Goal: Transaction & Acquisition: Obtain resource

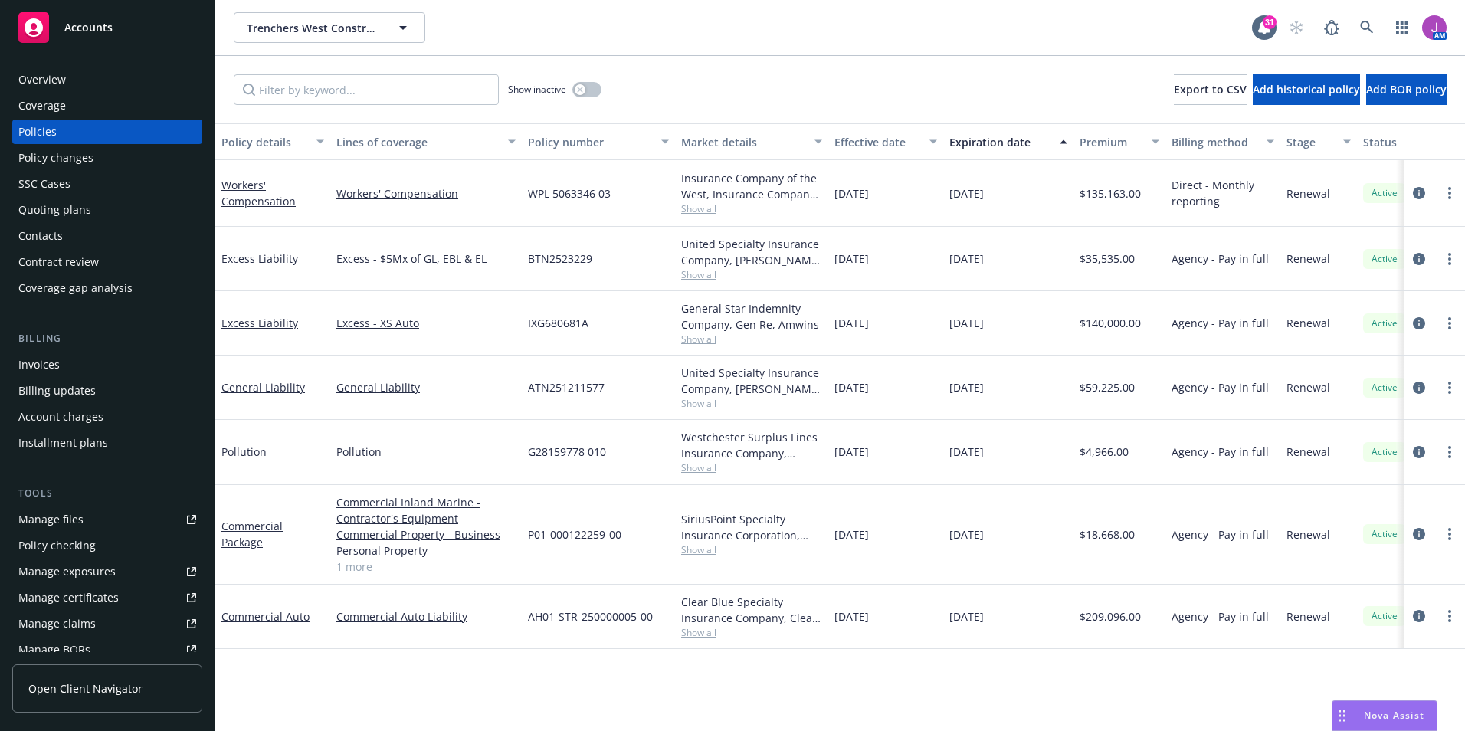
click at [70, 526] on div "Manage files" at bounding box center [50, 519] width 65 height 25
click at [100, 573] on div "Manage exposures" at bounding box center [66, 571] width 97 height 25
click at [91, 575] on div "Manage exposures" at bounding box center [66, 571] width 97 height 25
click at [353, 22] on span "Trenchers West Construction Co., Inc." at bounding box center [313, 28] width 133 height 16
type input "elliott drinkward"
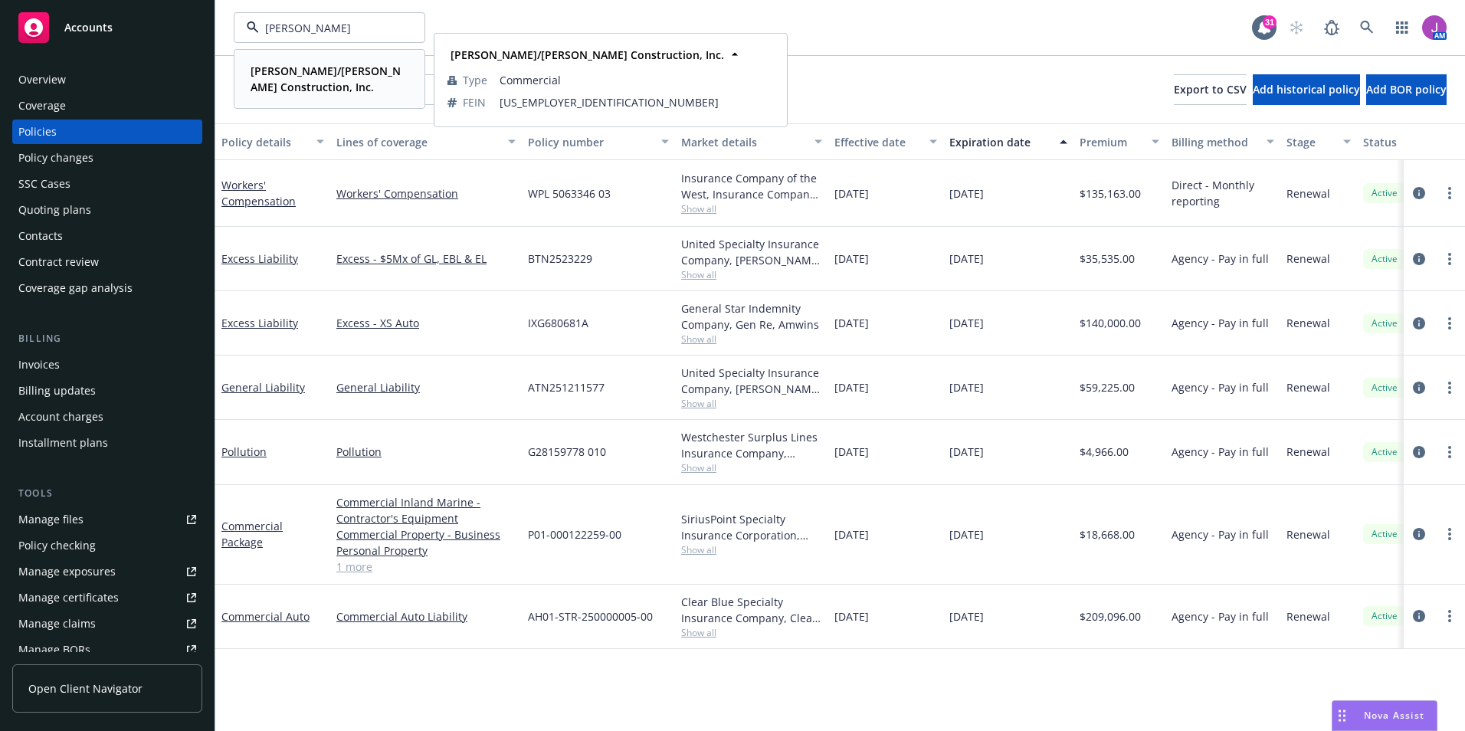
click at [319, 75] on strong "Elliott/Drinkward Construction, Inc." at bounding box center [326, 79] width 150 height 31
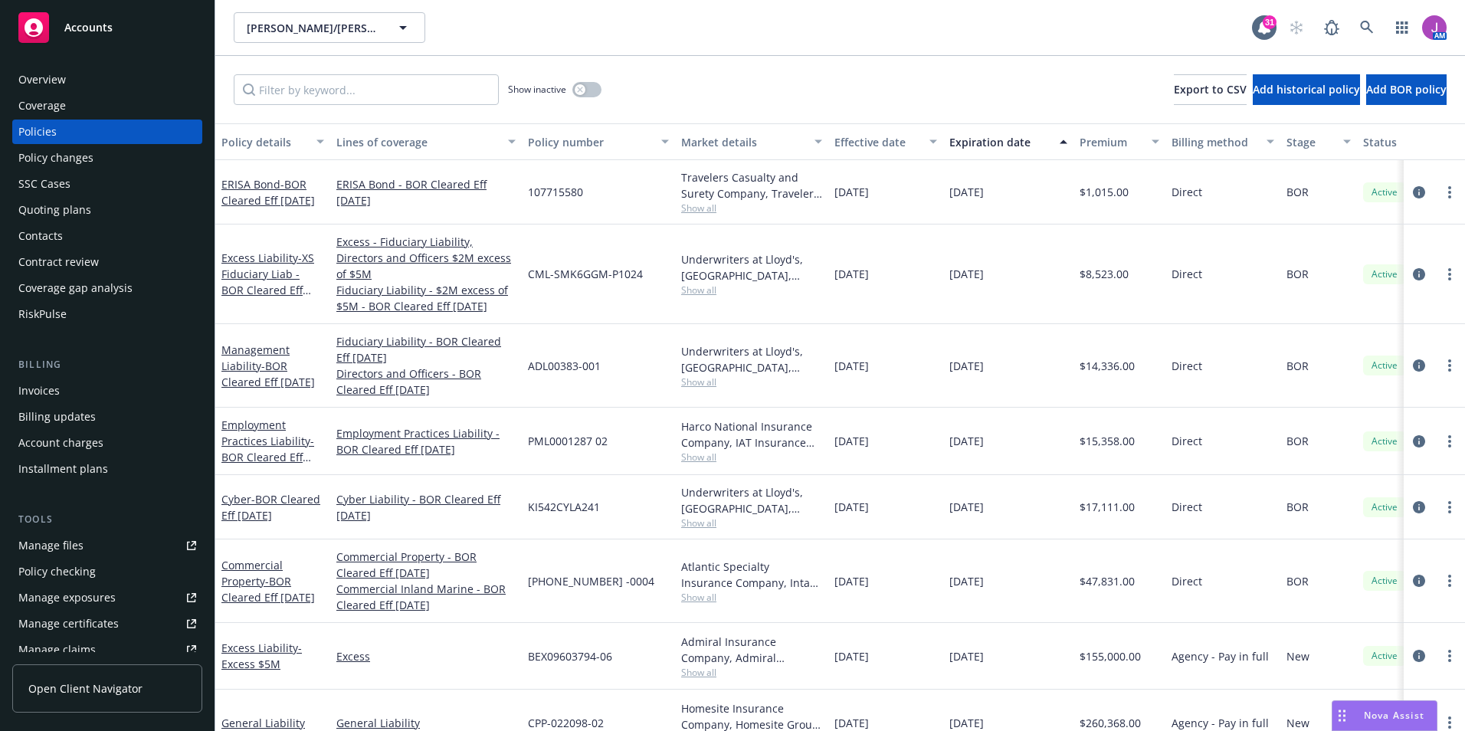
click at [87, 415] on div "Billing updates" at bounding box center [56, 417] width 77 height 25
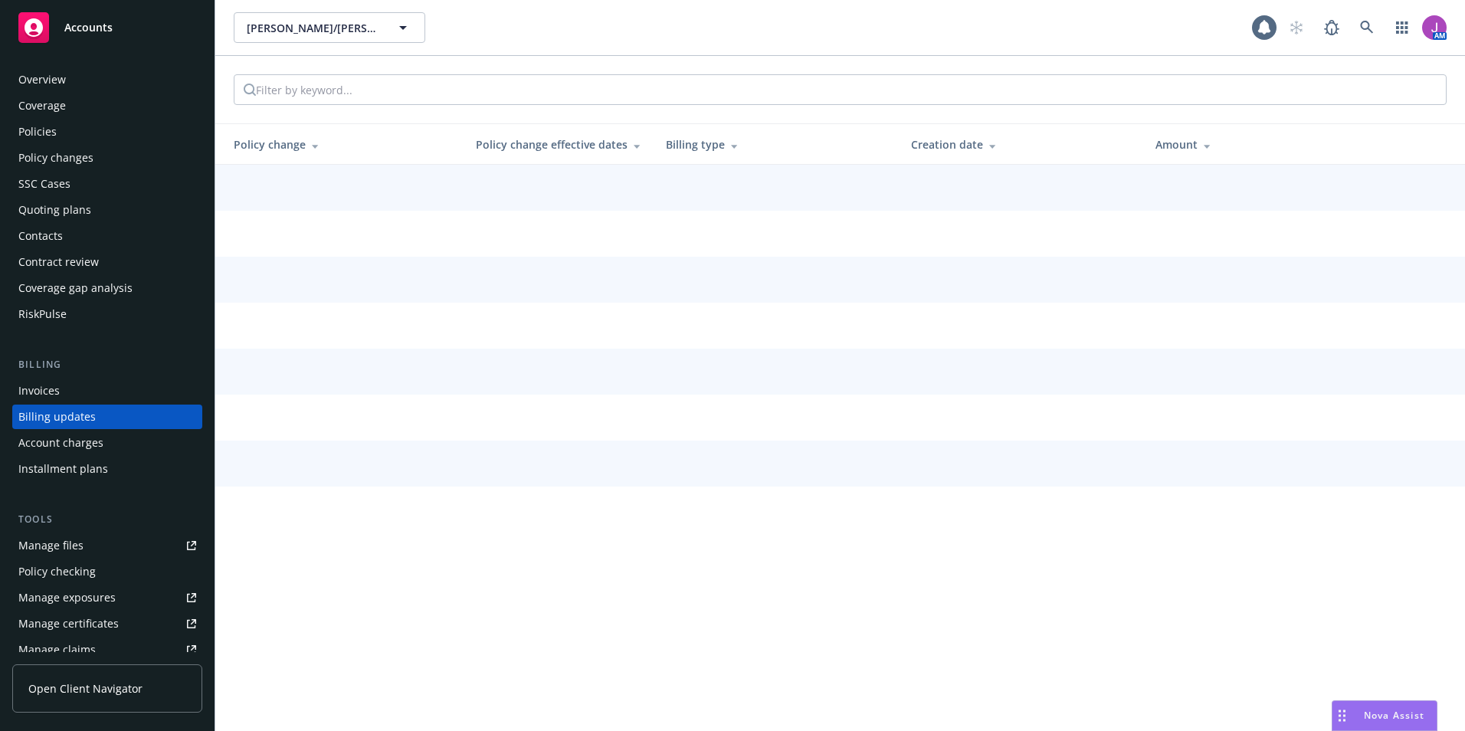
click at [46, 405] on div "Billing updates" at bounding box center [56, 417] width 77 height 25
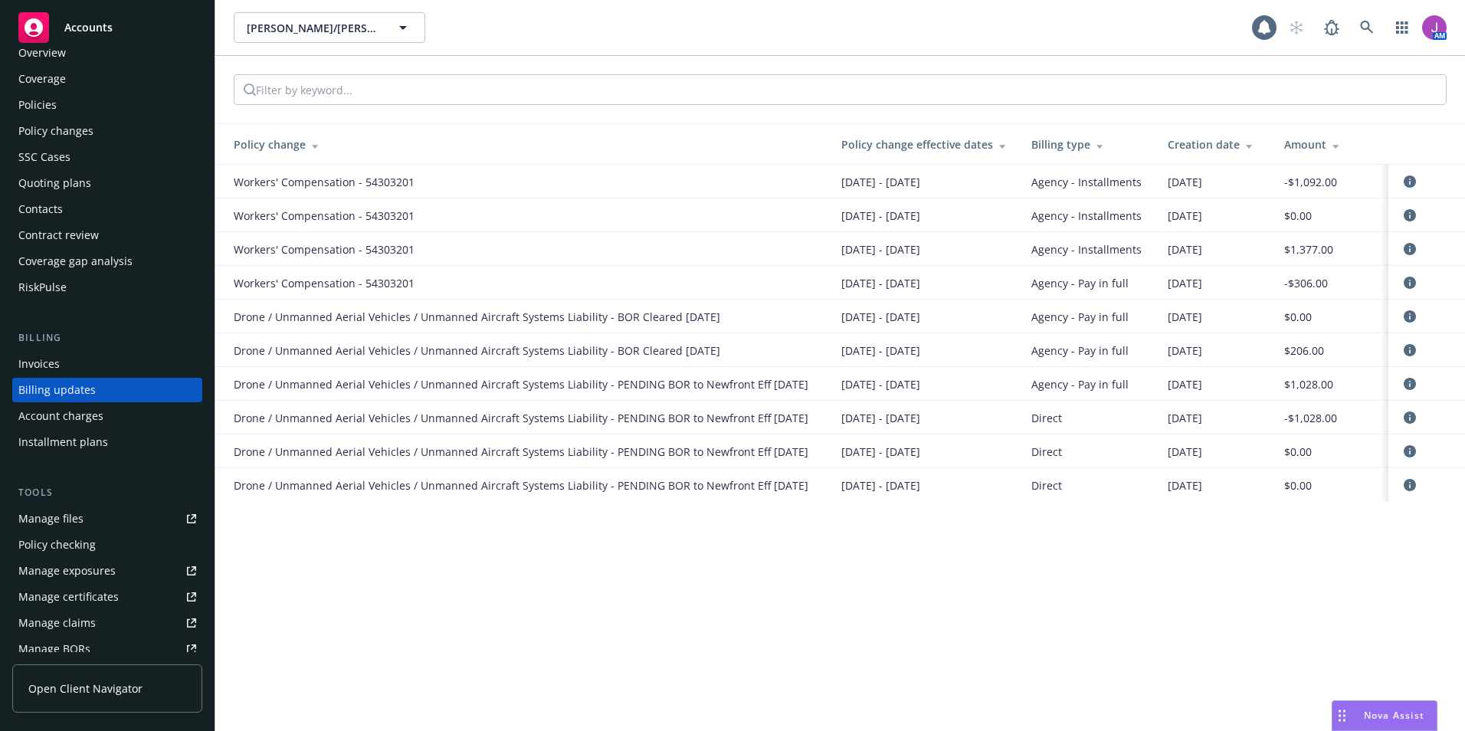
click at [47, 362] on div "Invoices" at bounding box center [38, 364] width 41 height 25
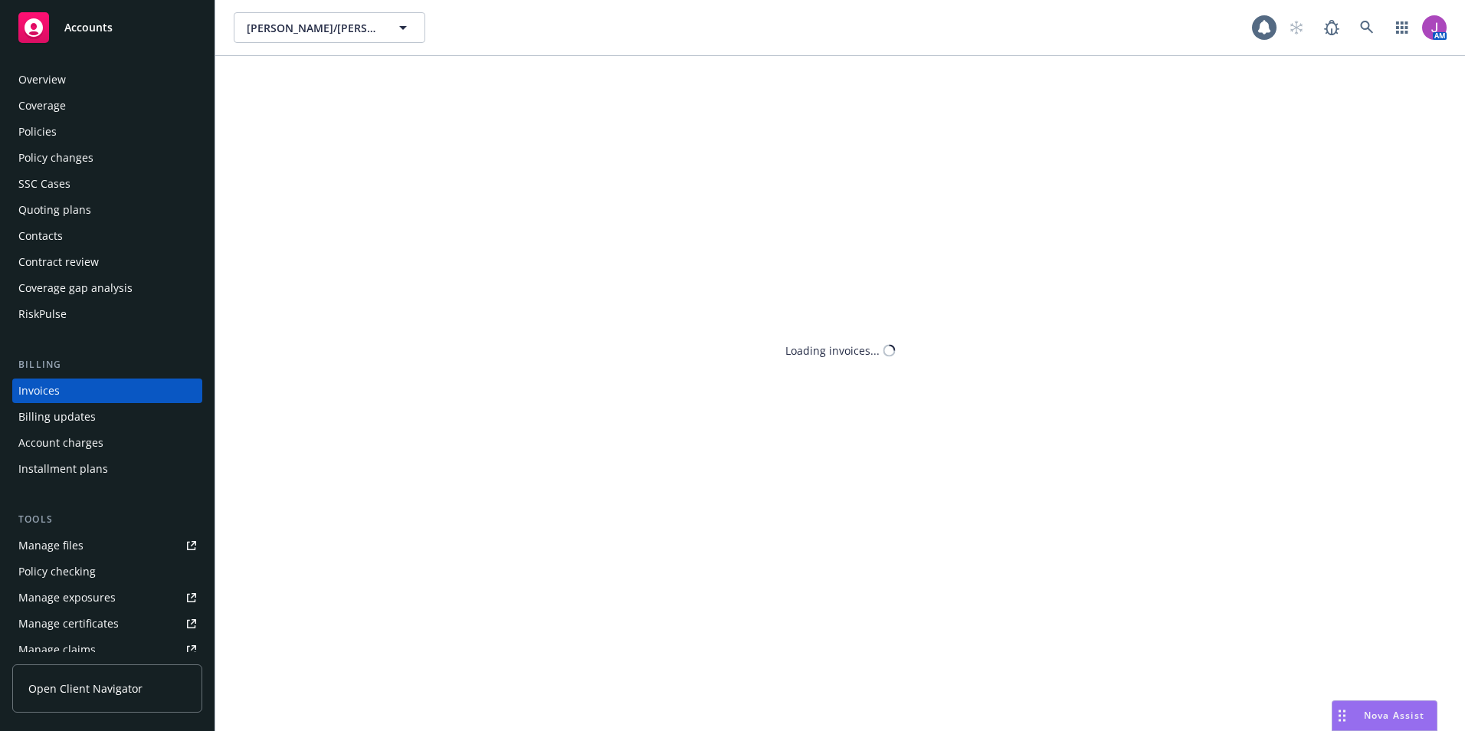
scroll to position [1, 0]
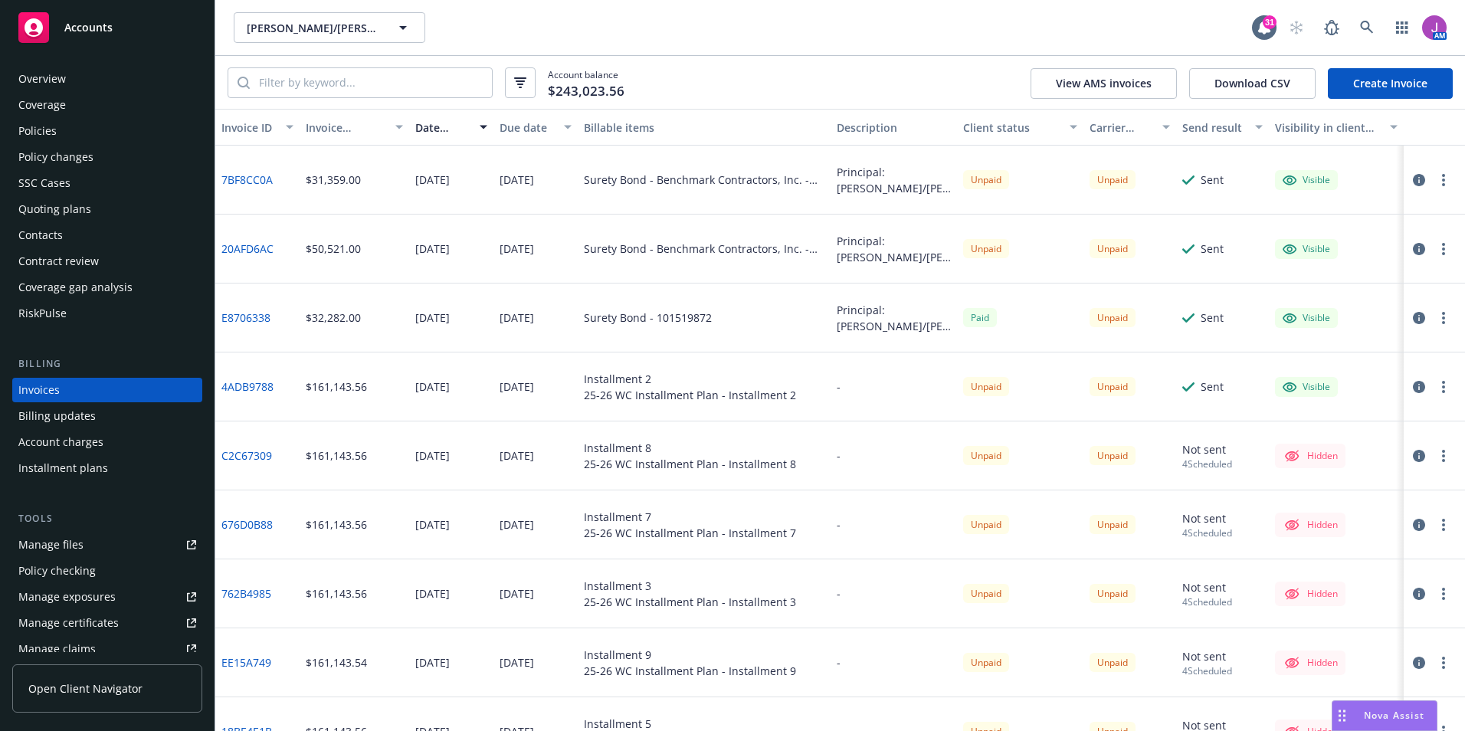
click at [70, 139] on div "Policies" at bounding box center [107, 131] width 178 height 25
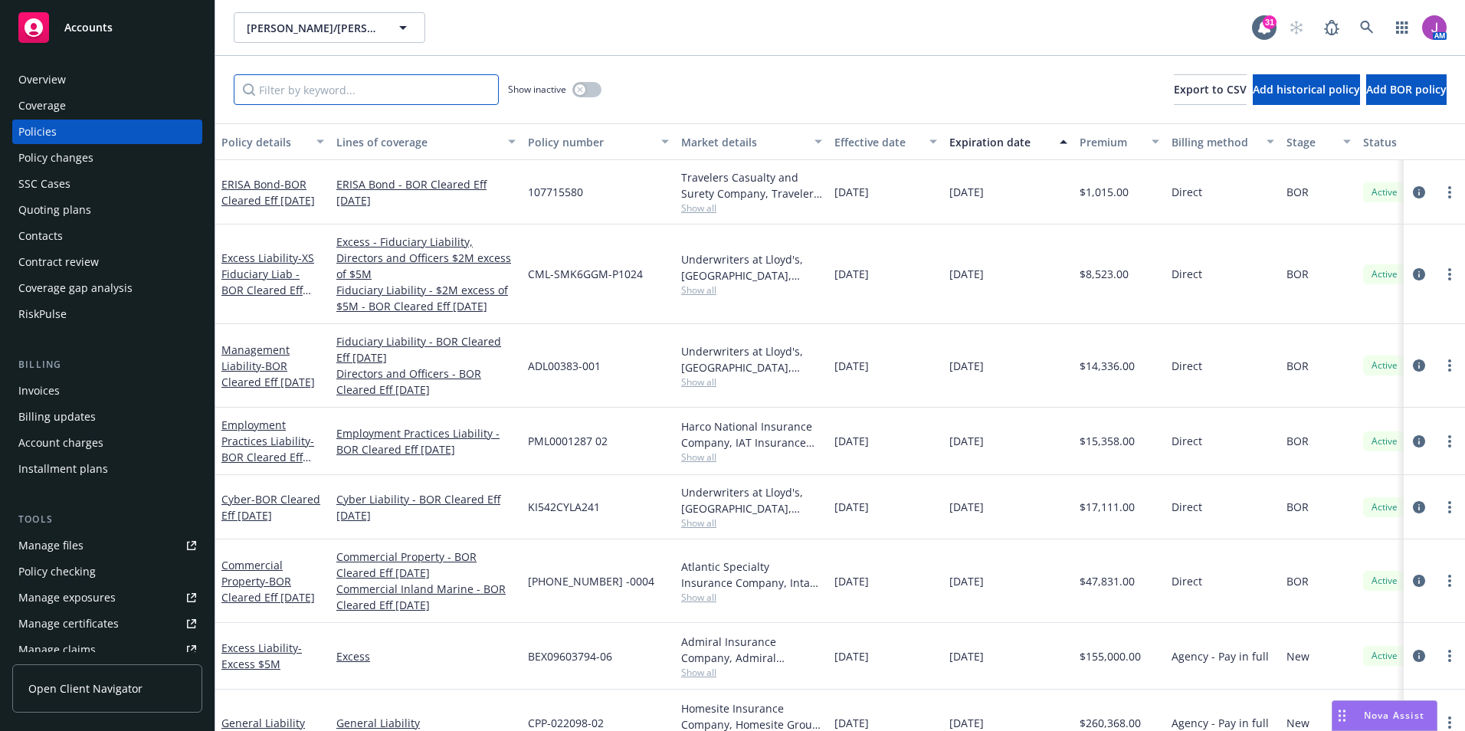
click at [317, 97] on input "Filter by keyword..." at bounding box center [366, 89] width 265 height 31
type input "worker"
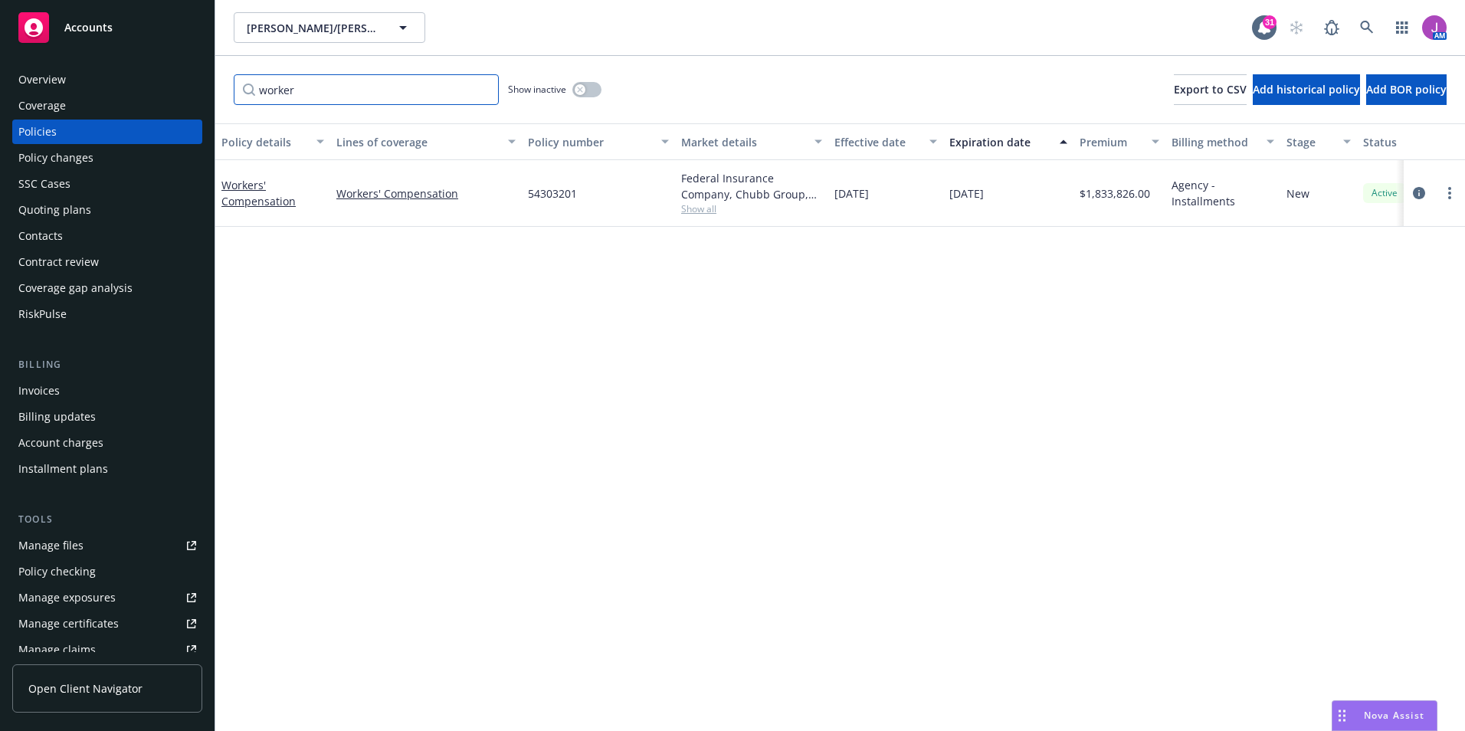
drag, startPoint x: 359, startPoint y: 95, endPoint x: 199, endPoint y: 90, distance: 161.0
click at [204, 88] on div "Accounts Overview Coverage Policies Policy changes SSC Cases Quoting plans Cont…" at bounding box center [732, 365] width 1465 height 731
type input "auto"
click at [45, 386] on div "Invoices" at bounding box center [38, 391] width 41 height 25
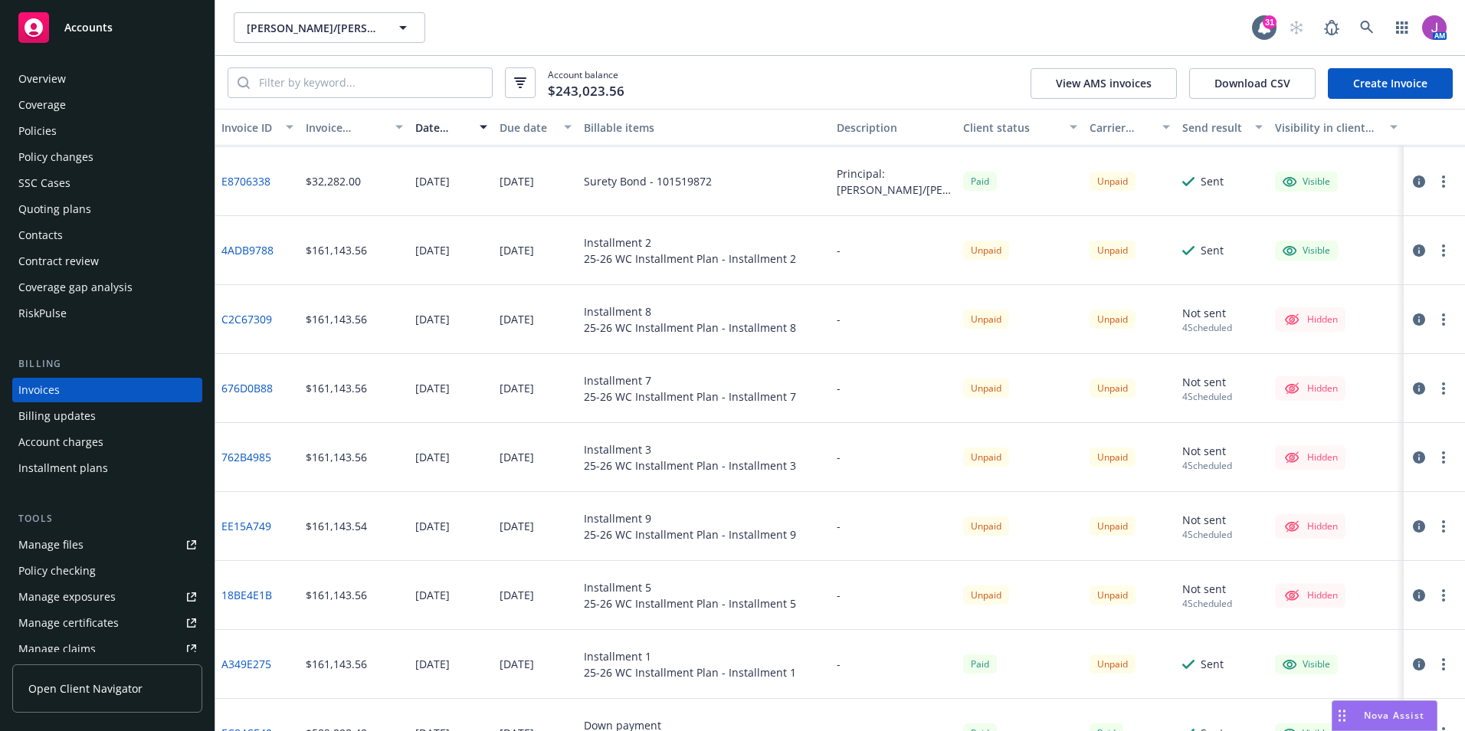
scroll to position [135, 0]
click at [251, 255] on link "4ADB9788" at bounding box center [247, 252] width 52 height 16
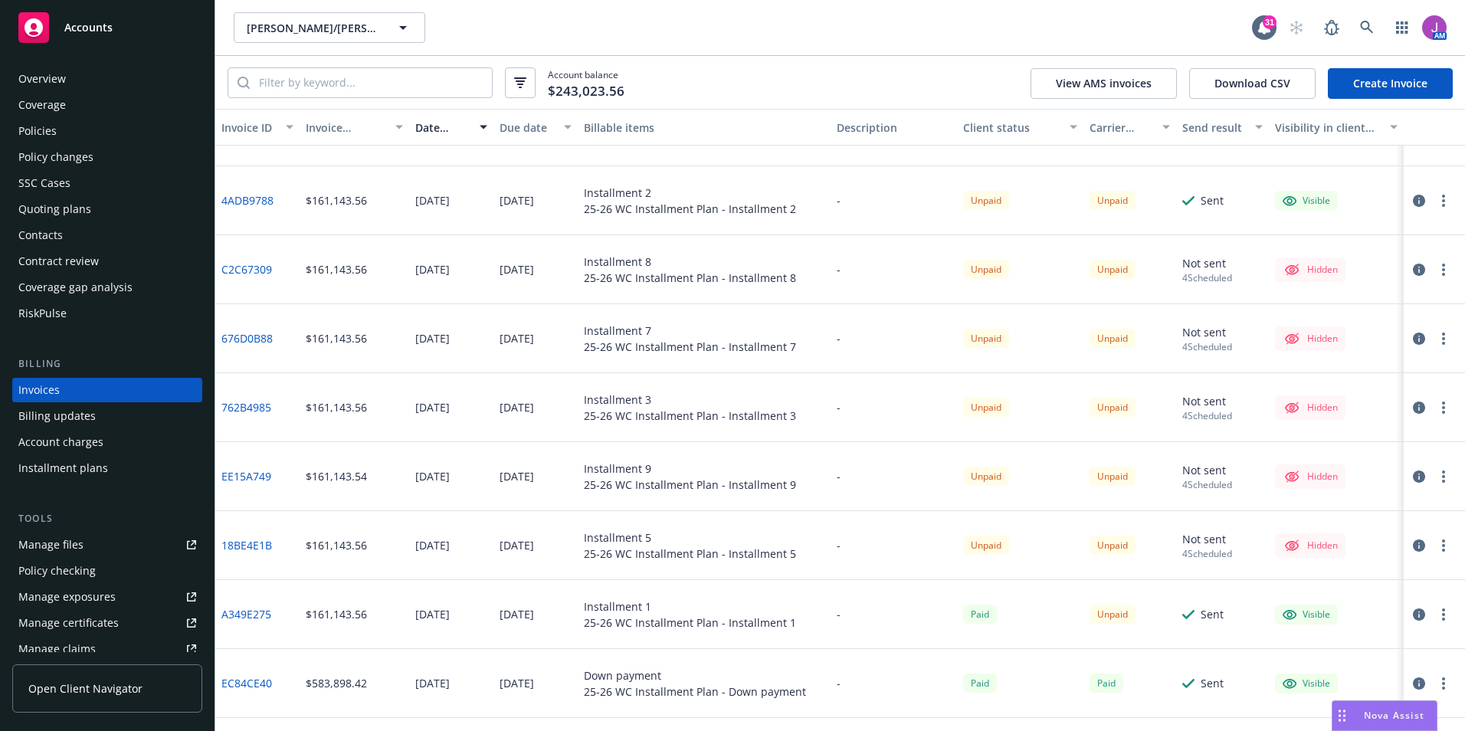
scroll to position [288, 0]
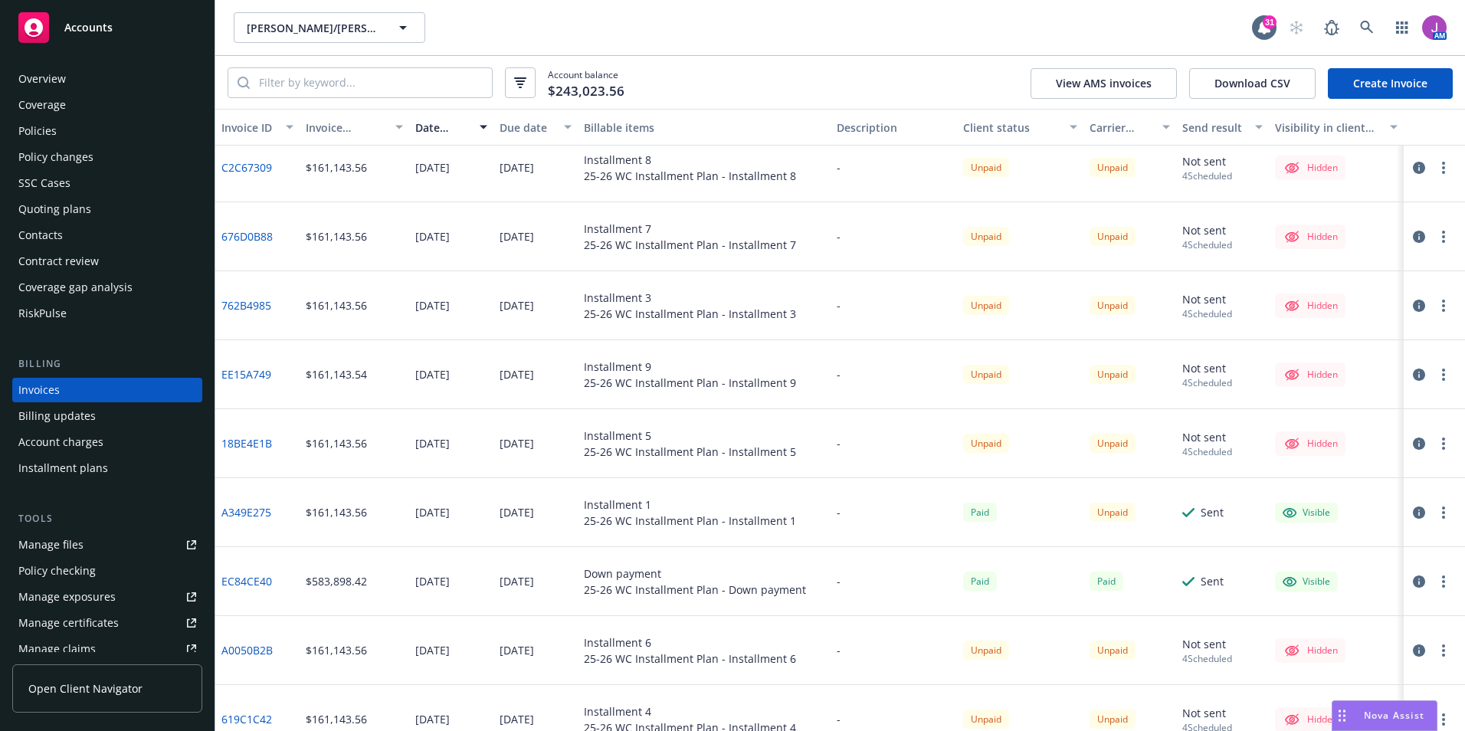
click at [257, 512] on link "A349E275" at bounding box center [246, 512] width 50 height 16
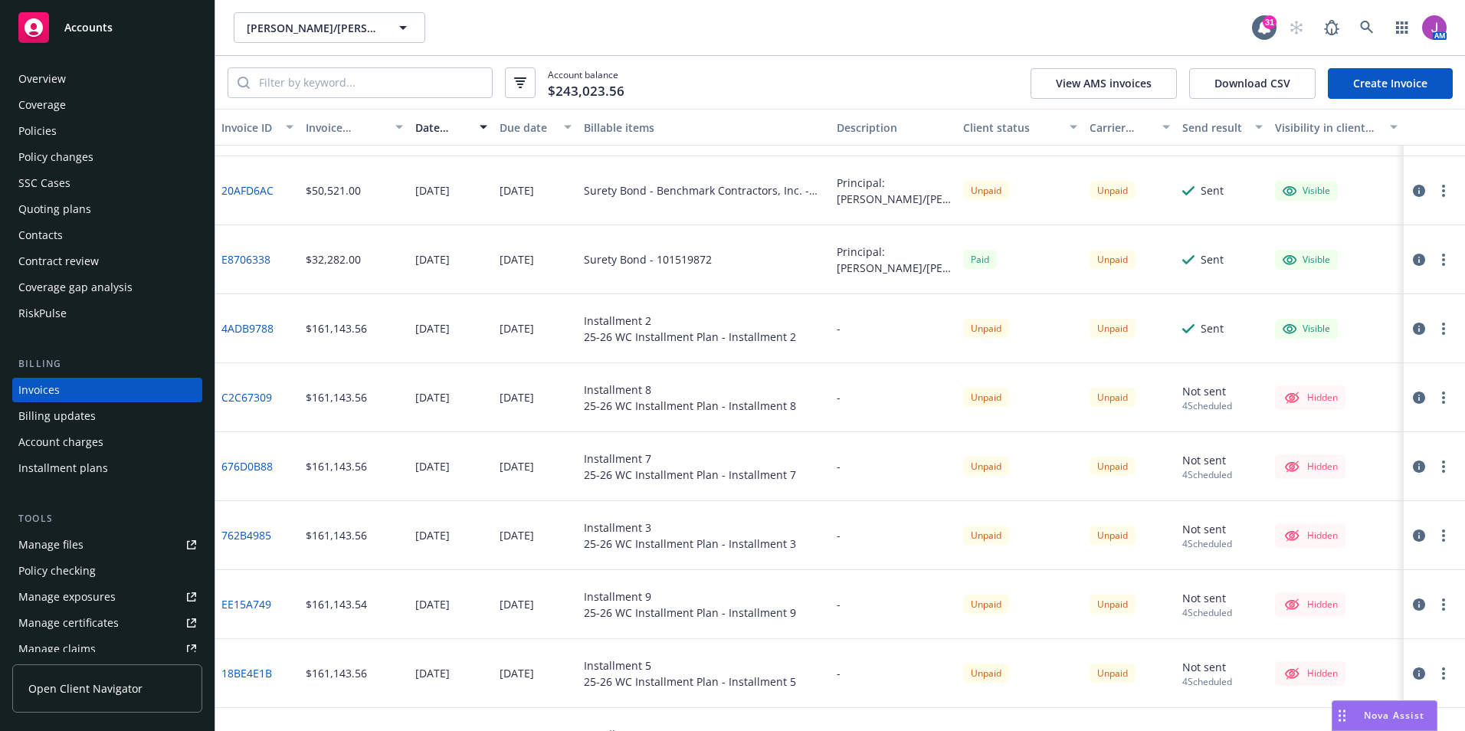
scroll to position [0, 0]
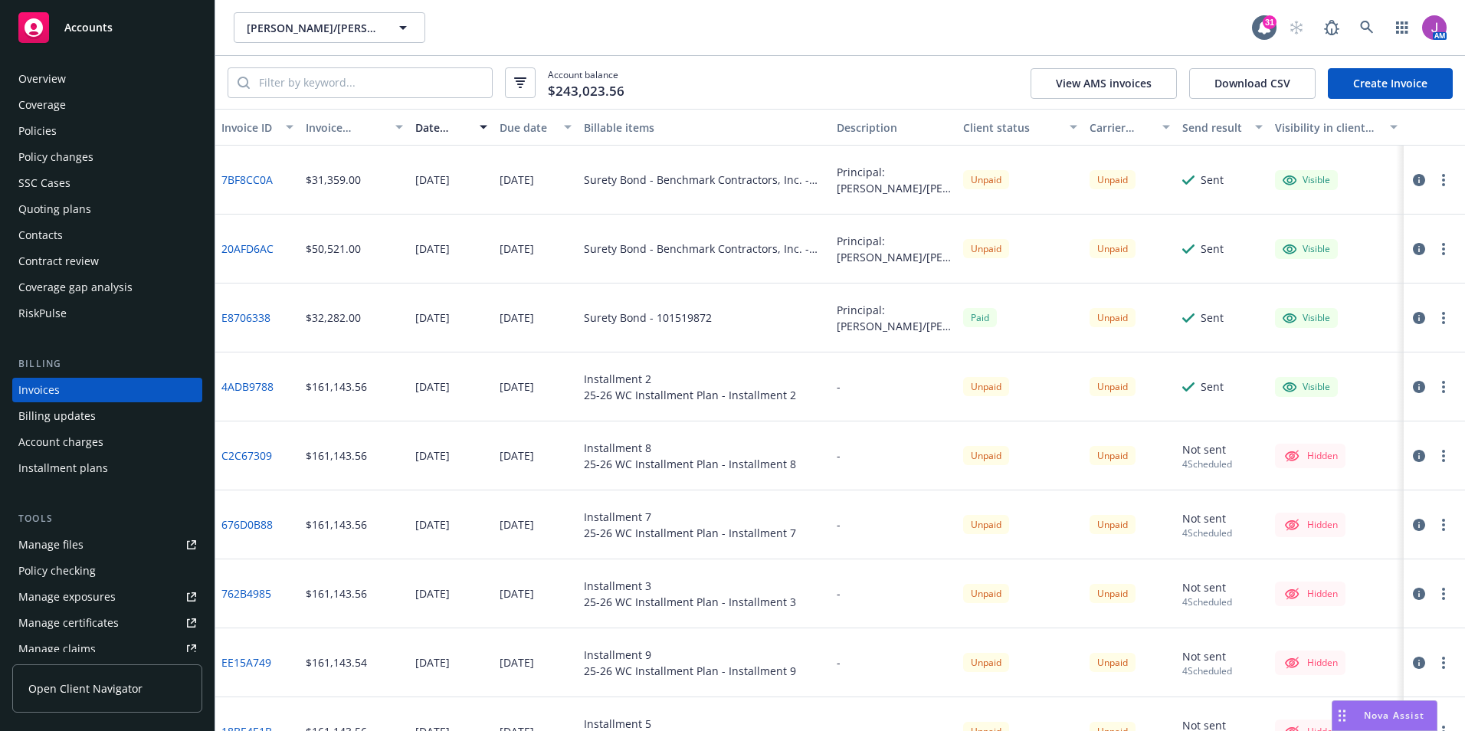
click at [1442, 384] on icon "button" at bounding box center [1443, 387] width 3 height 12
click at [1413, 385] on icon "button" at bounding box center [1419, 387] width 12 height 12
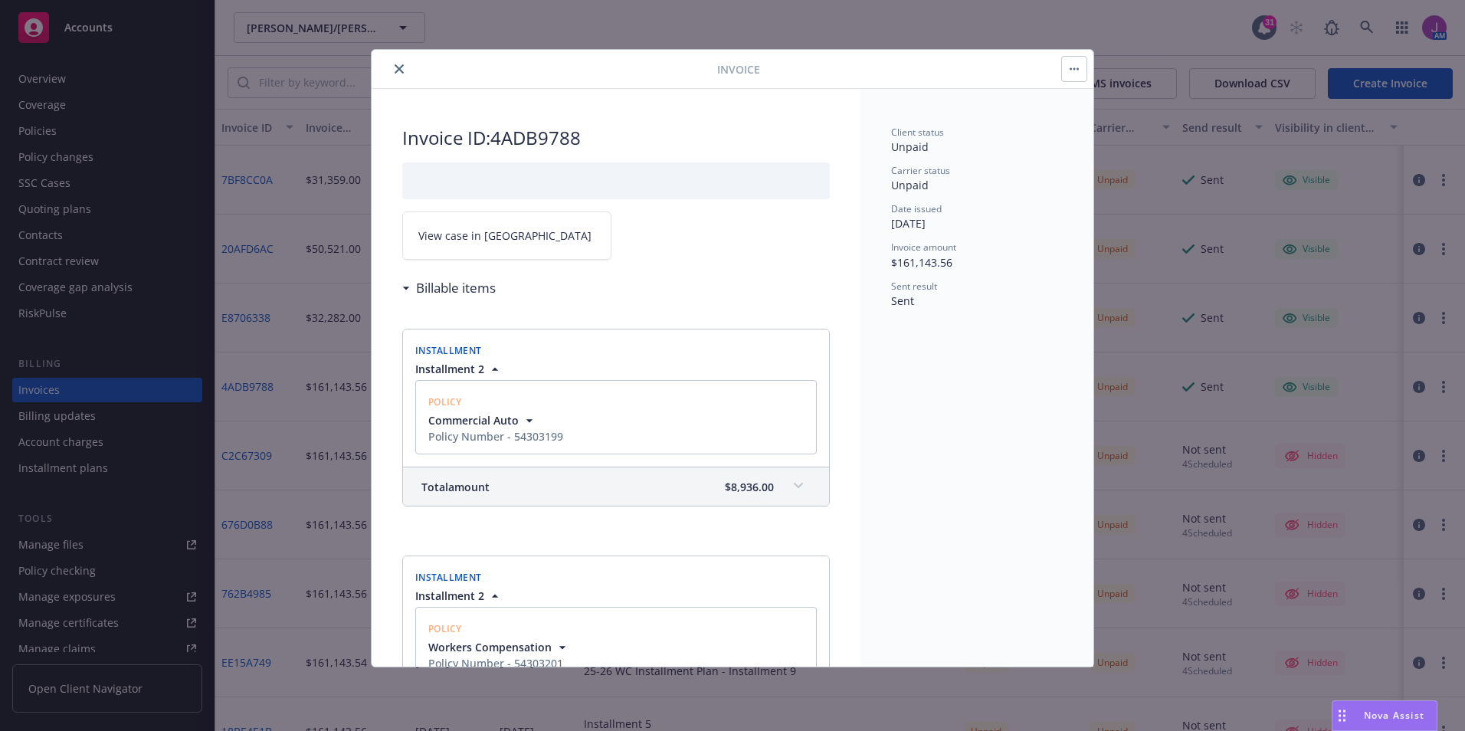
click at [514, 239] on link "View case in SSC" at bounding box center [506, 236] width 209 height 48
click at [400, 69] on icon "close" at bounding box center [399, 68] width 9 height 9
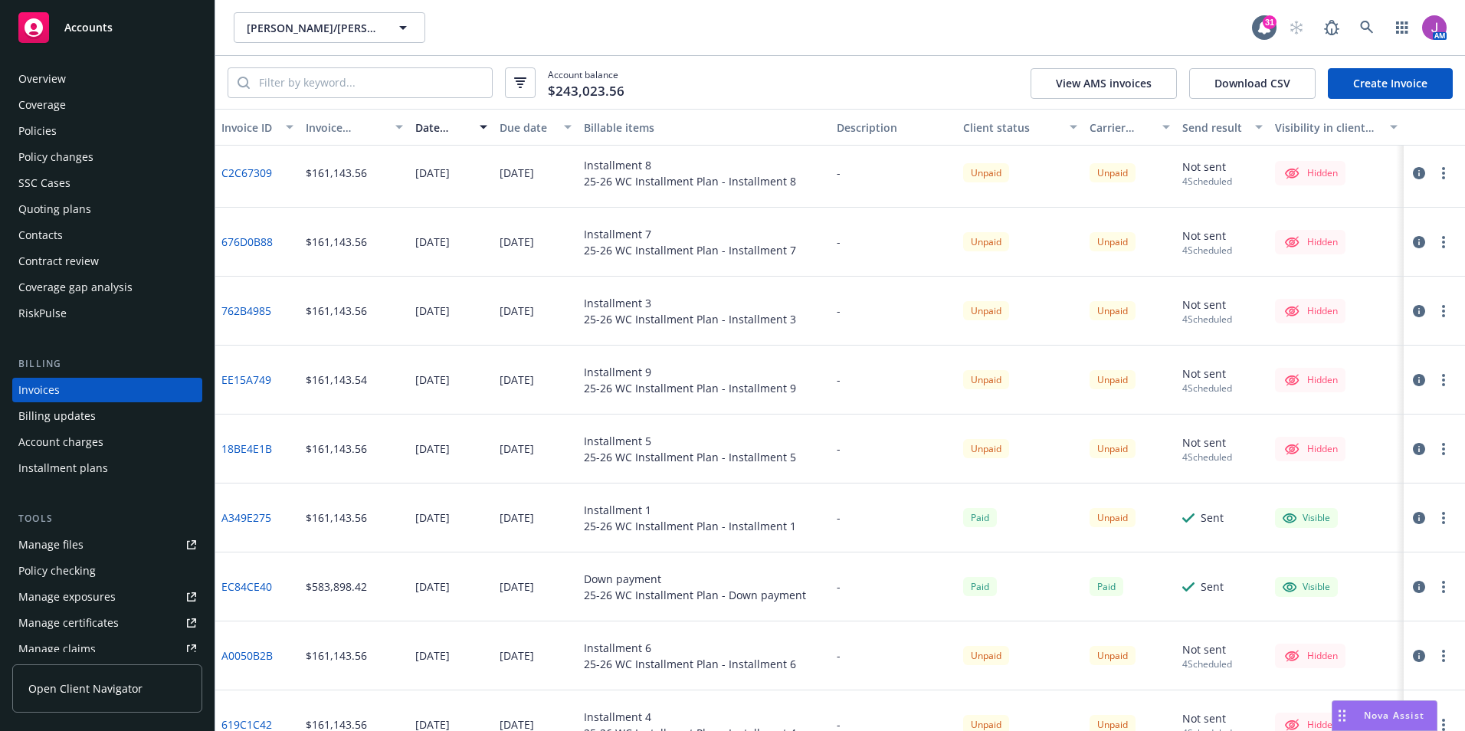
scroll to position [383, 0]
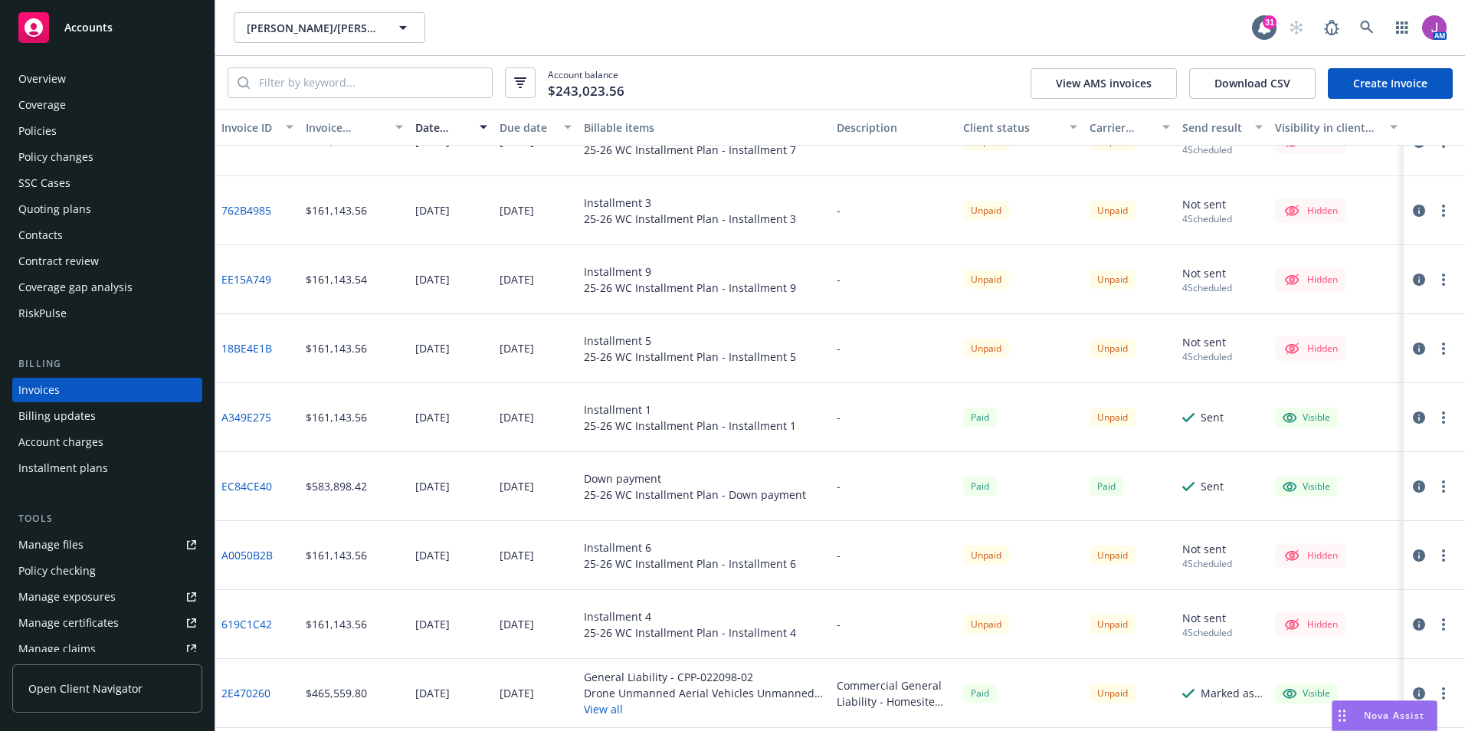
click at [267, 480] on link "EC84CE40" at bounding box center [246, 486] width 51 height 16
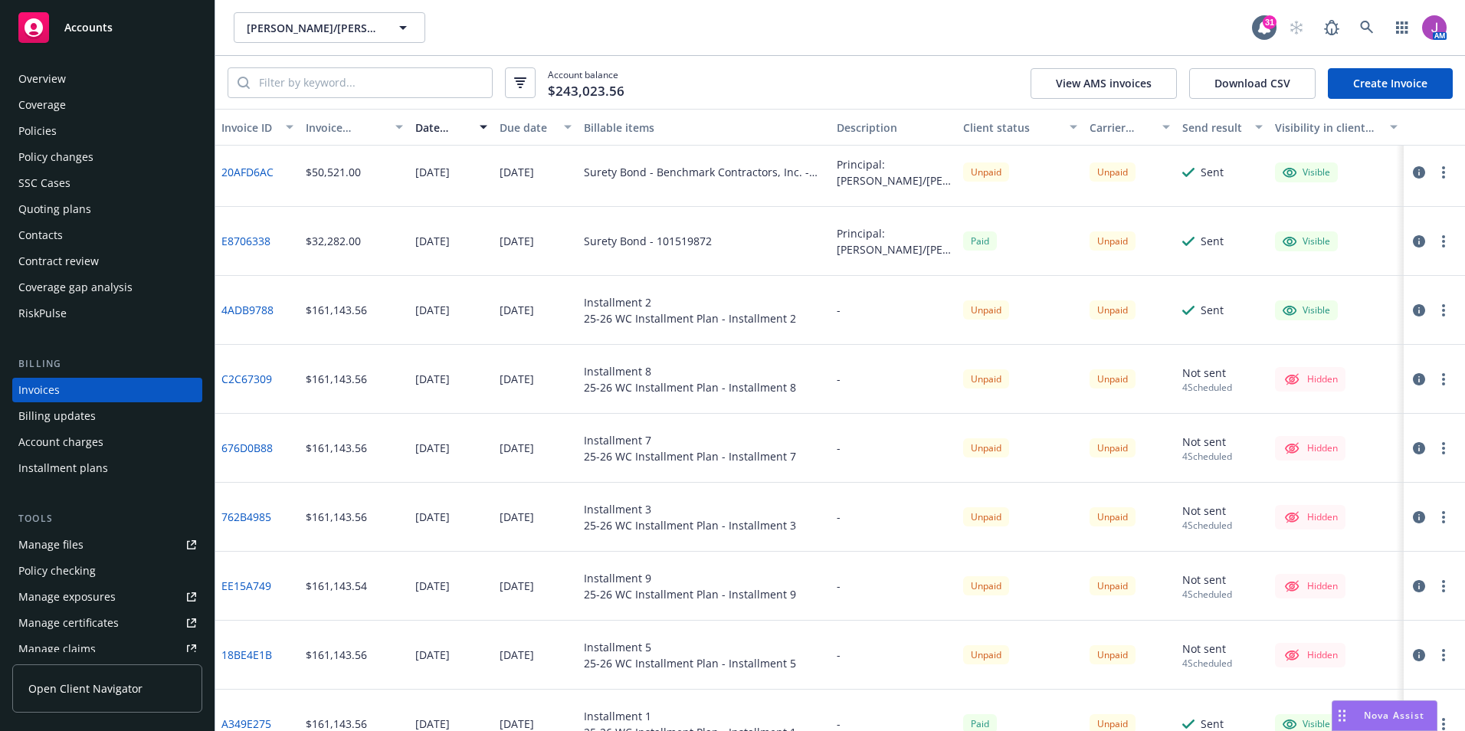
scroll to position [0, 0]
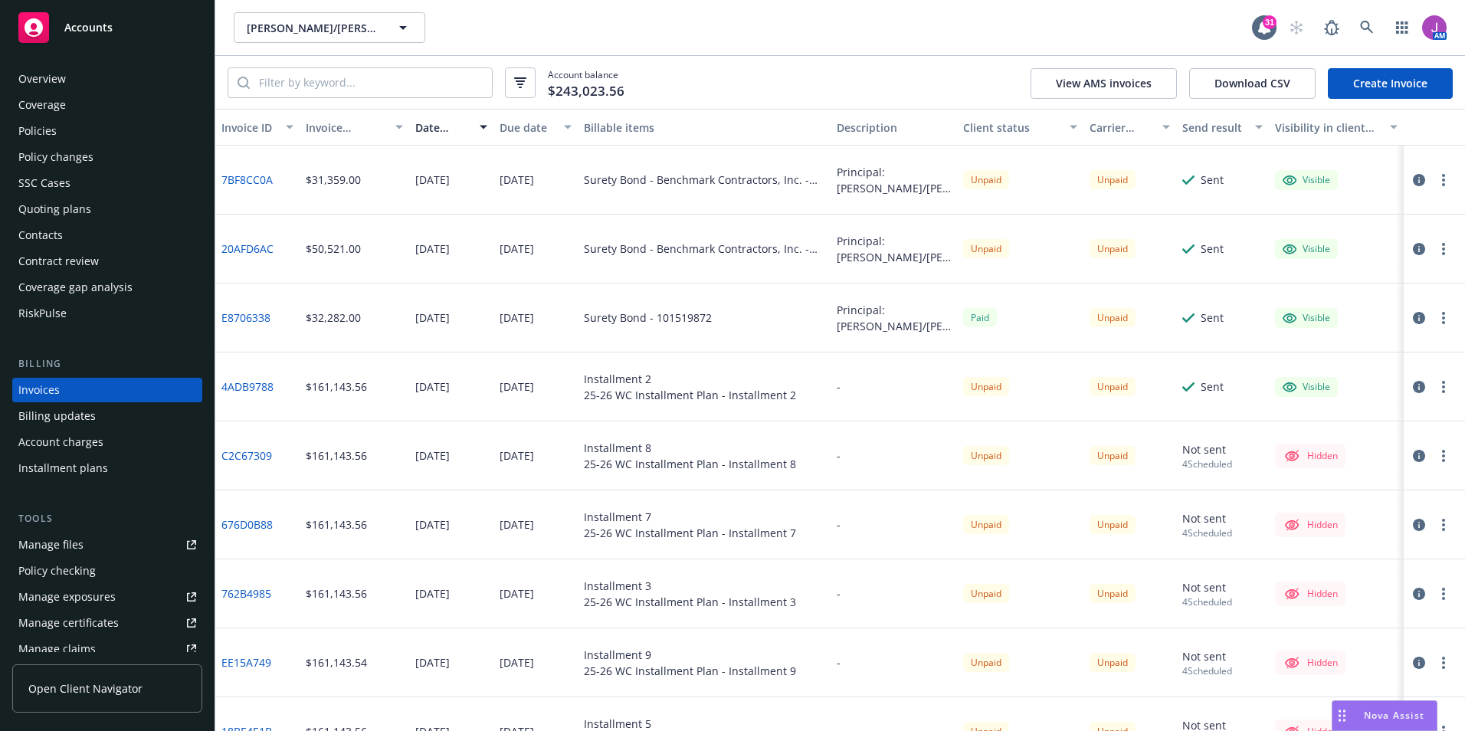
click at [258, 383] on link "4ADB9788" at bounding box center [247, 387] width 52 height 16
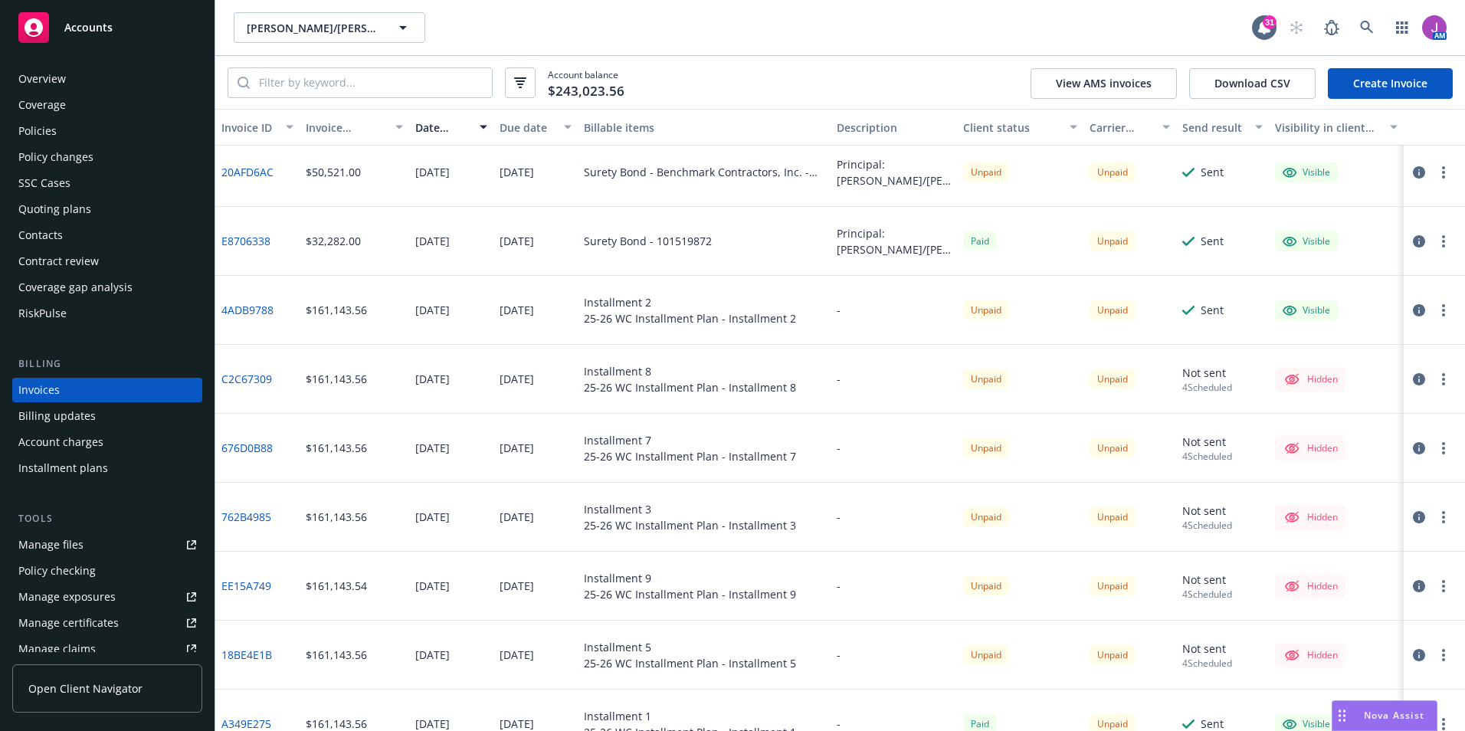
scroll to position [307, 0]
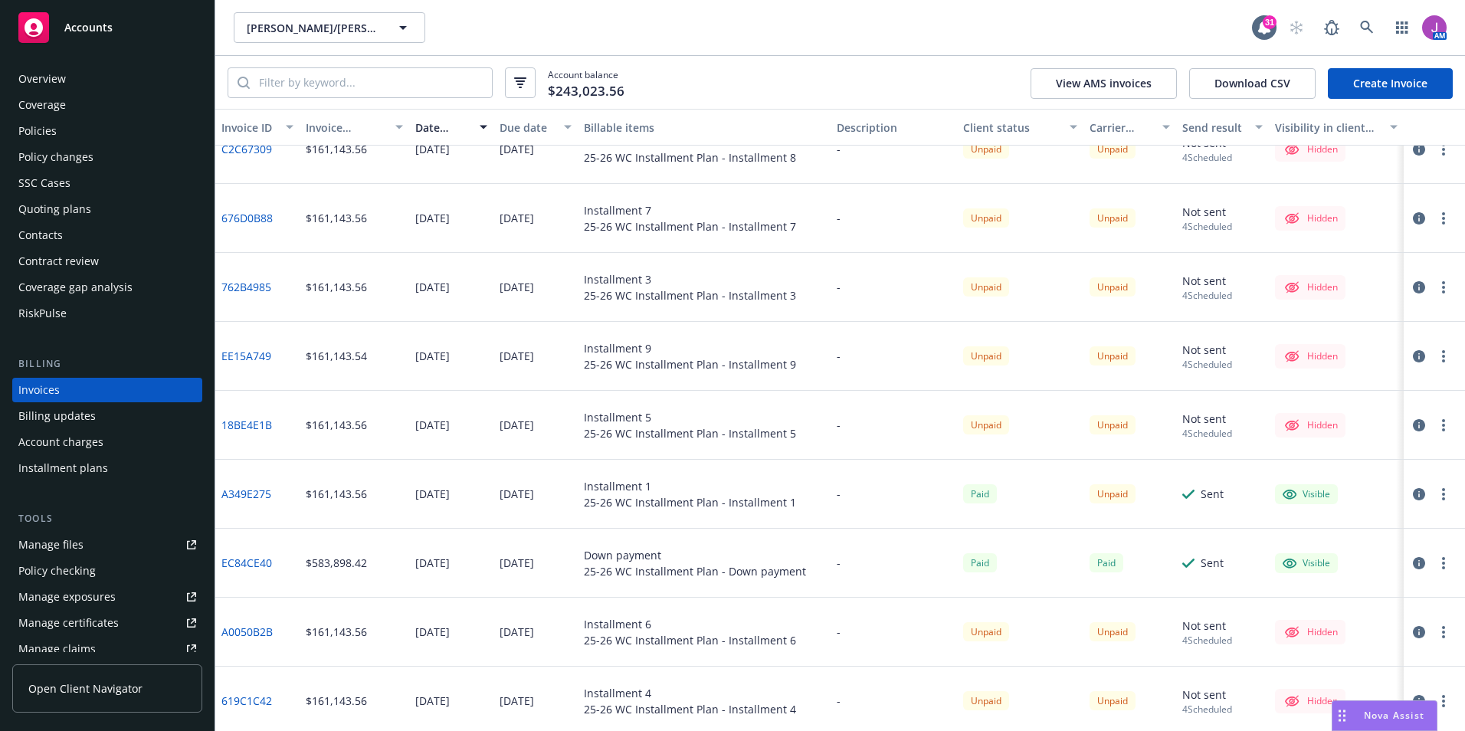
click at [265, 489] on link "A349E275" at bounding box center [246, 494] width 50 height 16
click at [326, 87] on input "search" at bounding box center [371, 82] width 242 height 29
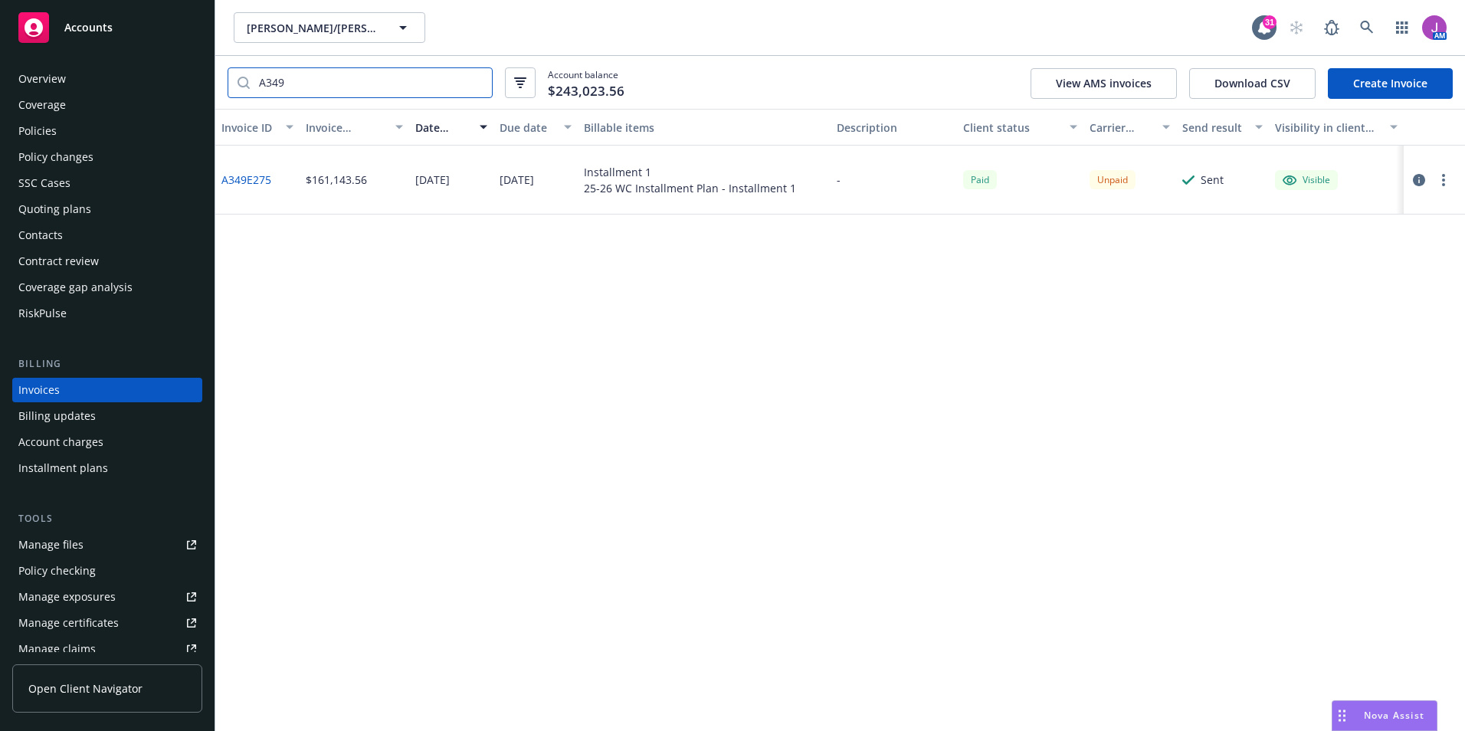
scroll to position [0, 0]
type input "A349"
click at [1422, 182] on icon "button" at bounding box center [1419, 180] width 12 height 12
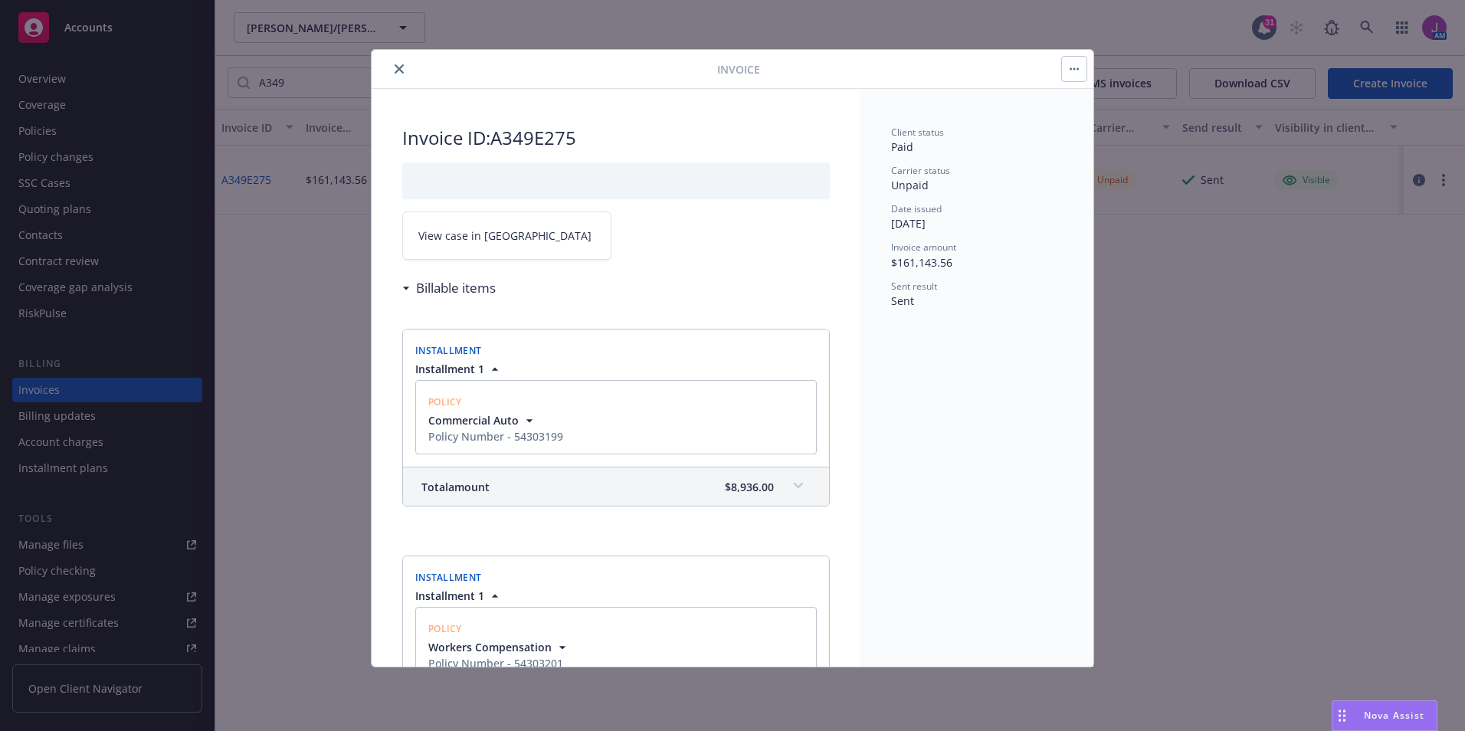
click at [497, 241] on span "View case in SSC" at bounding box center [504, 236] width 173 height 16
click at [1084, 66] on button "button" at bounding box center [1074, 69] width 25 height 25
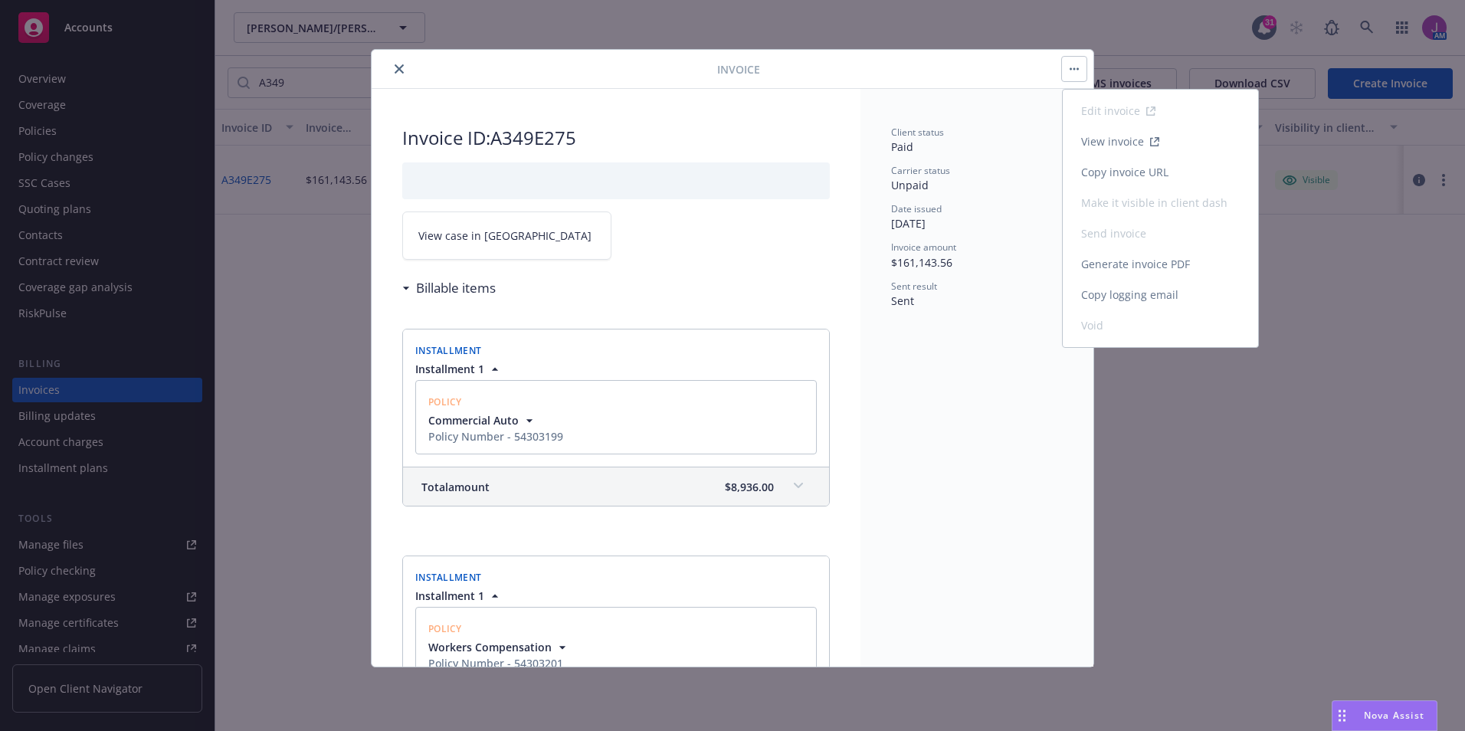
click at [1125, 291] on link "Copy logging email" at bounding box center [1160, 295] width 195 height 31
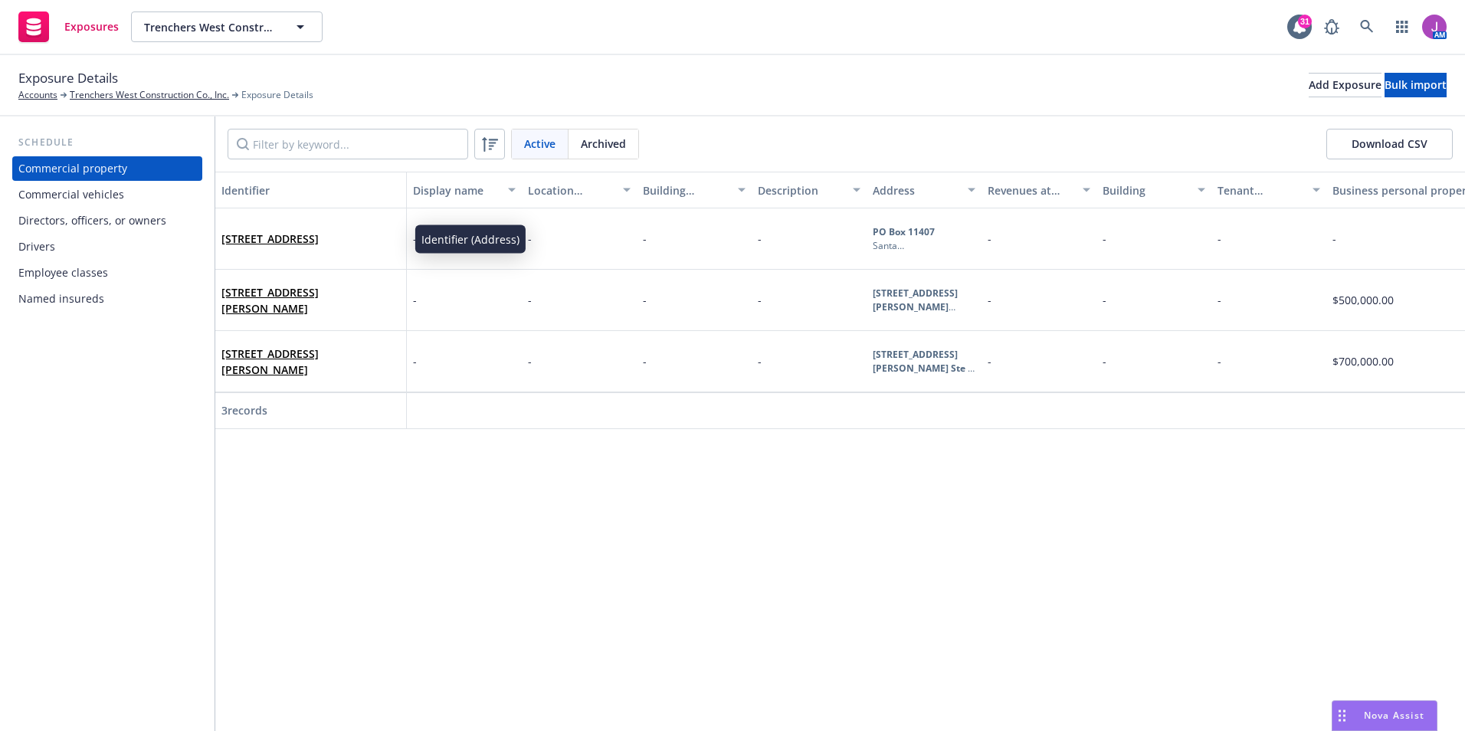
click at [91, 200] on div "Commercial vehicles" at bounding box center [71, 194] width 106 height 25
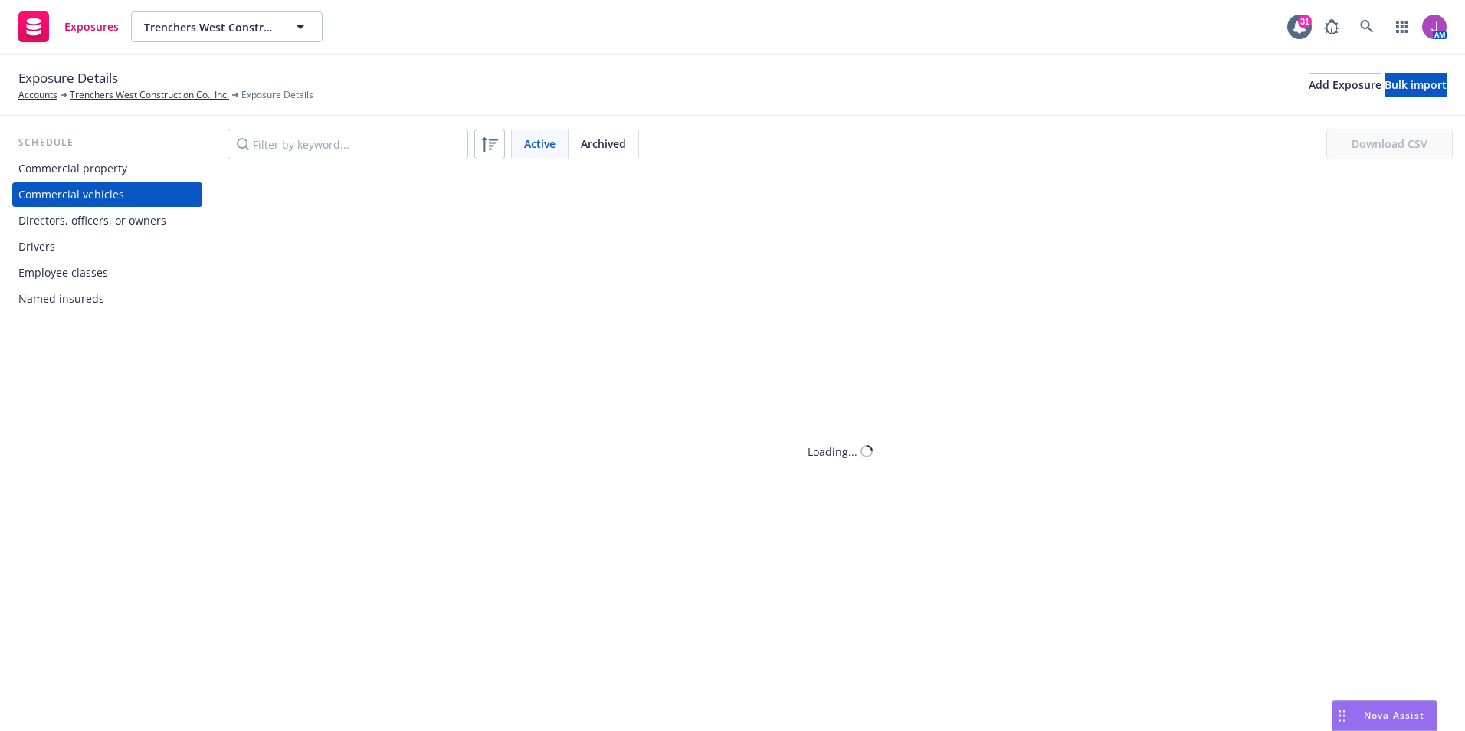
click at [56, 247] on div "Drivers" at bounding box center [107, 247] width 178 height 25
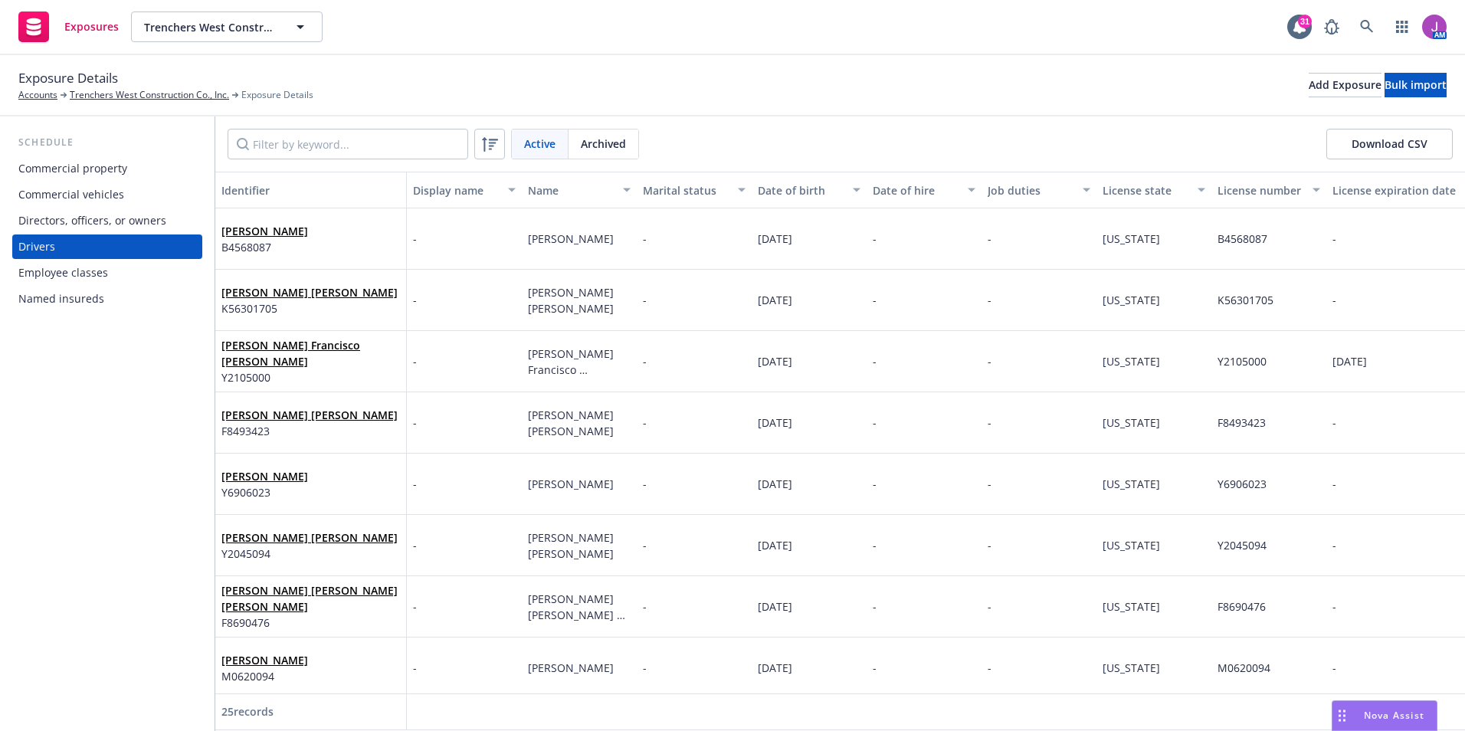
click at [1373, 150] on button "Download CSV" at bounding box center [1390, 144] width 126 height 31
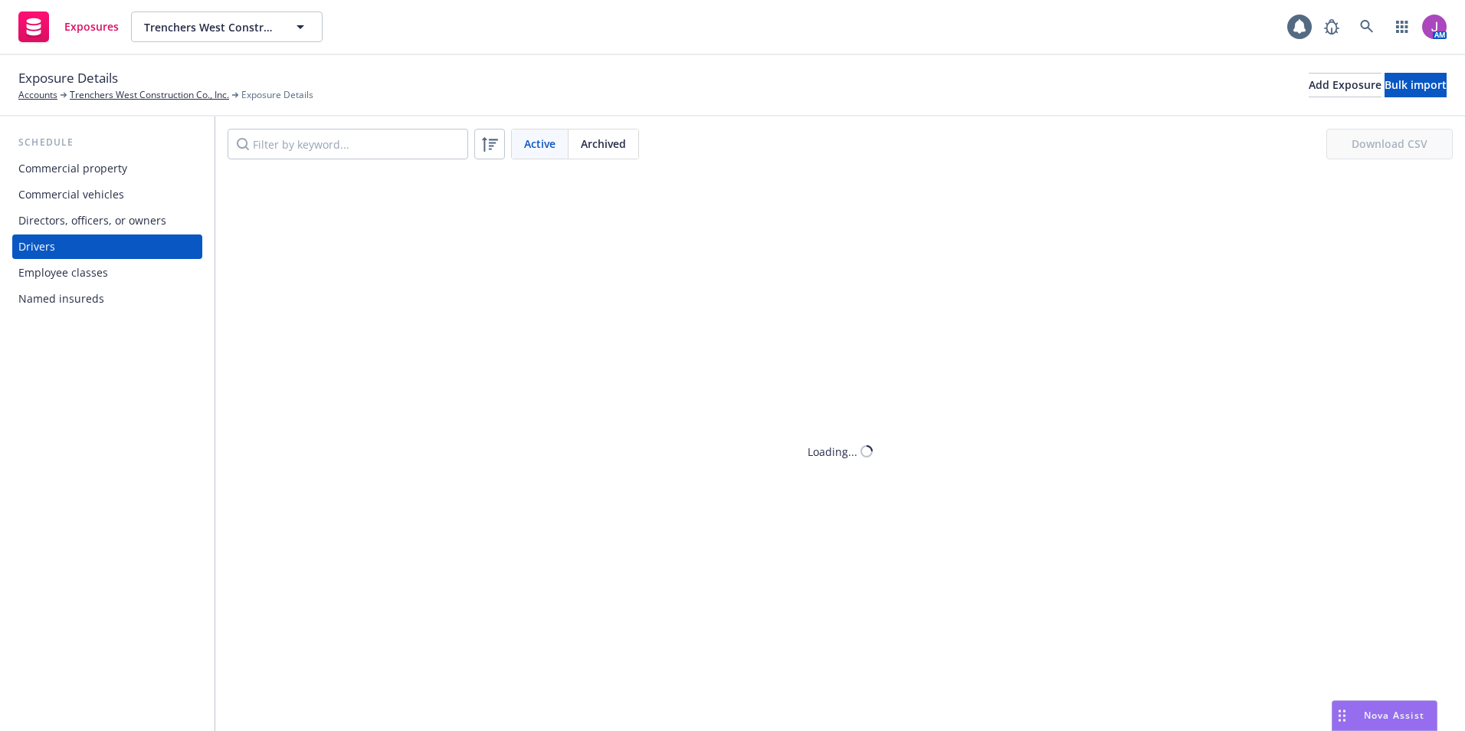
click at [110, 182] on div "Commercial vehicles" at bounding box center [71, 194] width 106 height 25
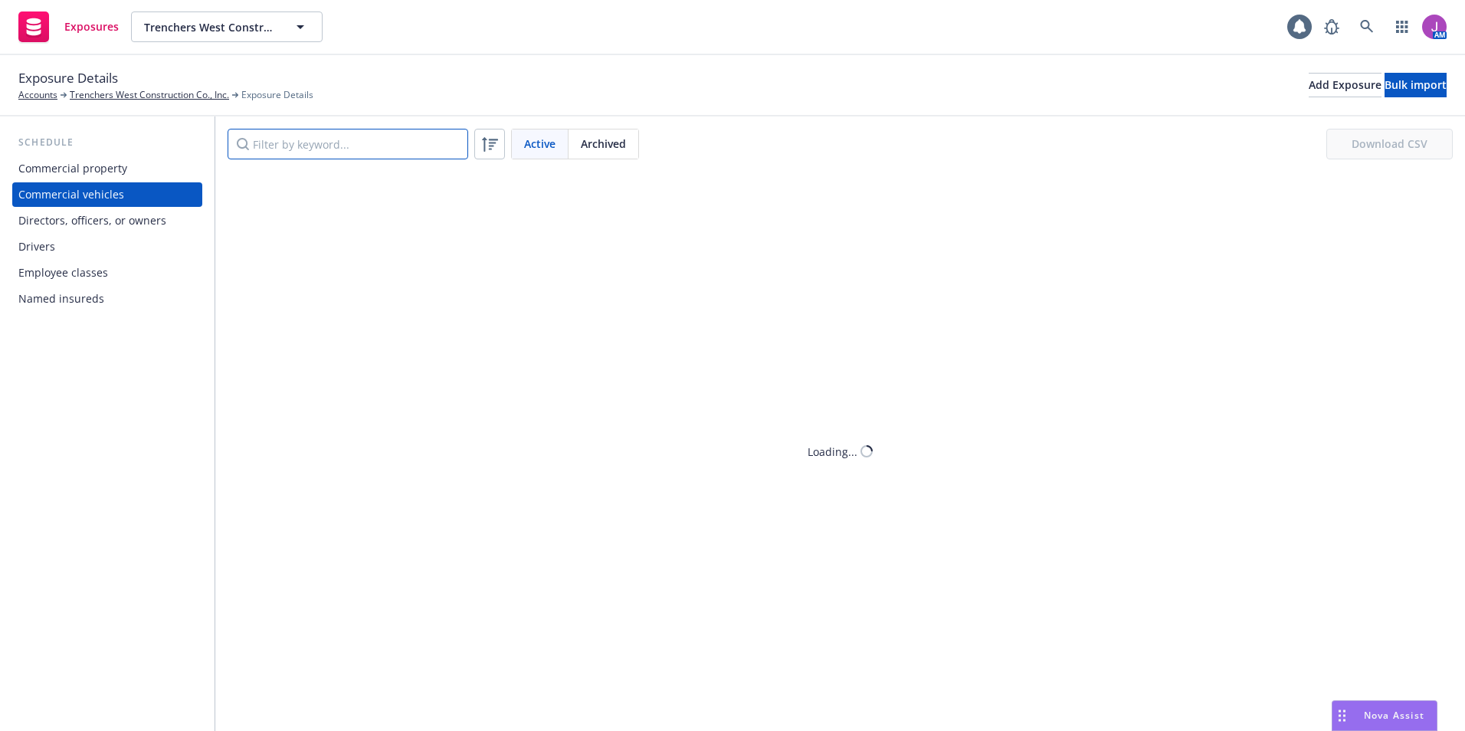
drag, startPoint x: 283, startPoint y: 146, endPoint x: 285, endPoint y: 126, distance: 20.1
click at [283, 146] on input "Filter by keyword..." at bounding box center [348, 144] width 241 height 31
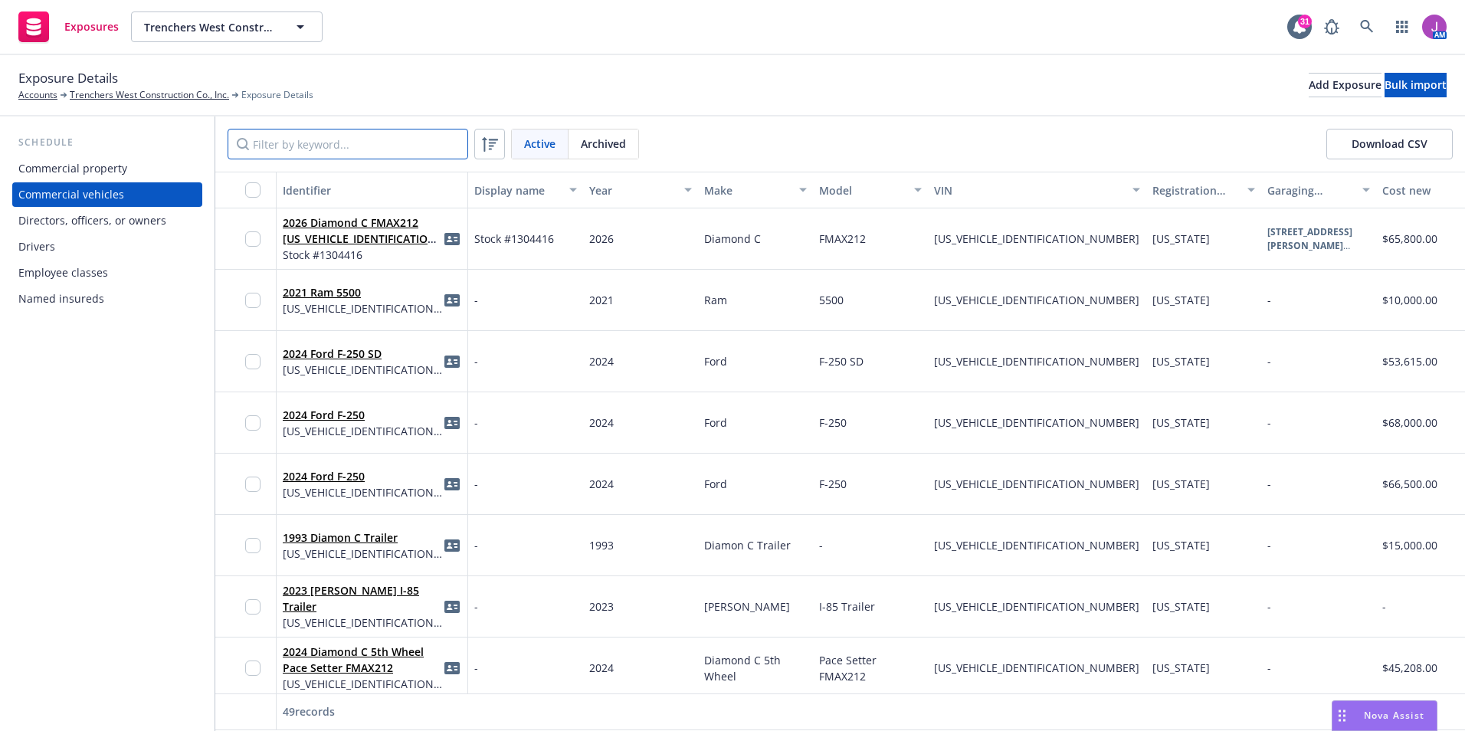
paste input "8687"
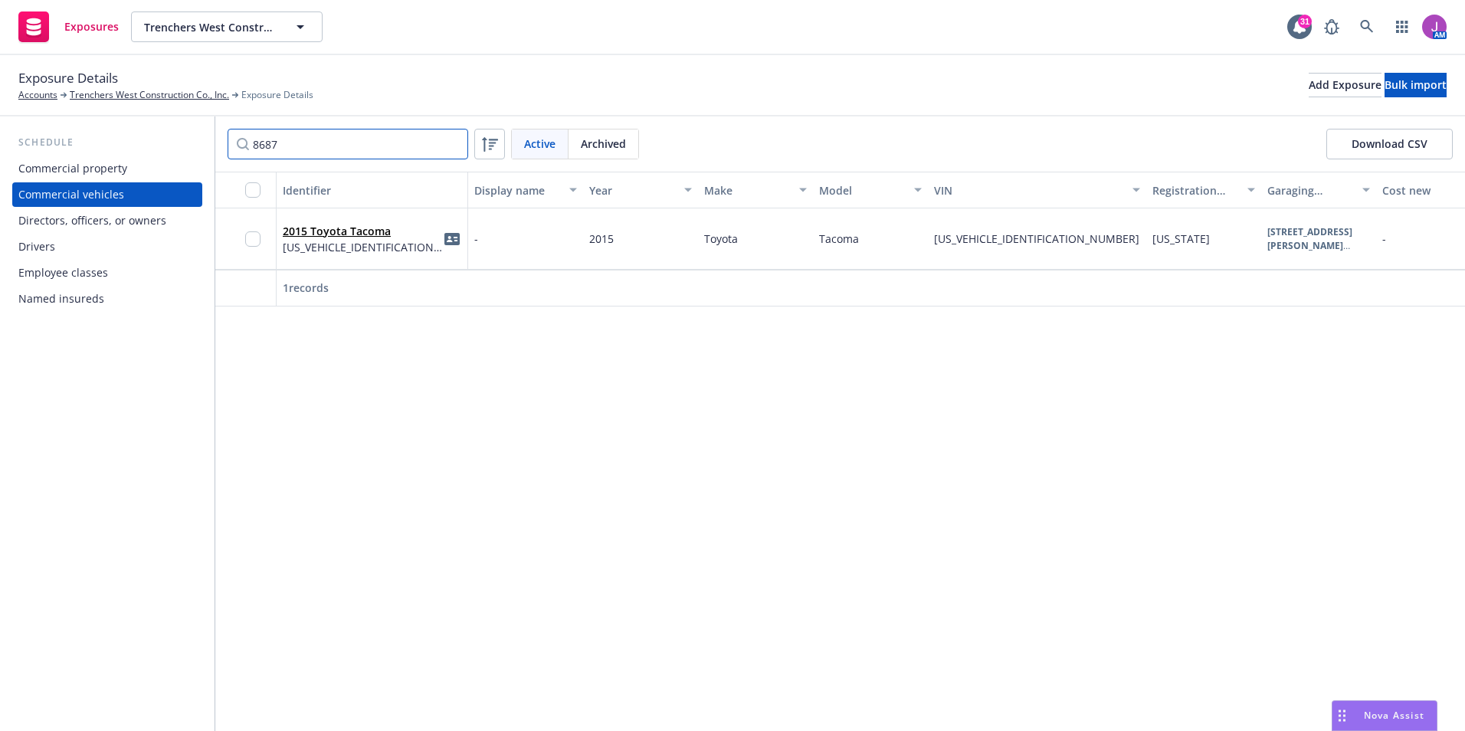
type input "8687"
click at [546, 149] on span "Active" at bounding box center [539, 144] width 31 height 16
click at [611, 136] on span "Archived" at bounding box center [603, 144] width 45 height 16
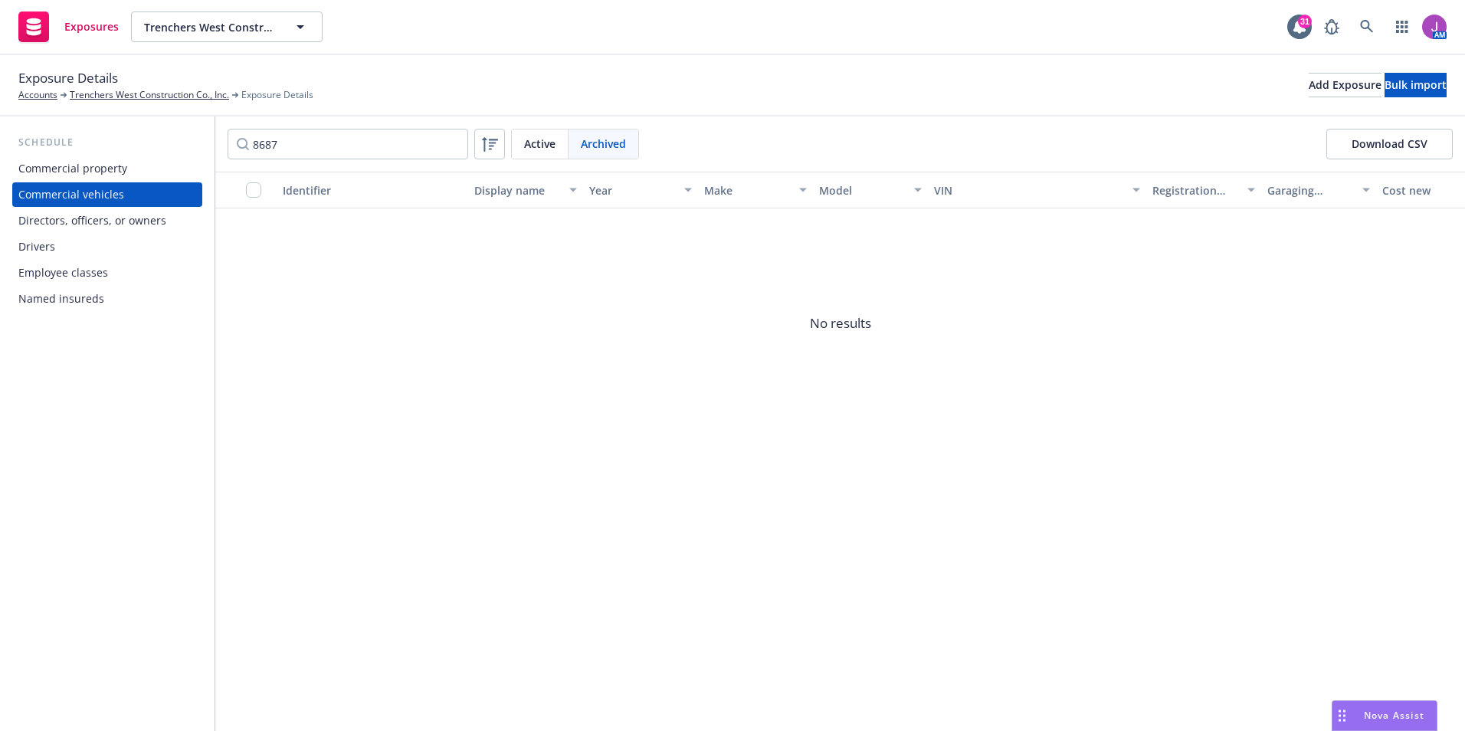
click at [537, 151] on span "Active" at bounding box center [539, 144] width 31 height 16
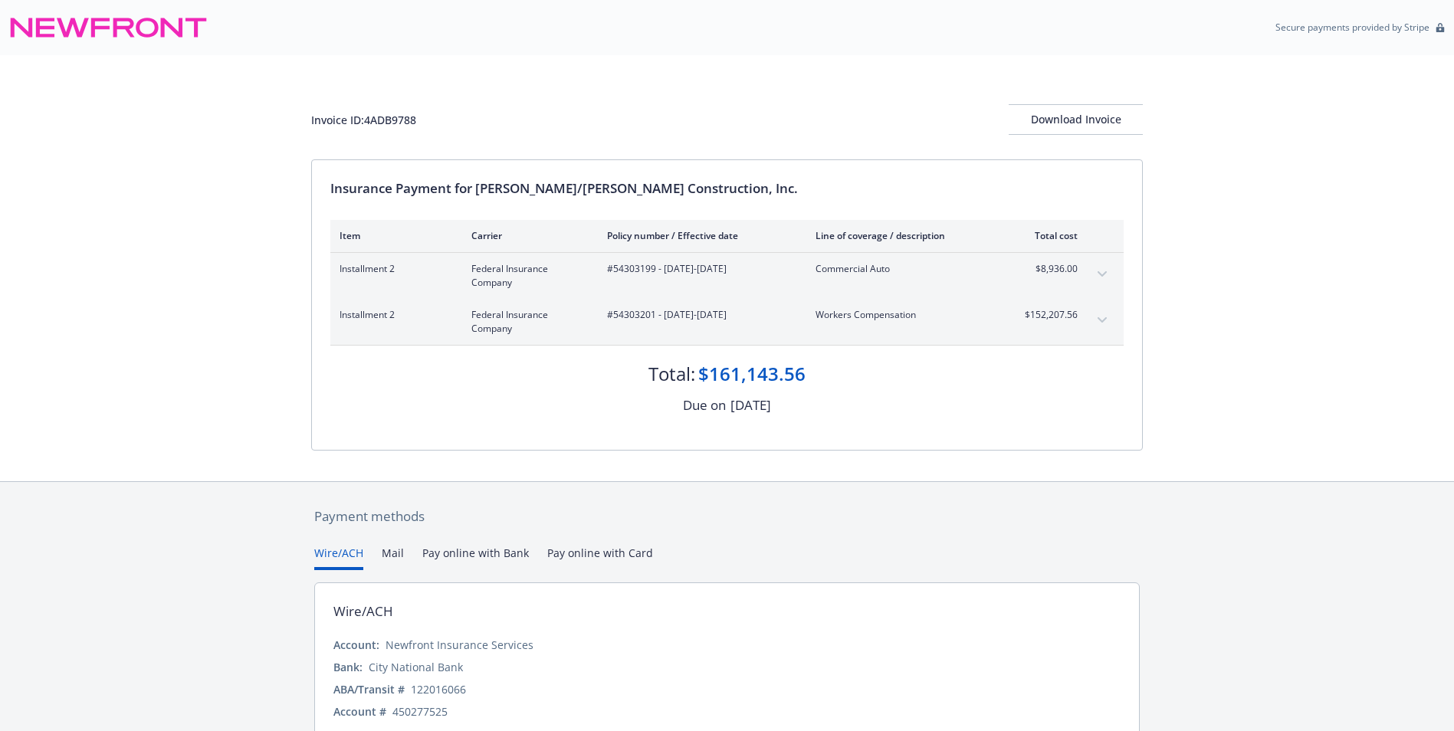
click at [1101, 320] on icon "expand content" at bounding box center [1102, 319] width 9 height 5
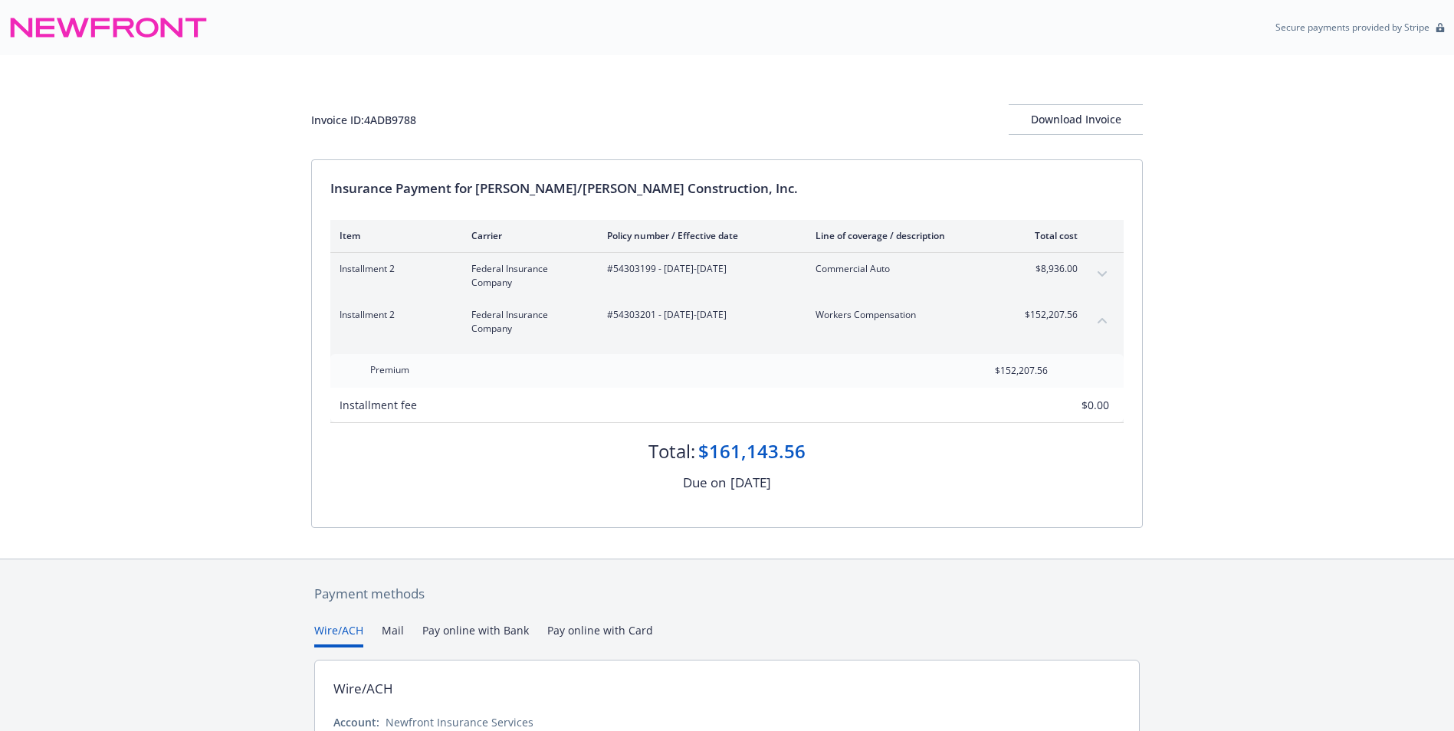
click at [1098, 266] on button "expand content" at bounding box center [1102, 274] width 25 height 25
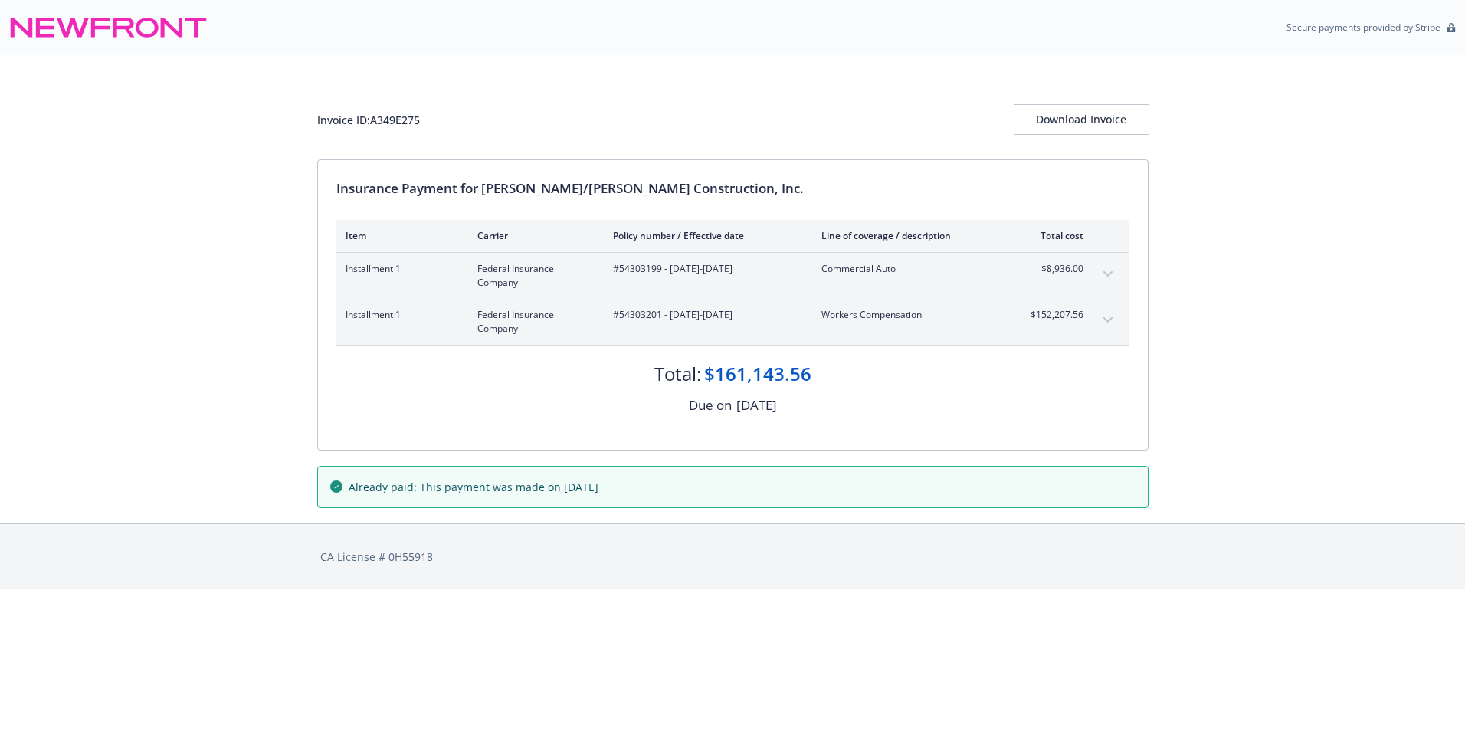
click at [1116, 319] on button "expand content" at bounding box center [1108, 320] width 25 height 25
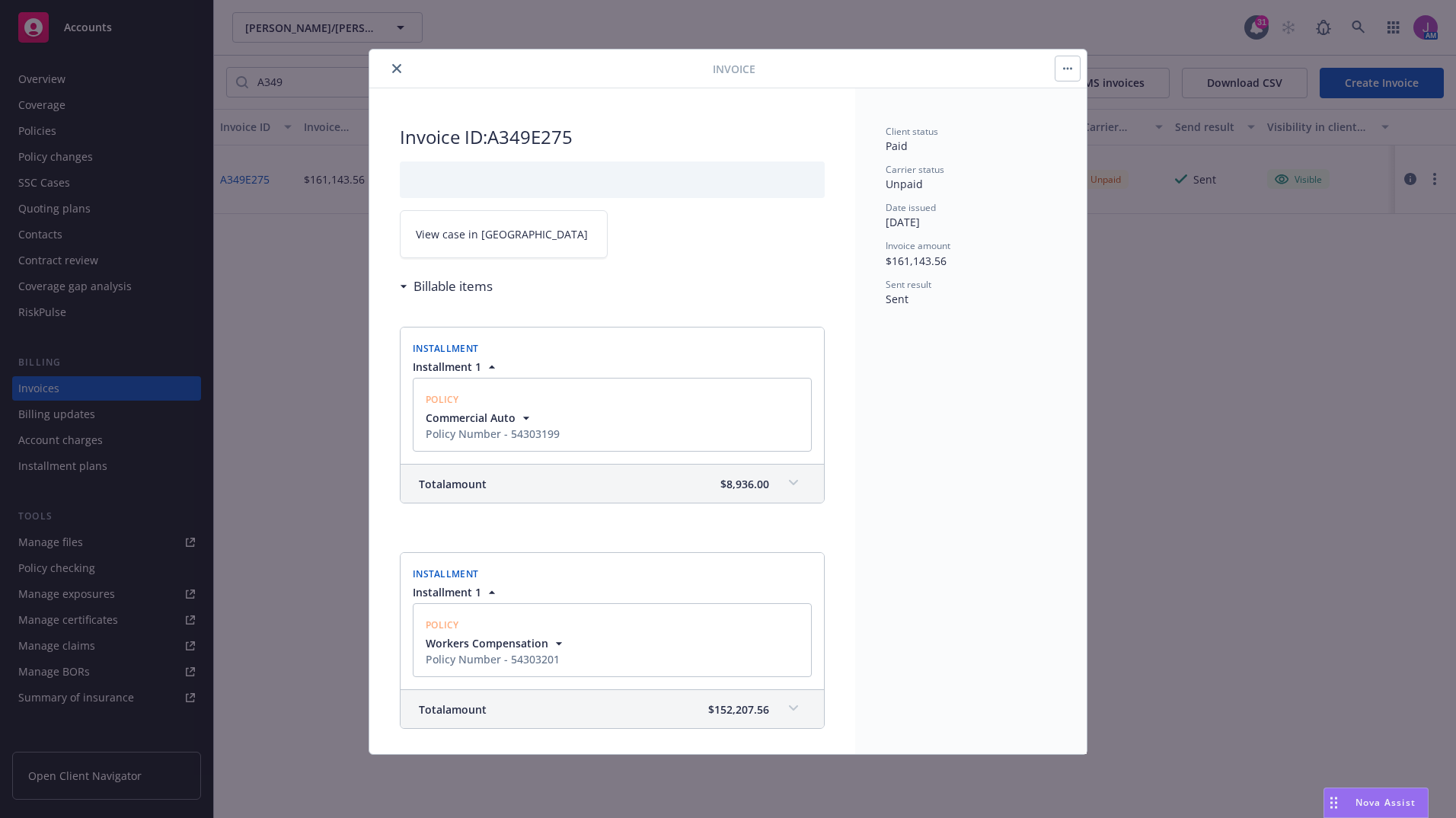
scroll to position [1, 0]
click at [390, 61] on div at bounding box center [545, 69] width 338 height 18
click at [397, 67] on icon "close" at bounding box center [397, 68] width 9 height 9
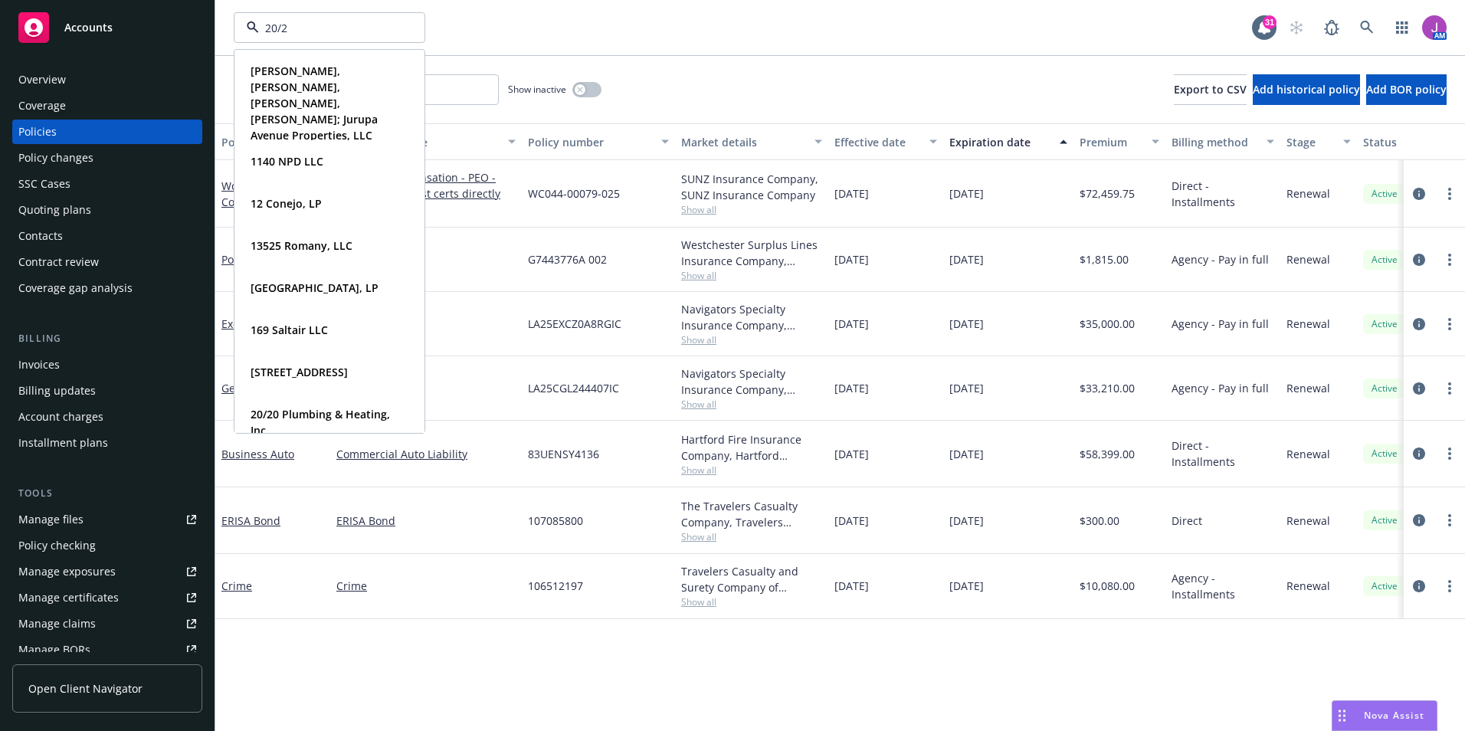
type input "20/20"
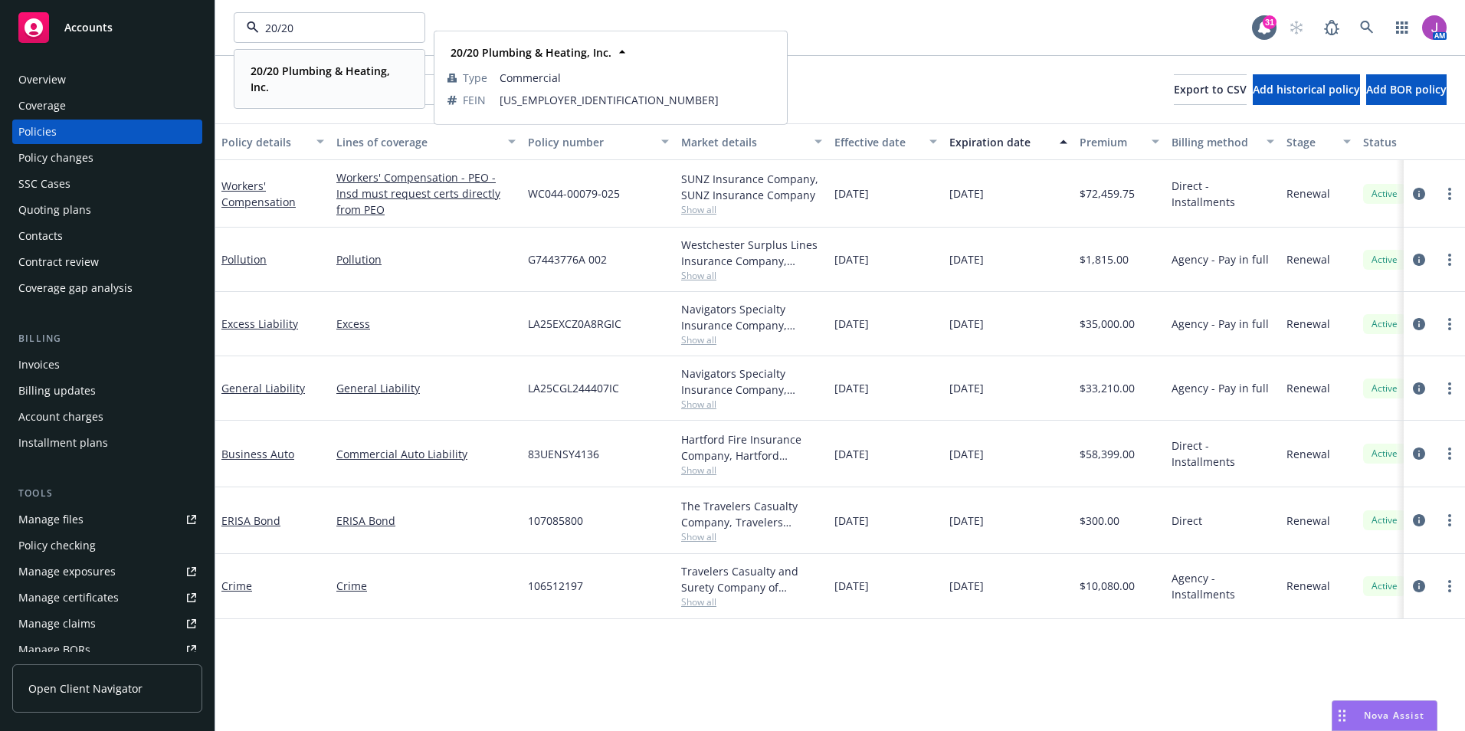
click at [295, 61] on div "20/20 Plumbing & Heating, Inc." at bounding box center [326, 79] width 164 height 38
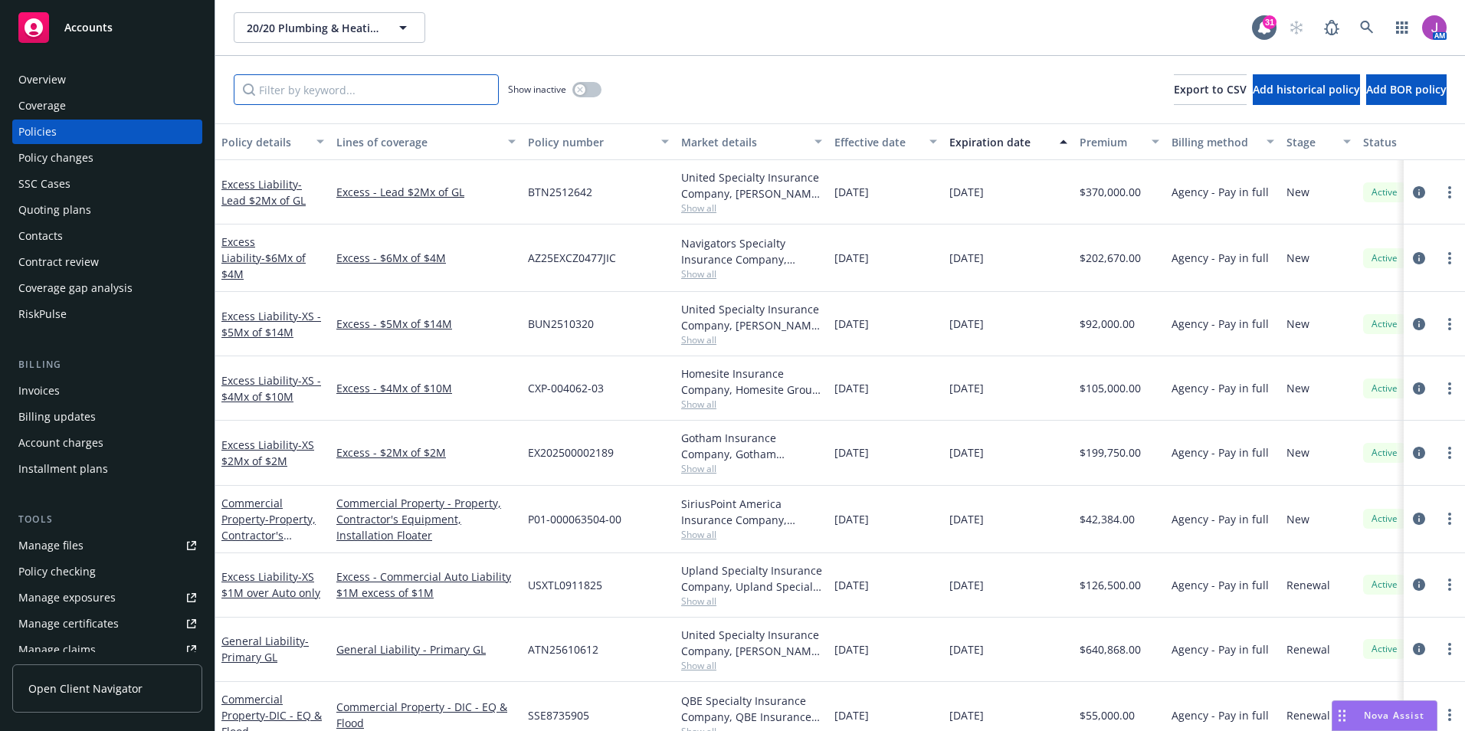
click at [321, 91] on input "Filter by keyword..." at bounding box center [366, 89] width 265 height 31
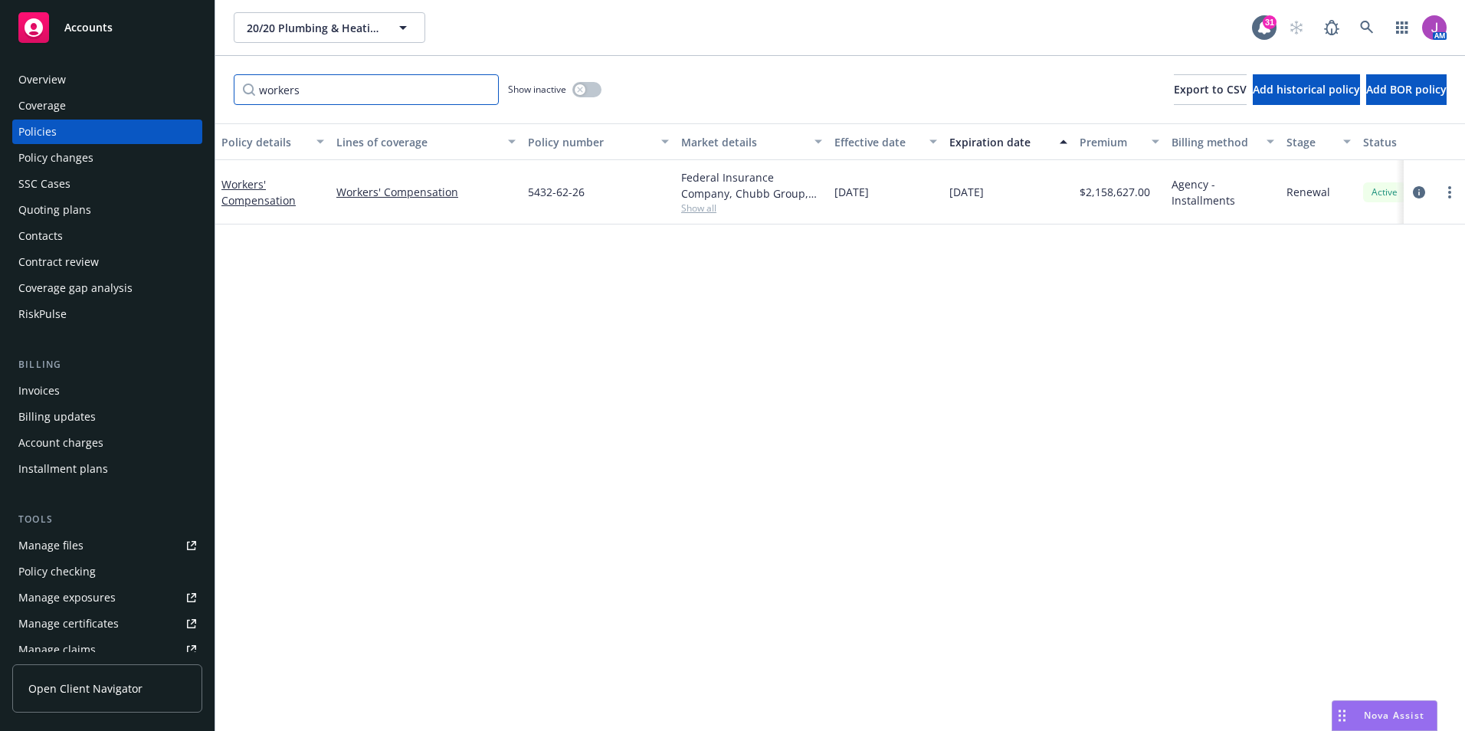
type input "workers"
click at [582, 96] on button "button" at bounding box center [587, 89] width 29 height 15
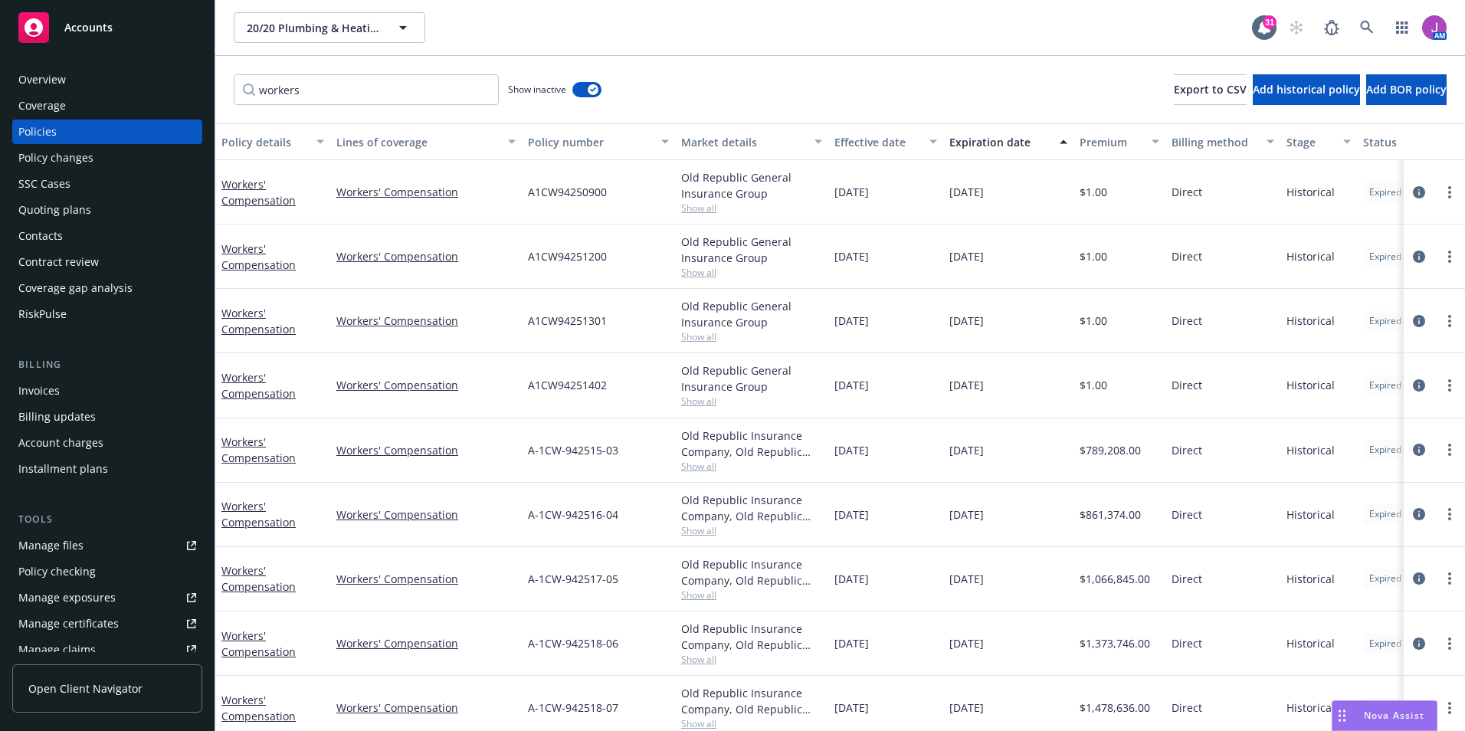
click at [702, 402] on span "Show all" at bounding box center [751, 401] width 141 height 13
click at [664, 381] on div "A1CW94251402" at bounding box center [598, 385] width 153 height 64
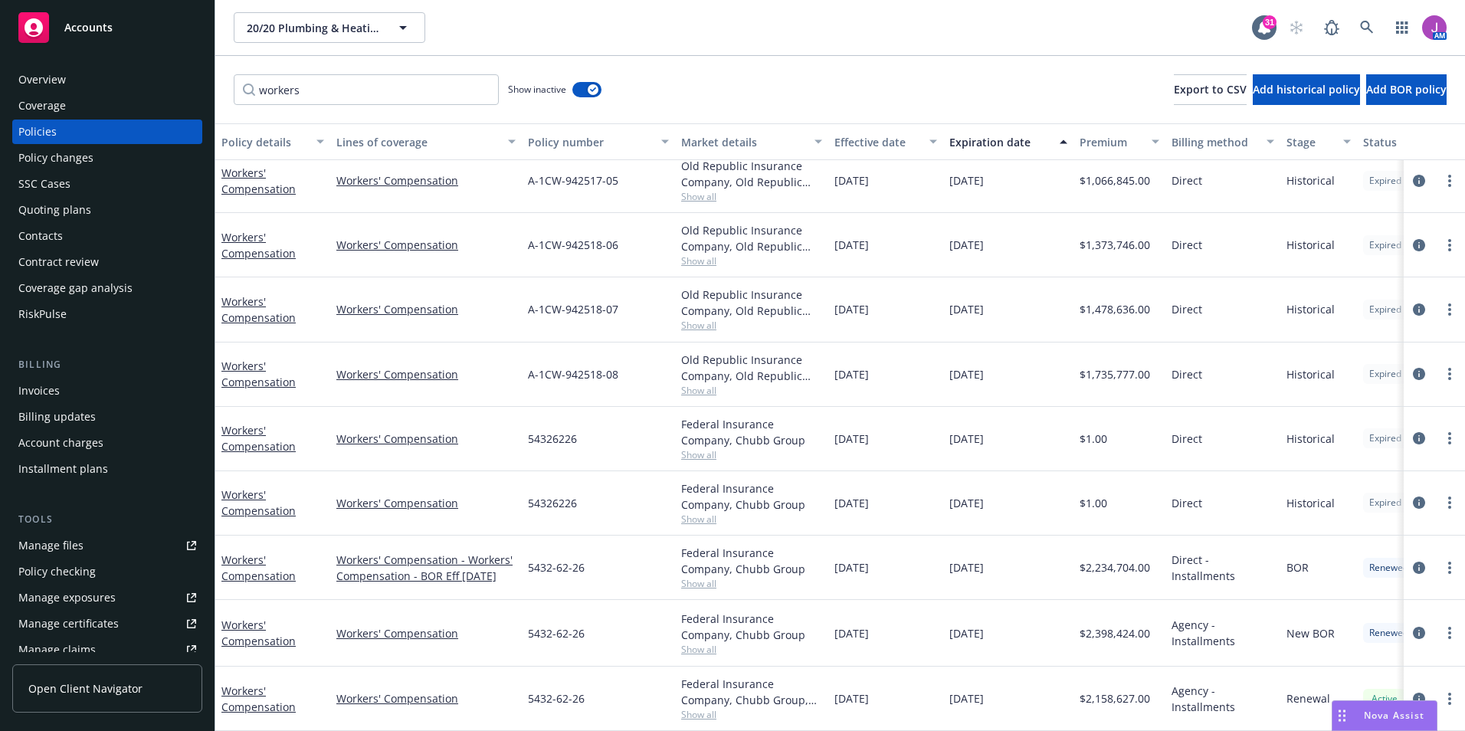
scroll to position [397, 0]
click at [708, 384] on span "Show all" at bounding box center [751, 390] width 141 height 13
click at [652, 343] on div "A-1CW-942518-08" at bounding box center [598, 375] width 153 height 64
click at [701, 448] on span "Show all" at bounding box center [751, 454] width 141 height 13
click at [631, 407] on div "54326226" at bounding box center [598, 439] width 153 height 64
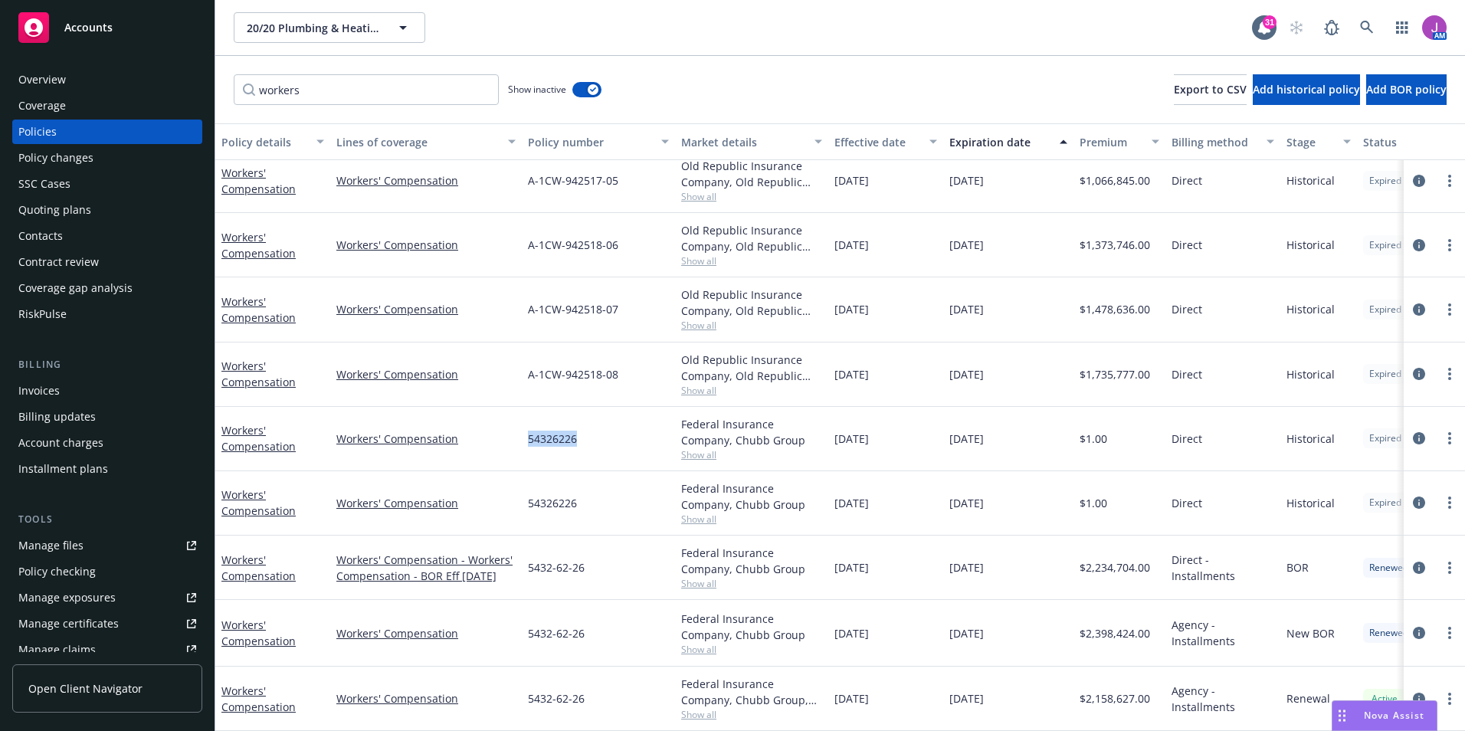
drag, startPoint x: 527, startPoint y: 425, endPoint x: 592, endPoint y: 427, distance: 65.2
click at [592, 427] on div "54326226" at bounding box center [598, 439] width 153 height 64
copy span "54326226"
click at [51, 74] on div "Overview" at bounding box center [42, 79] width 48 height 25
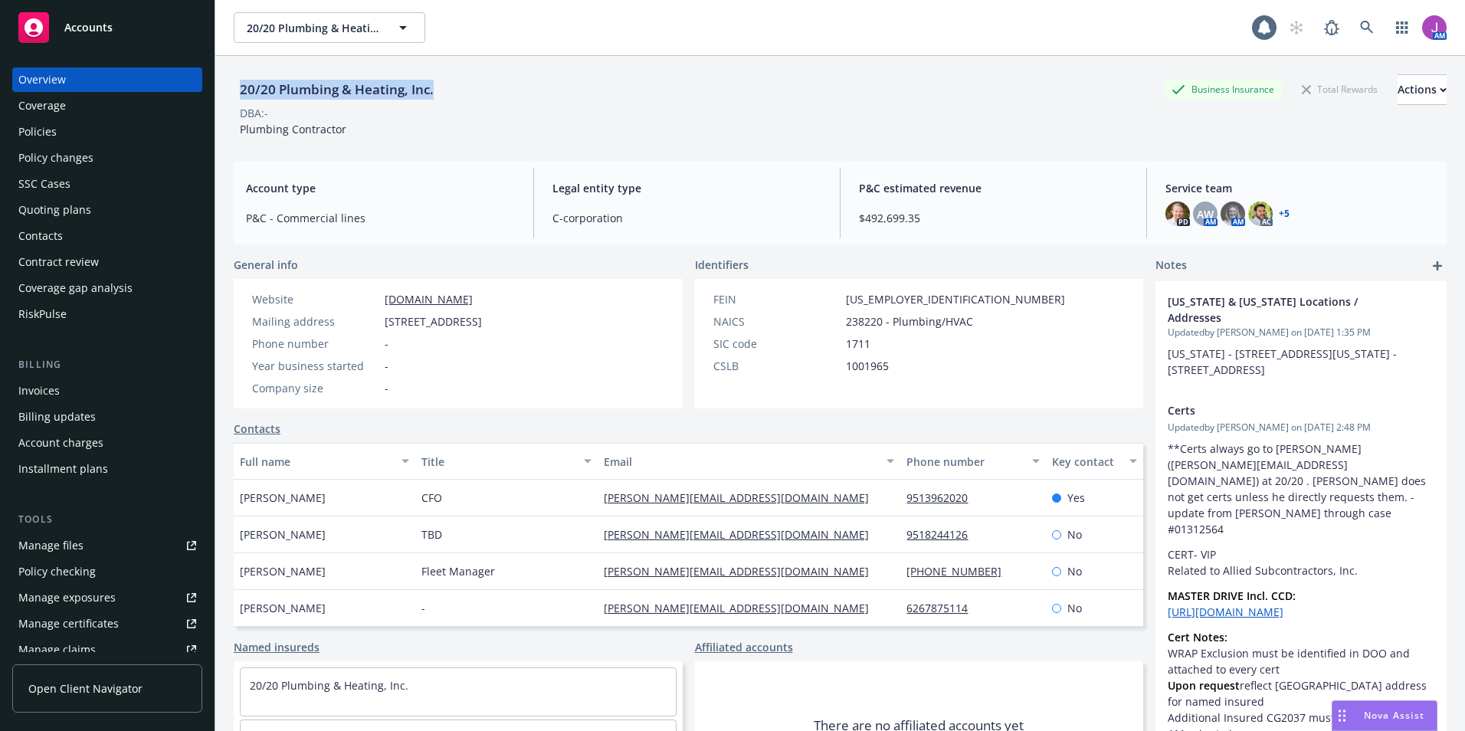
drag, startPoint x: 235, startPoint y: 83, endPoint x: 445, endPoint y: 97, distance: 211.2
click at [445, 97] on div "20/20 Plumbing & Heating, Inc. Business Insurance Total Rewards Actions" at bounding box center [840, 89] width 1213 height 31
copy div "20/20 Plumbing & Heating, Inc."
click at [73, 159] on div "Policy changes" at bounding box center [55, 158] width 75 height 25
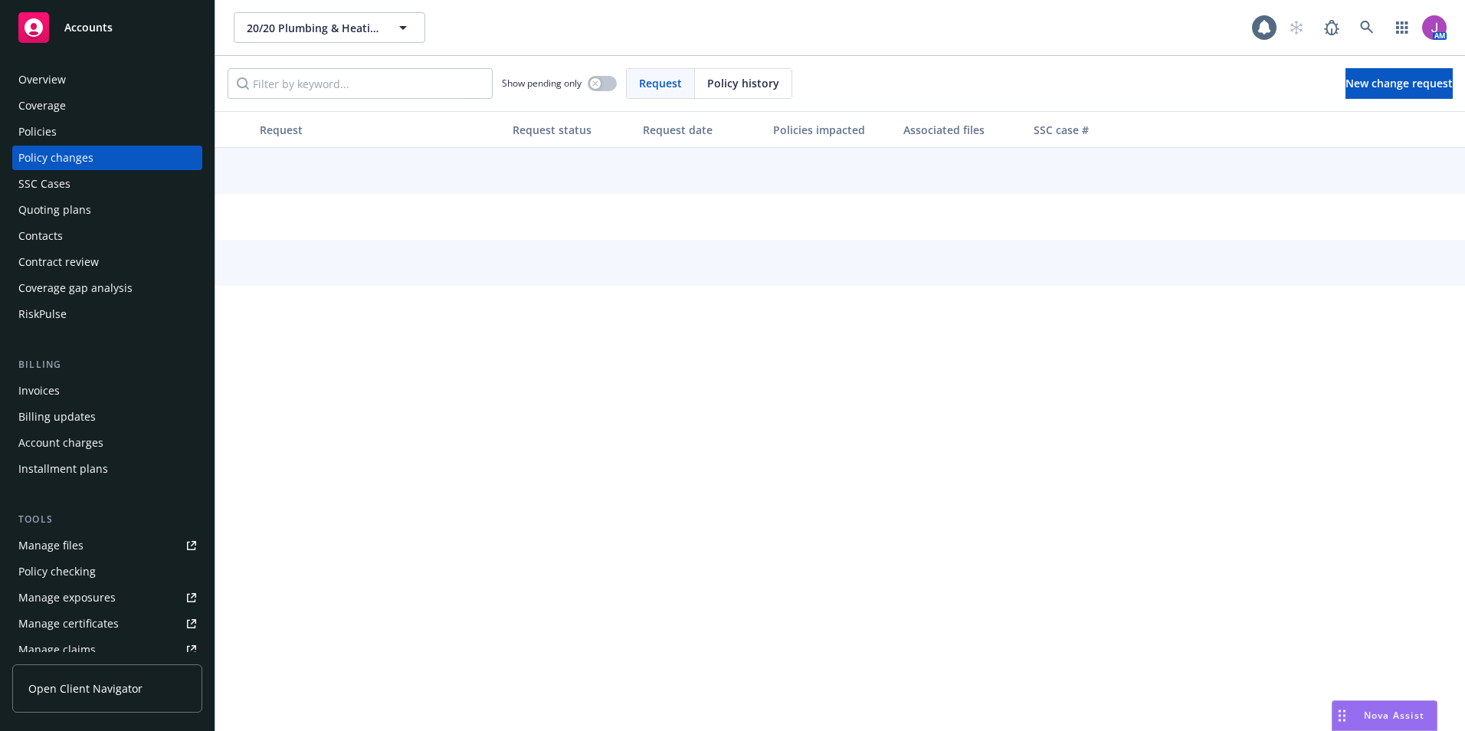
click at [59, 85] on div "Overview" at bounding box center [42, 79] width 48 height 25
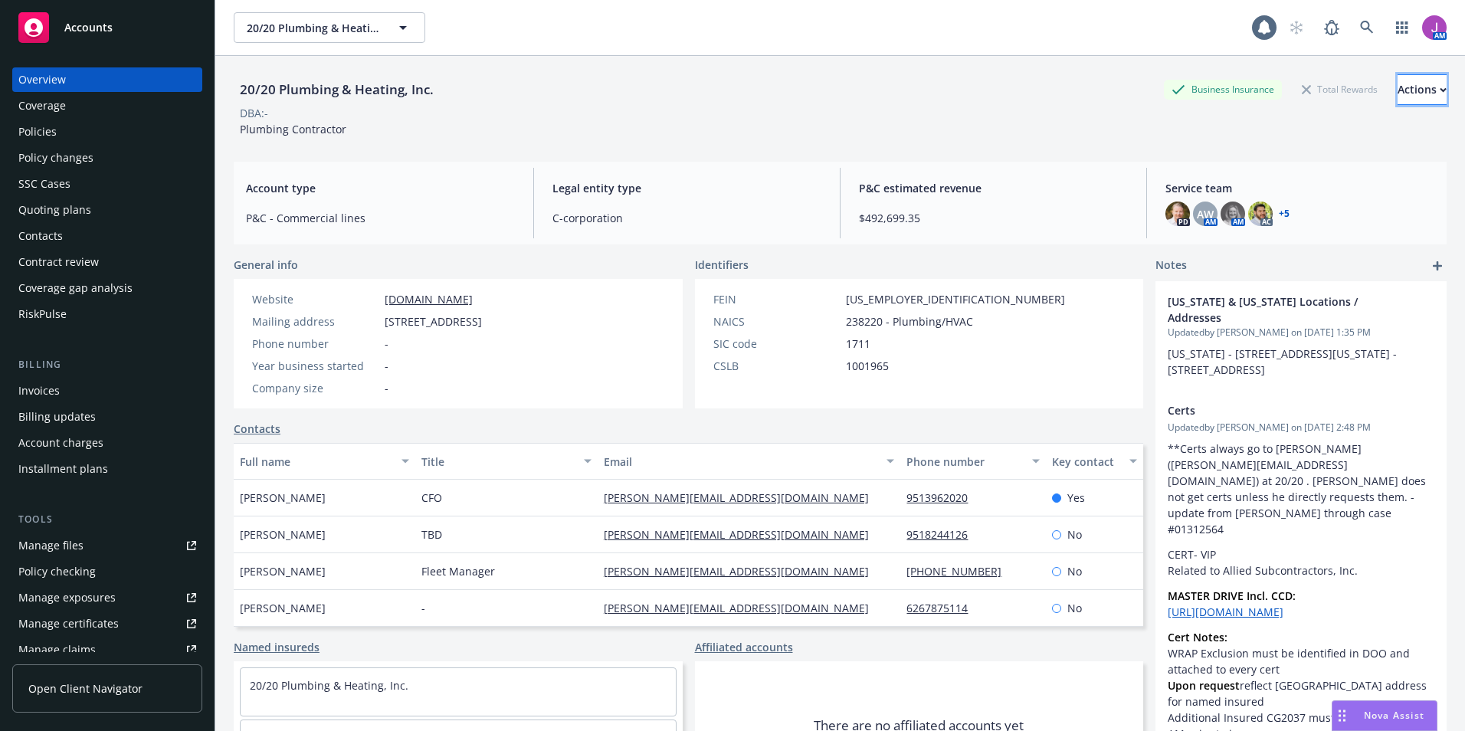
click at [1398, 84] on div "Actions" at bounding box center [1422, 89] width 49 height 29
click at [103, 123] on div "Policies" at bounding box center [107, 132] width 178 height 25
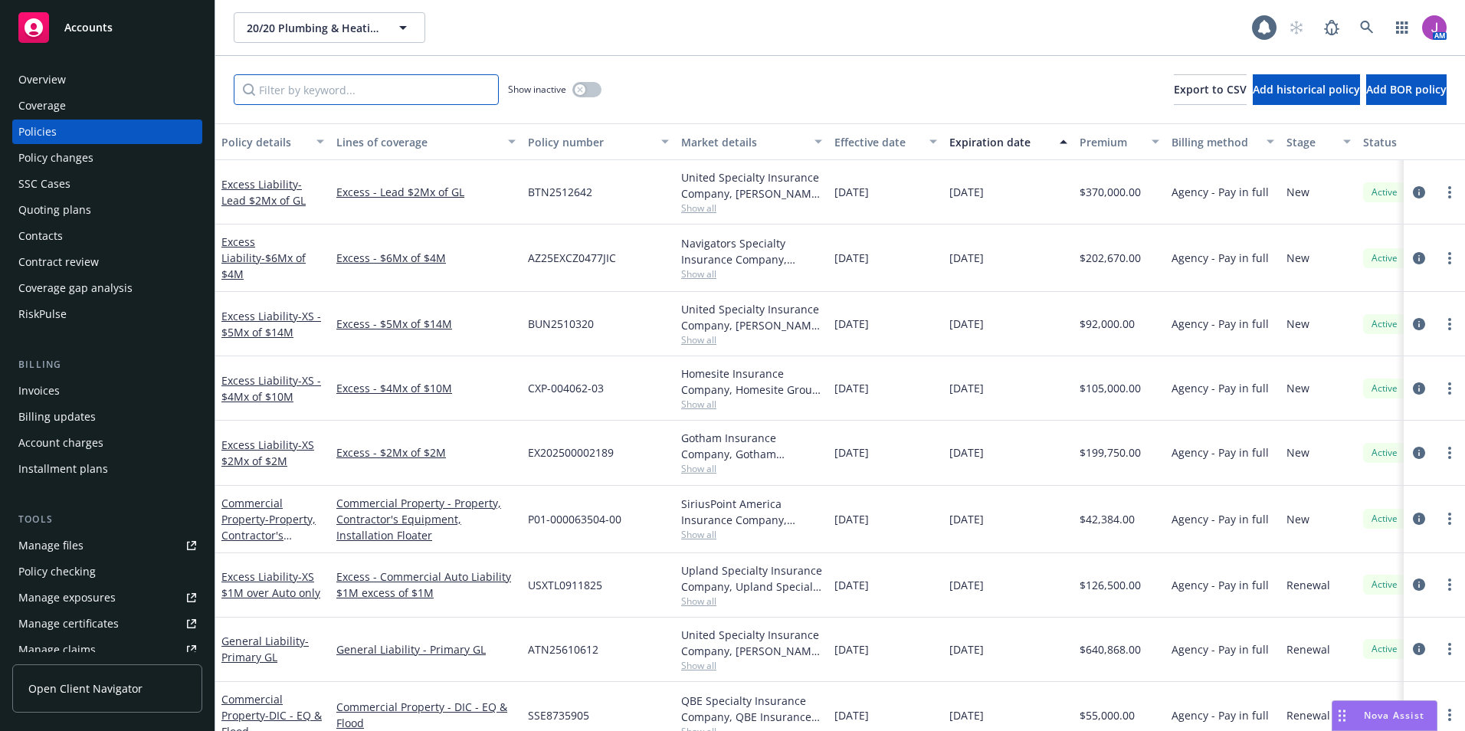
click at [317, 93] on input "Filter by keyword..." at bounding box center [366, 89] width 265 height 31
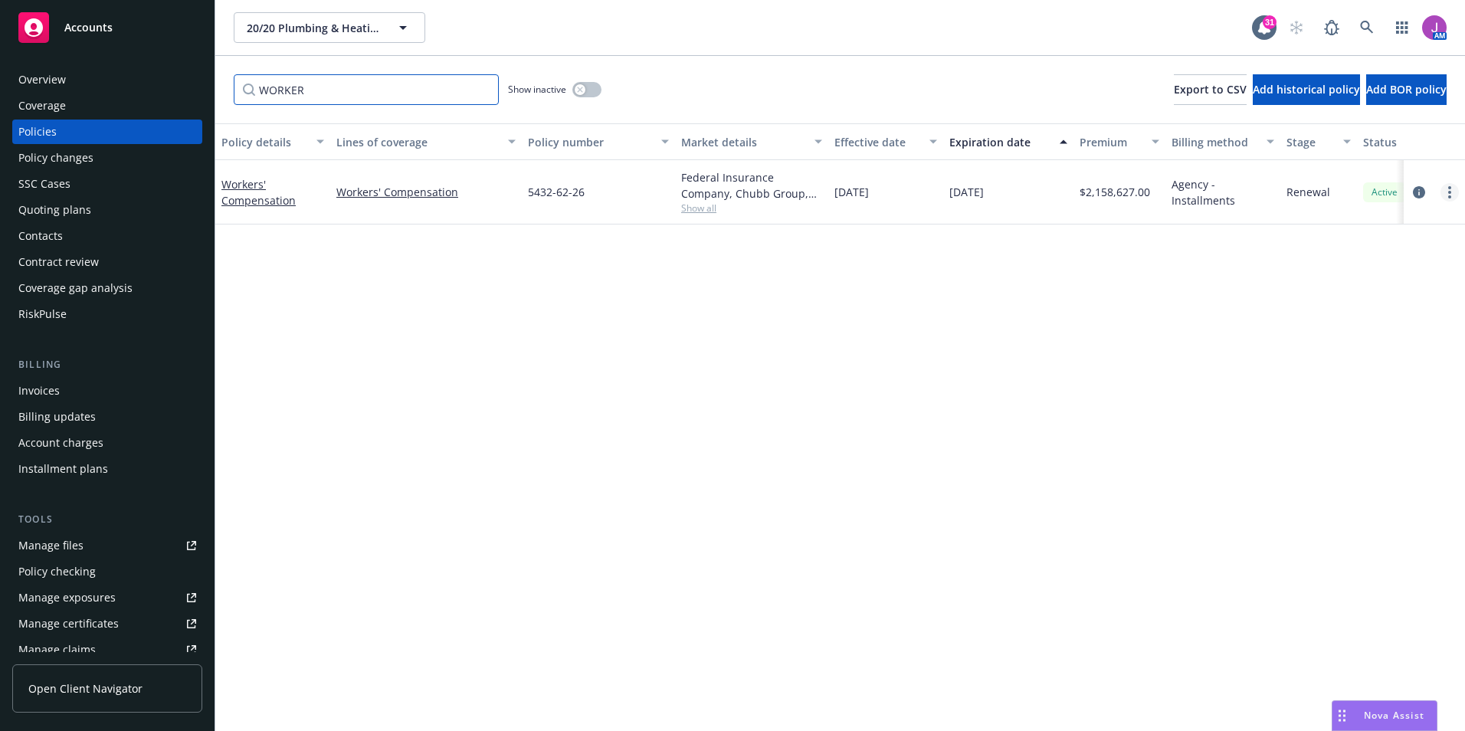
type input "WORKER"
click at [1449, 195] on icon "more" at bounding box center [1450, 192] width 3 height 12
click at [1351, 415] on link "Copy logging email" at bounding box center [1368, 407] width 180 height 31
click at [64, 212] on div "Quoting plans" at bounding box center [54, 210] width 73 height 25
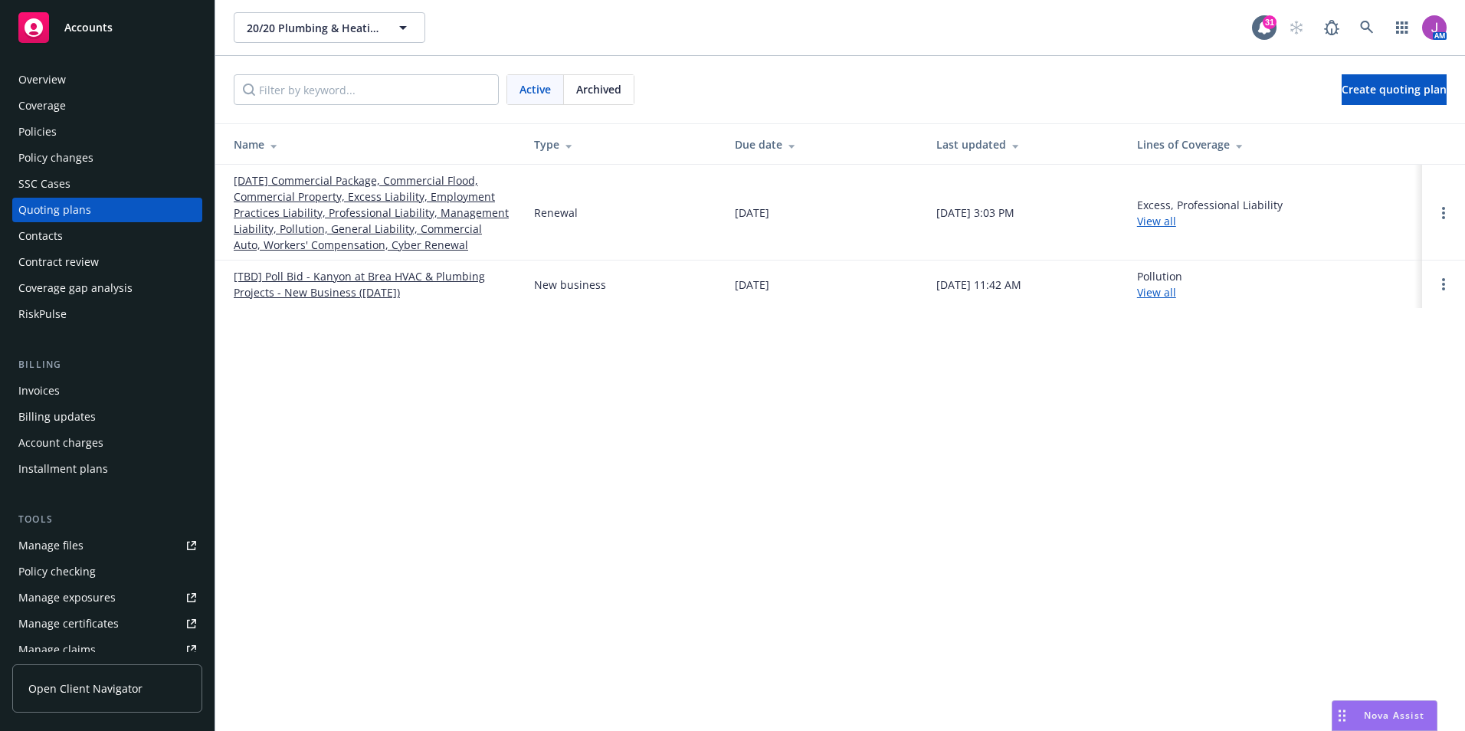
click at [428, 197] on link "[DATE] Commercial Package, Commercial Flood, Commercial Property, Excess Liabil…" at bounding box center [372, 212] width 276 height 80
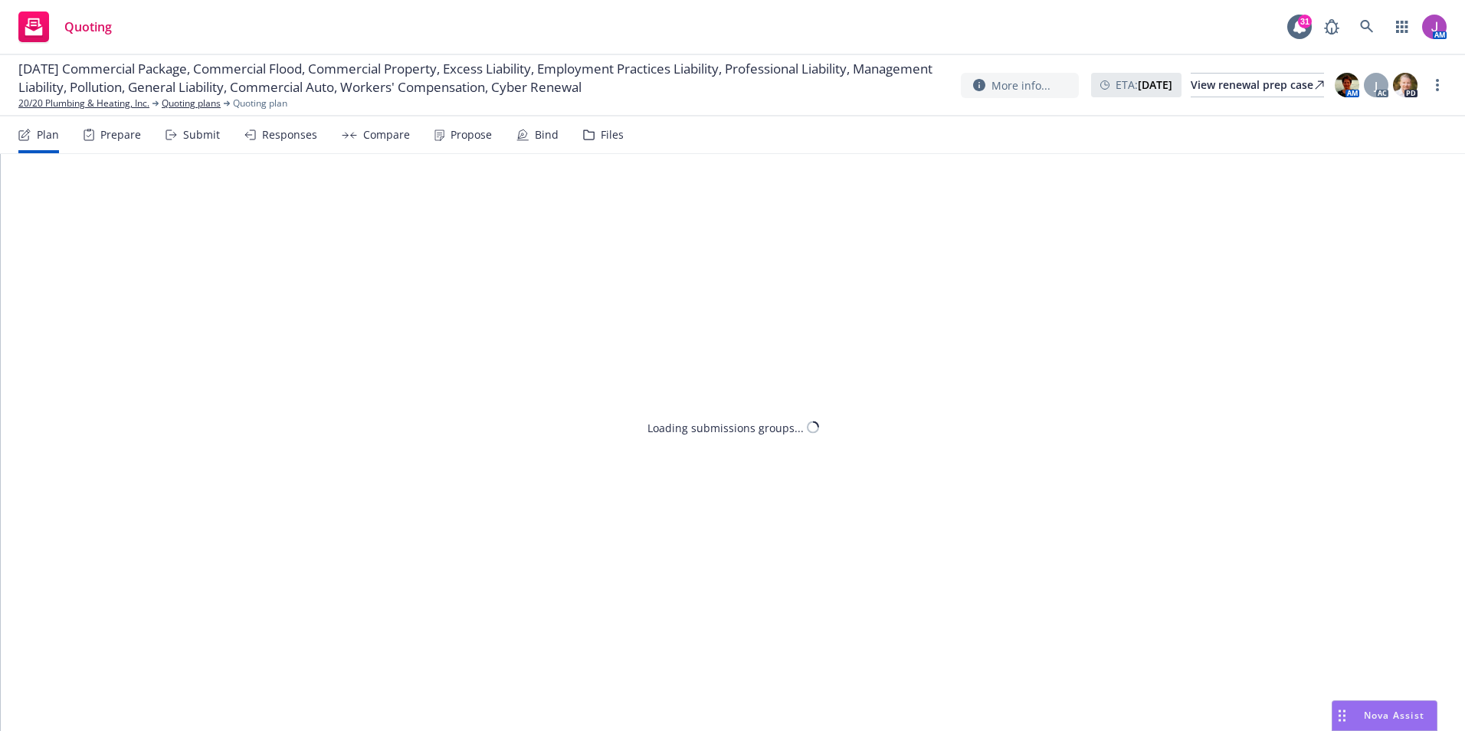
click at [594, 130] on div "Files" at bounding box center [603, 134] width 41 height 37
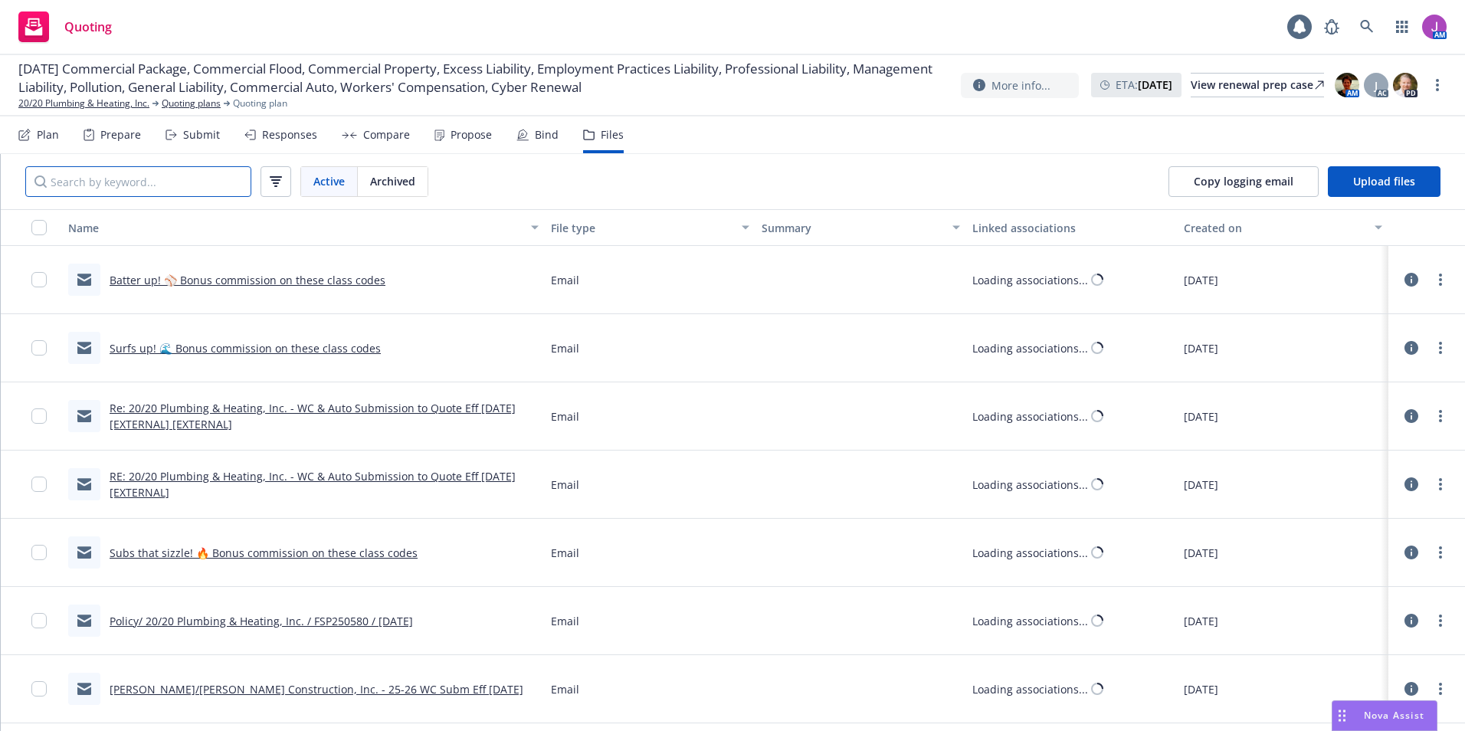
click at [176, 179] on input "Search by keyword..." at bounding box center [138, 181] width 226 height 31
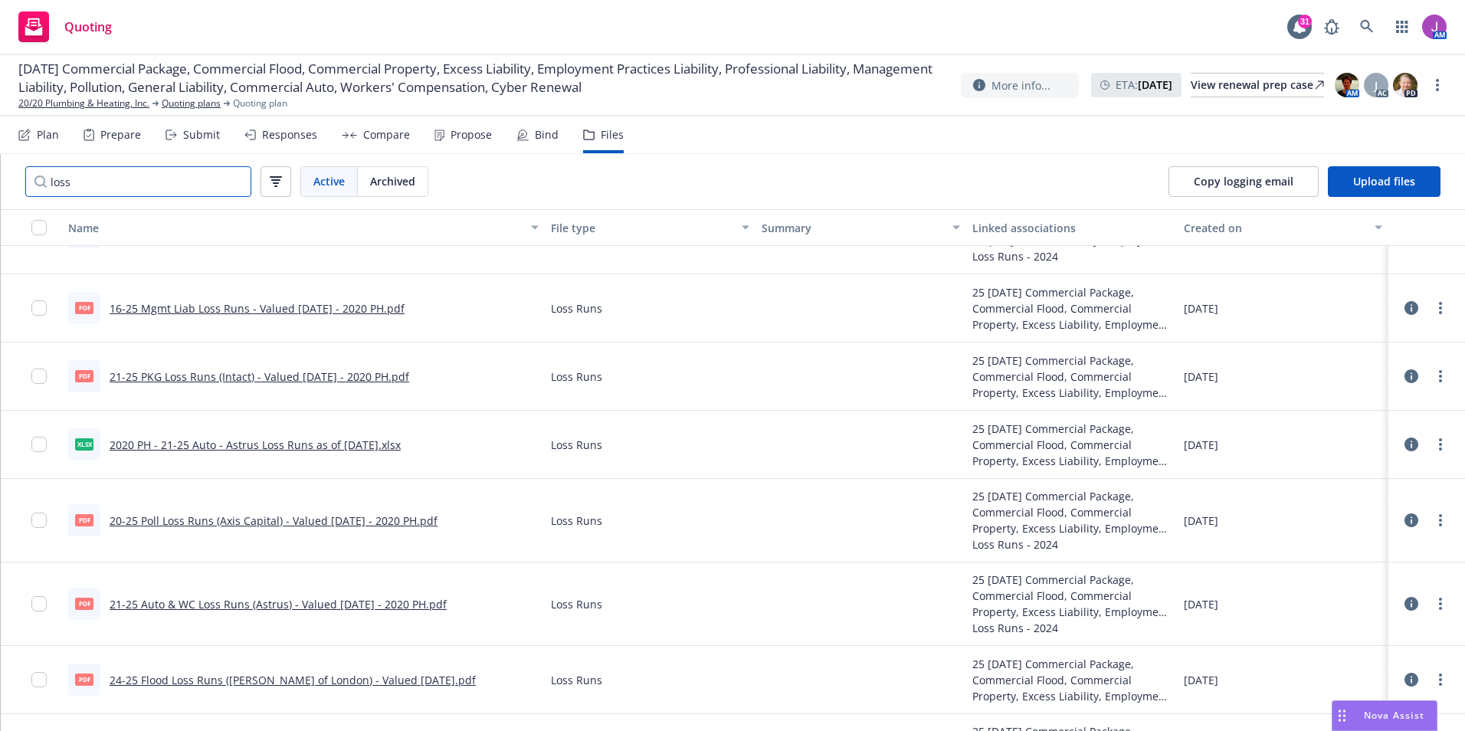
scroll to position [613, 0]
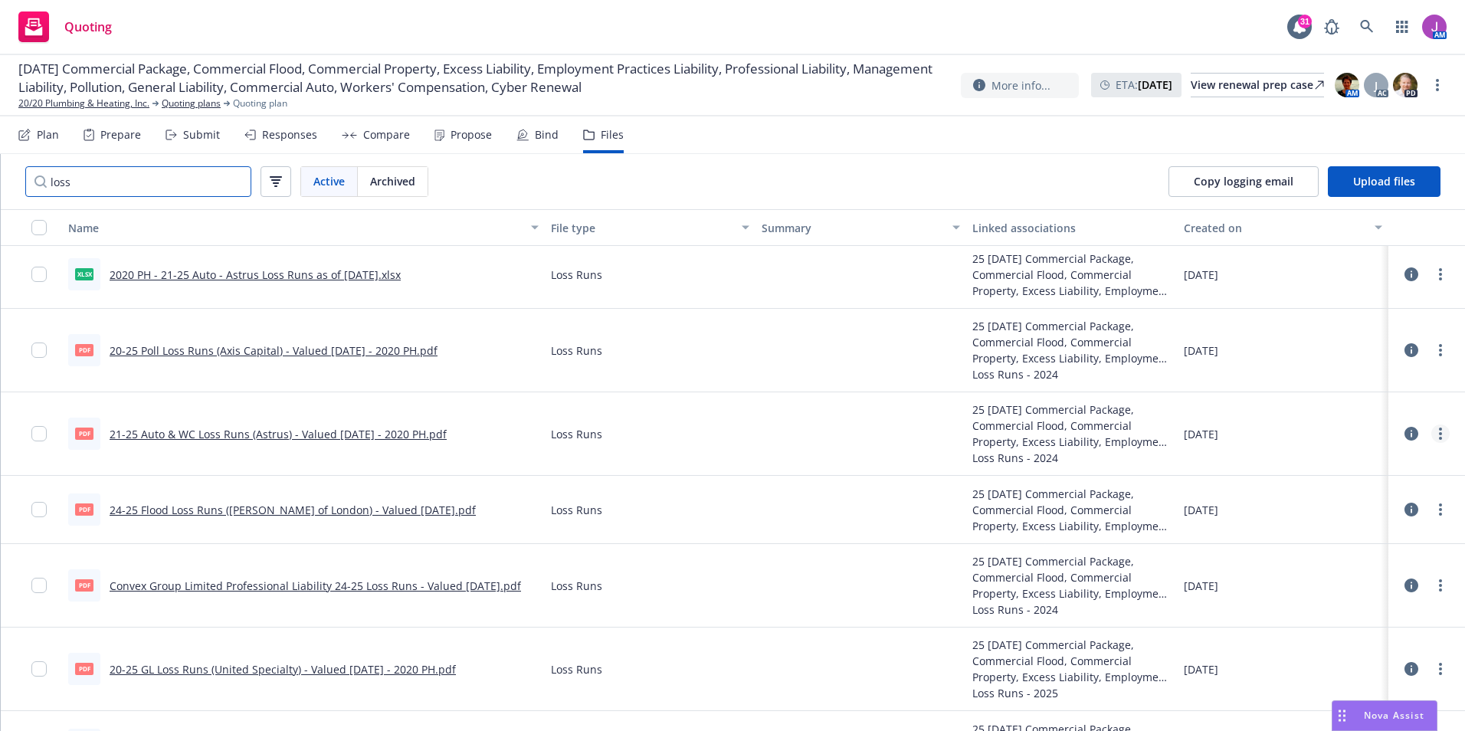
type input "loss"
click at [1439, 432] on icon "more" at bounding box center [1440, 434] width 3 height 12
click at [1317, 488] on link "Download" at bounding box center [1361, 496] width 153 height 31
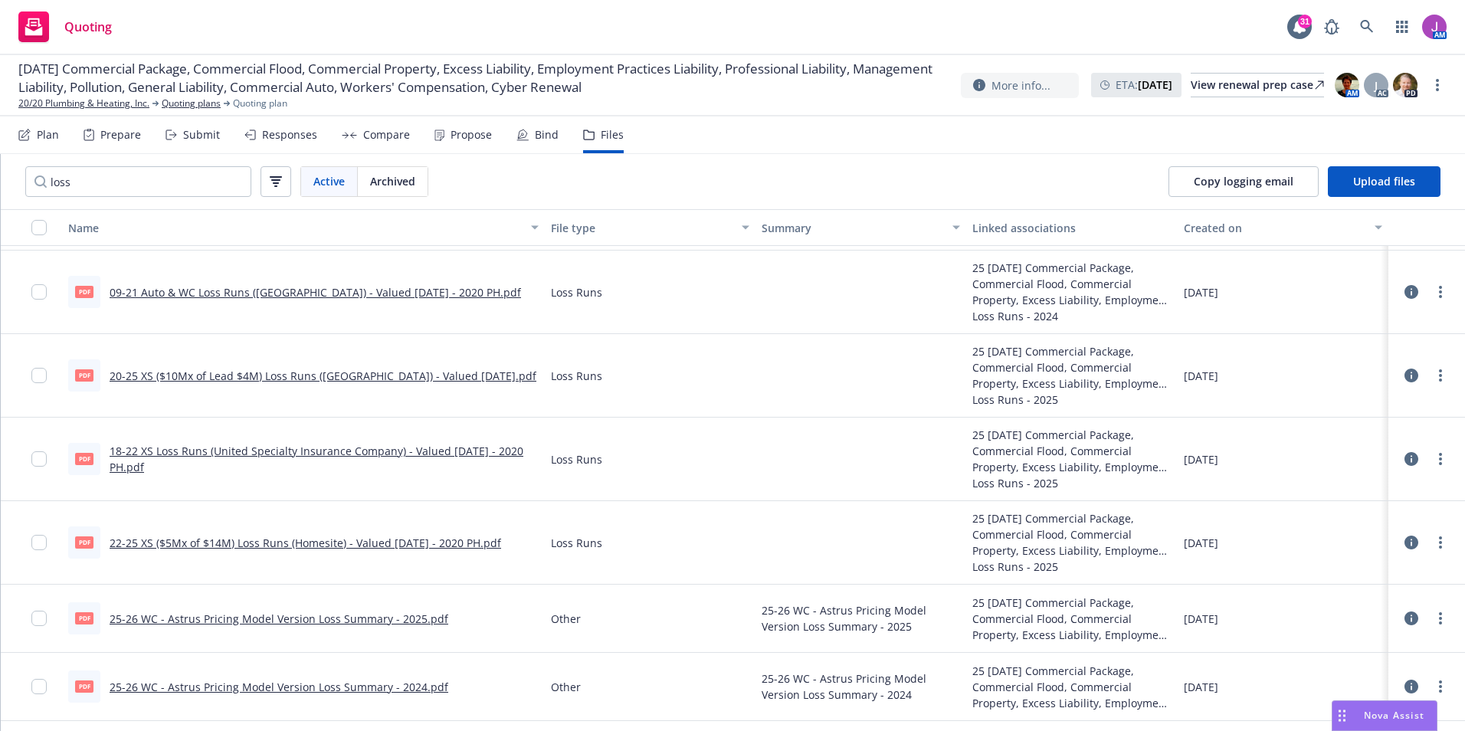
scroll to position [1150, 0]
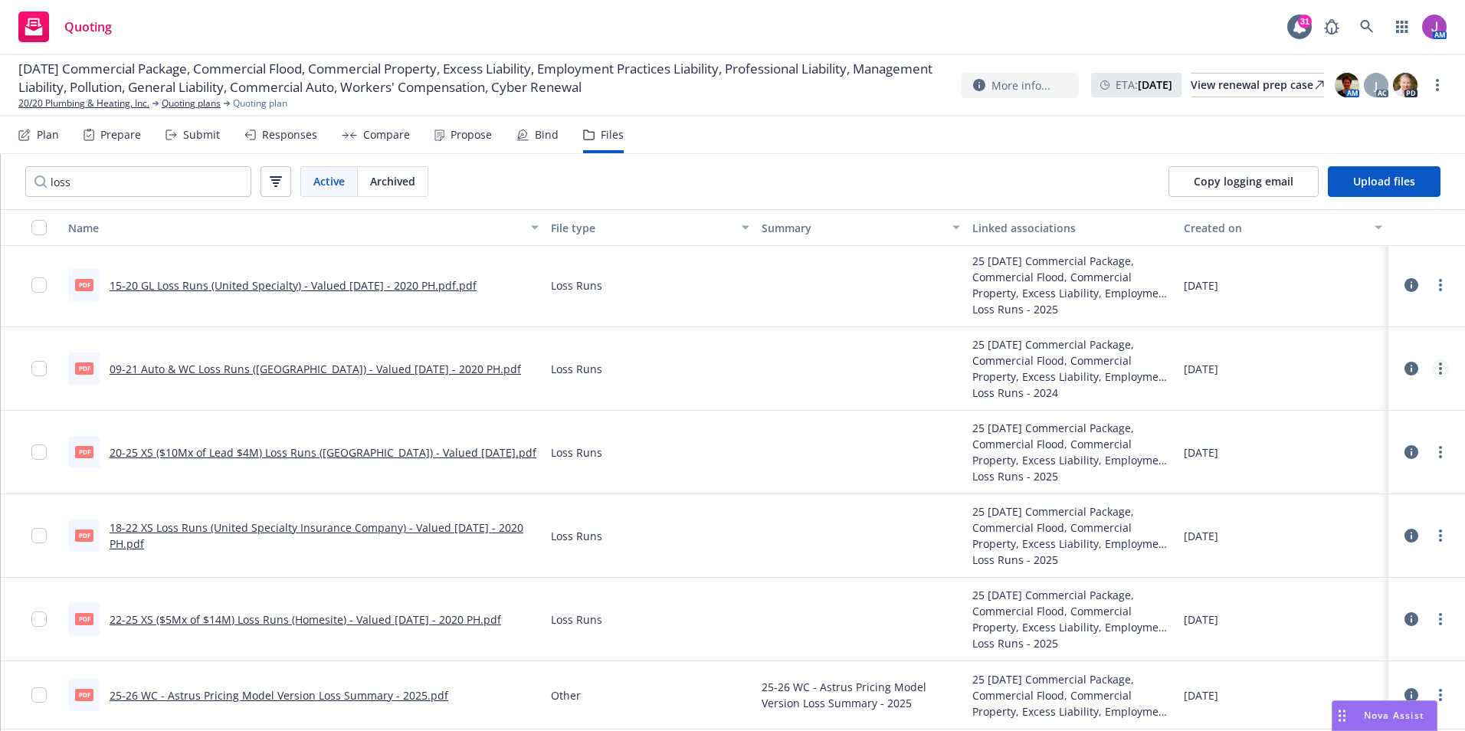
click at [1432, 372] on link "more" at bounding box center [1441, 368] width 18 height 18
click at [1335, 441] on link "Download" at bounding box center [1361, 430] width 153 height 31
click at [0, 163] on html "Quoting 31 AM [DATE] Commercial Package, Commercial Flood, Commercial Property,…" at bounding box center [732, 365] width 1465 height 731
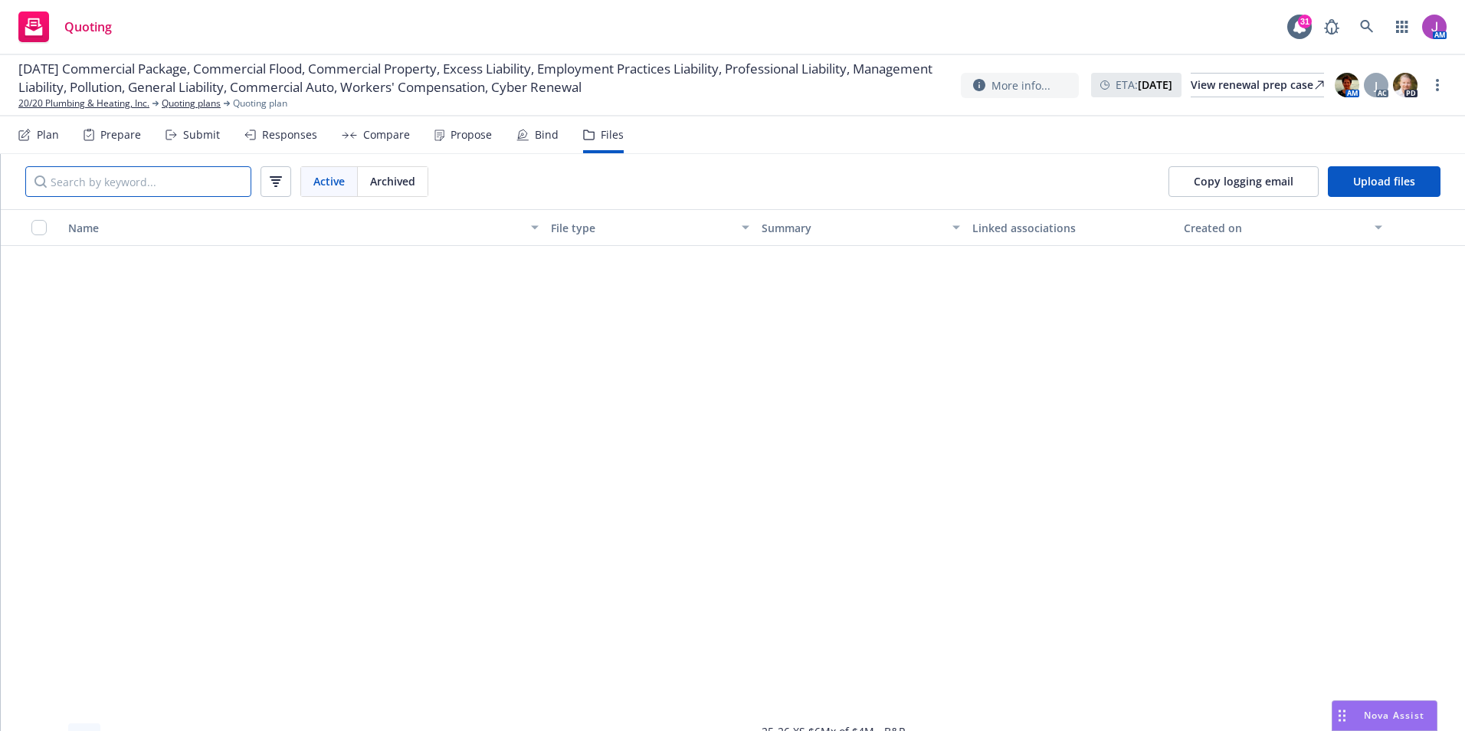
scroll to position [8507, 0]
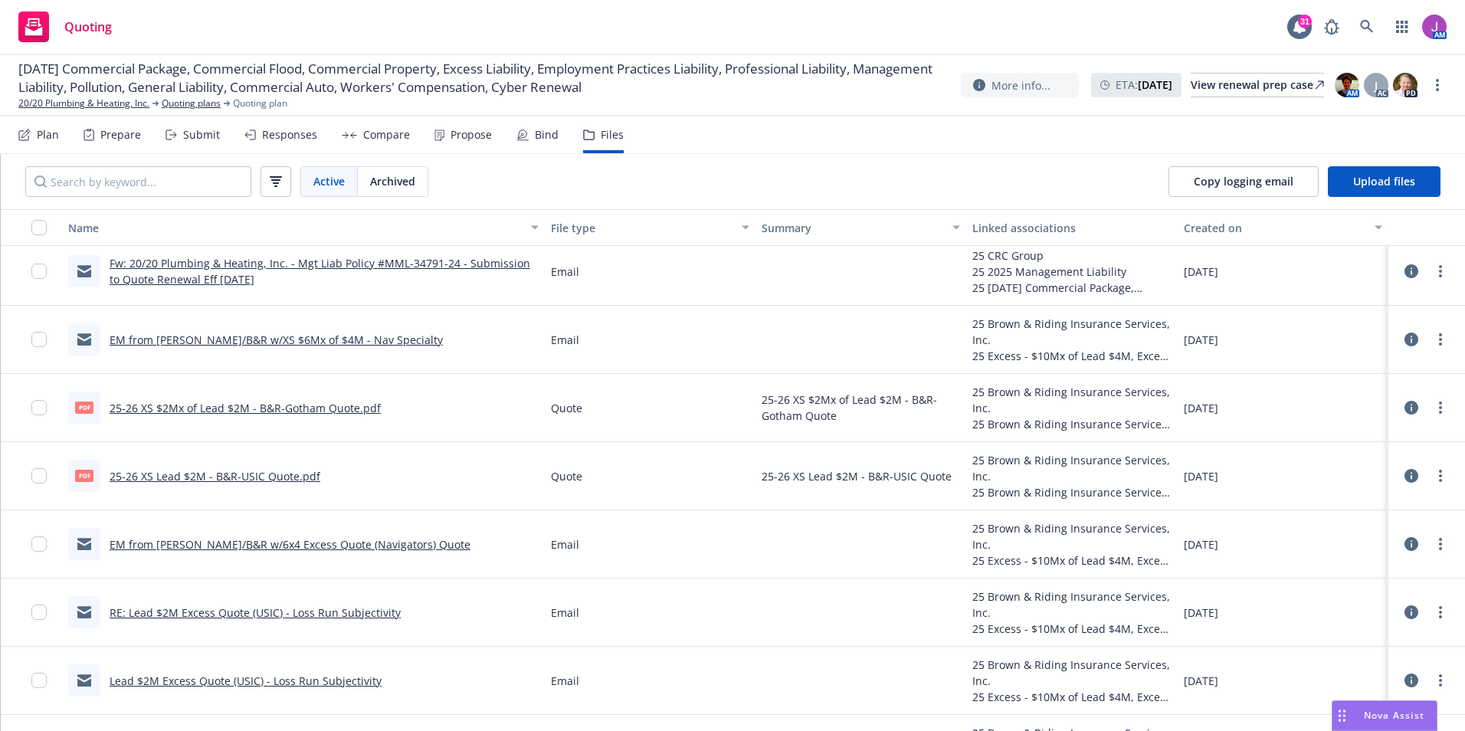
click at [544, 132] on div "Bind" at bounding box center [547, 135] width 24 height 12
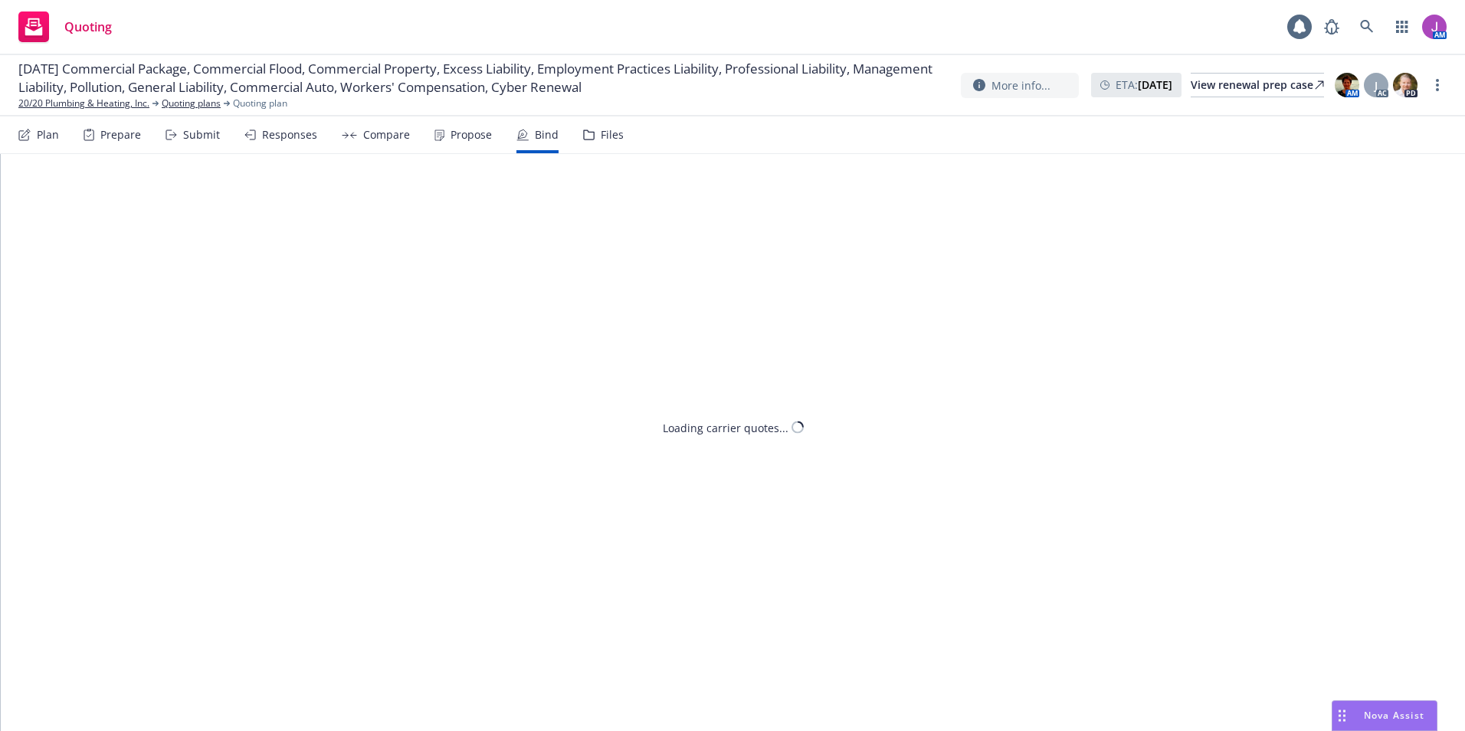
click at [110, 138] on div "Prepare" at bounding box center [120, 135] width 41 height 12
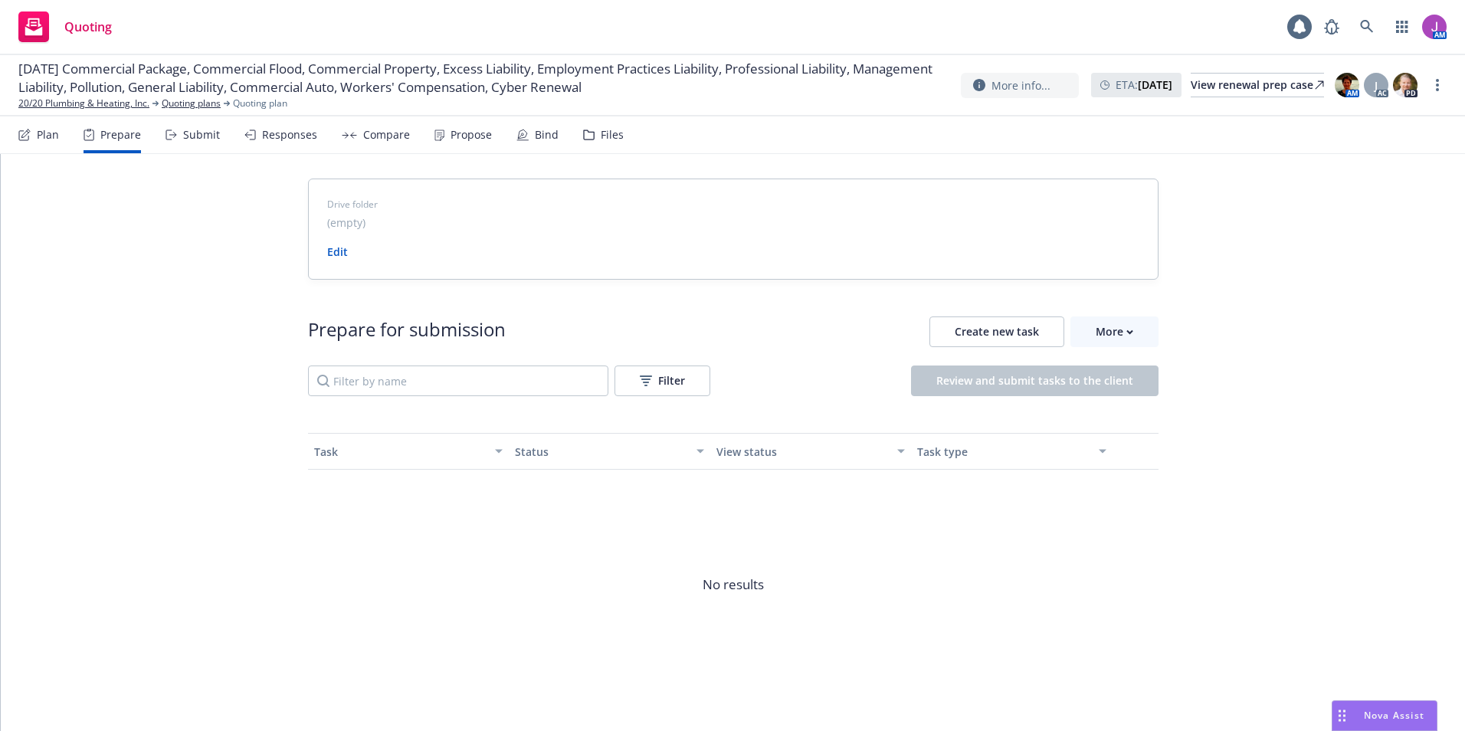
click at [521, 139] on icon at bounding box center [523, 135] width 12 height 12
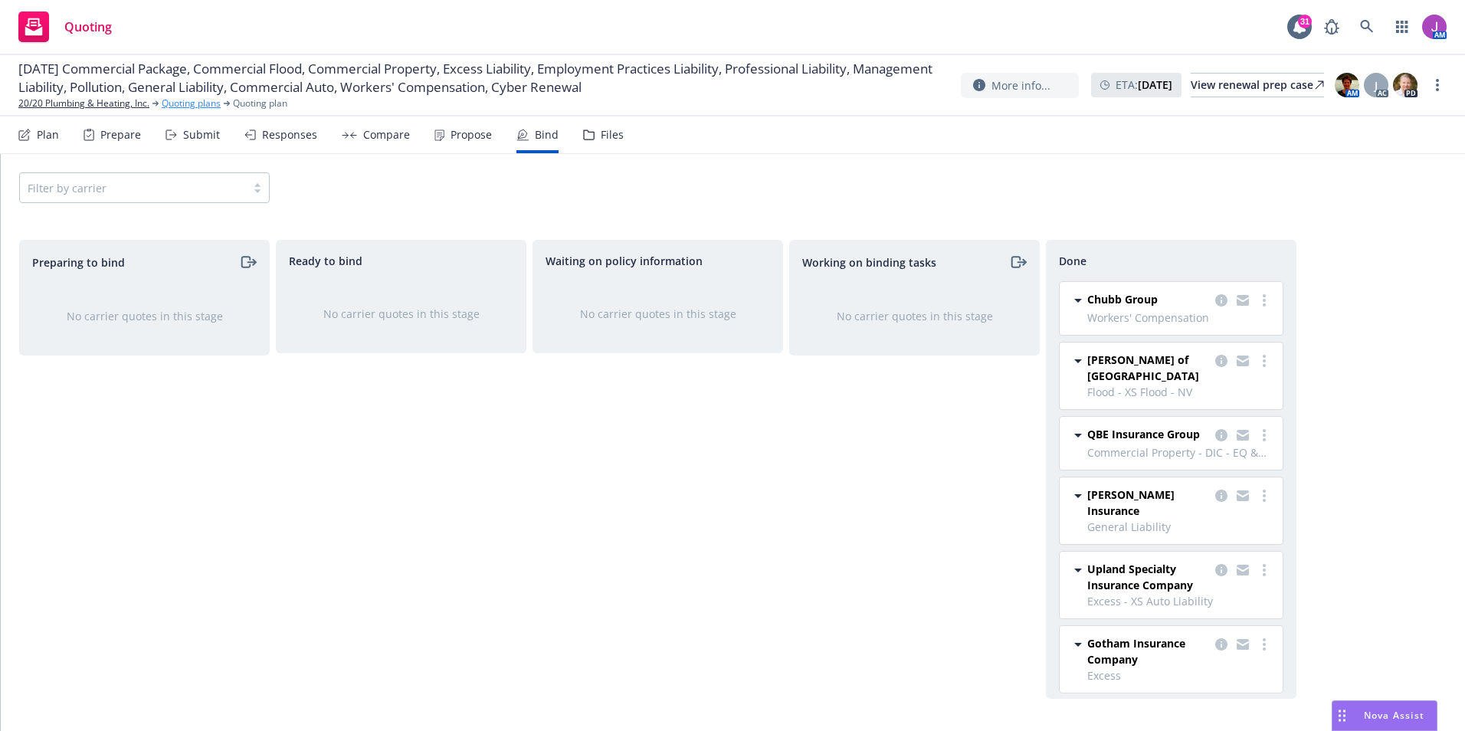
click at [195, 102] on link "Quoting plans" at bounding box center [191, 104] width 59 height 14
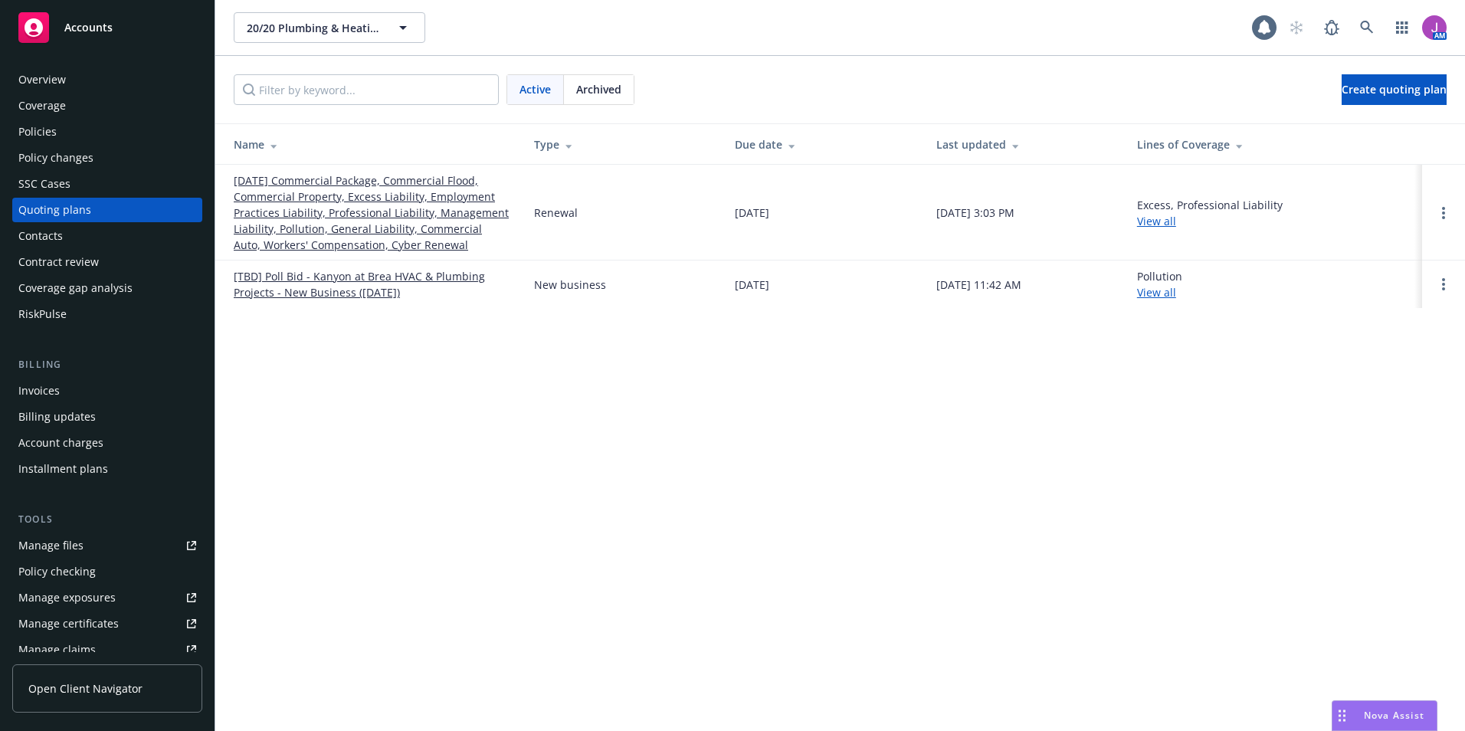
click at [323, 209] on link "[DATE] Commercial Package, Commercial Flood, Commercial Property, Excess Liabil…" at bounding box center [372, 212] width 276 height 80
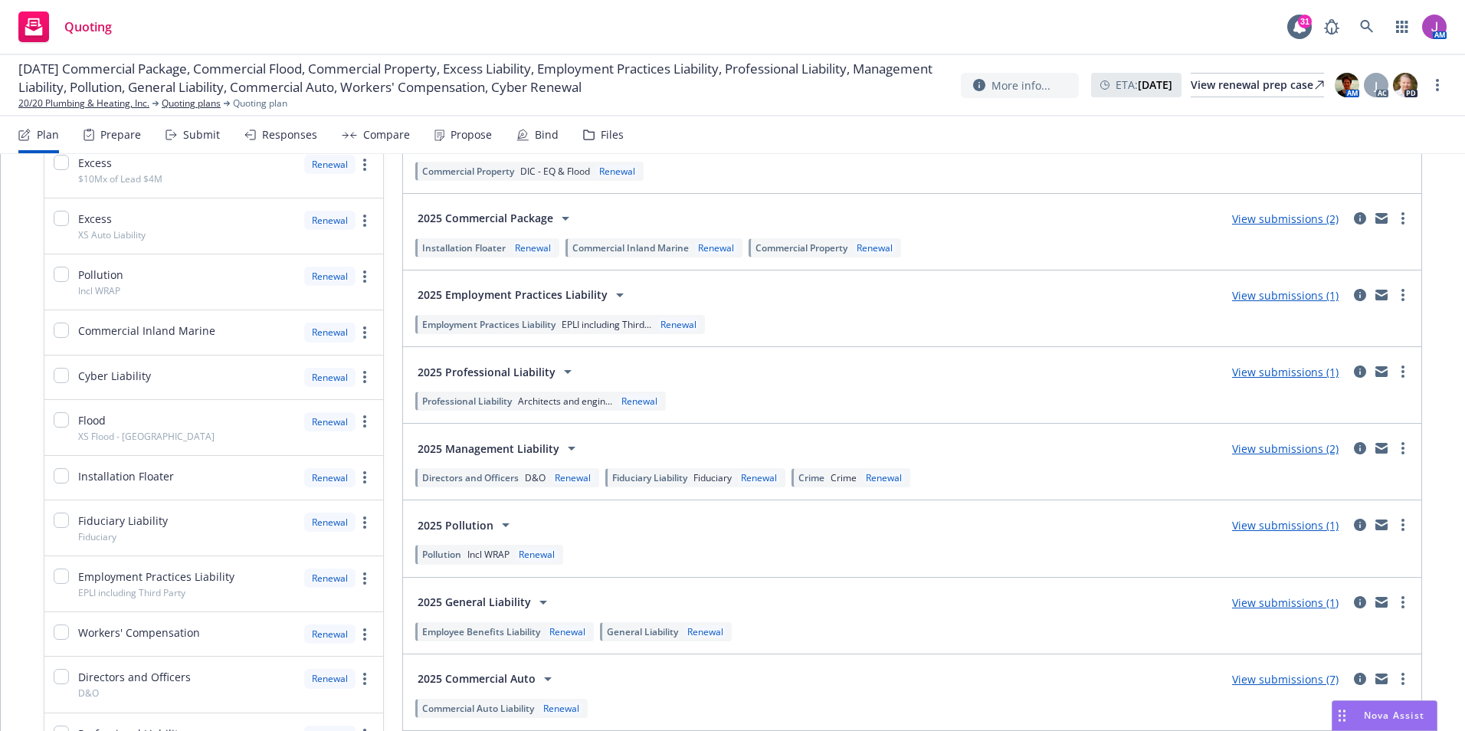
scroll to position [809, 0]
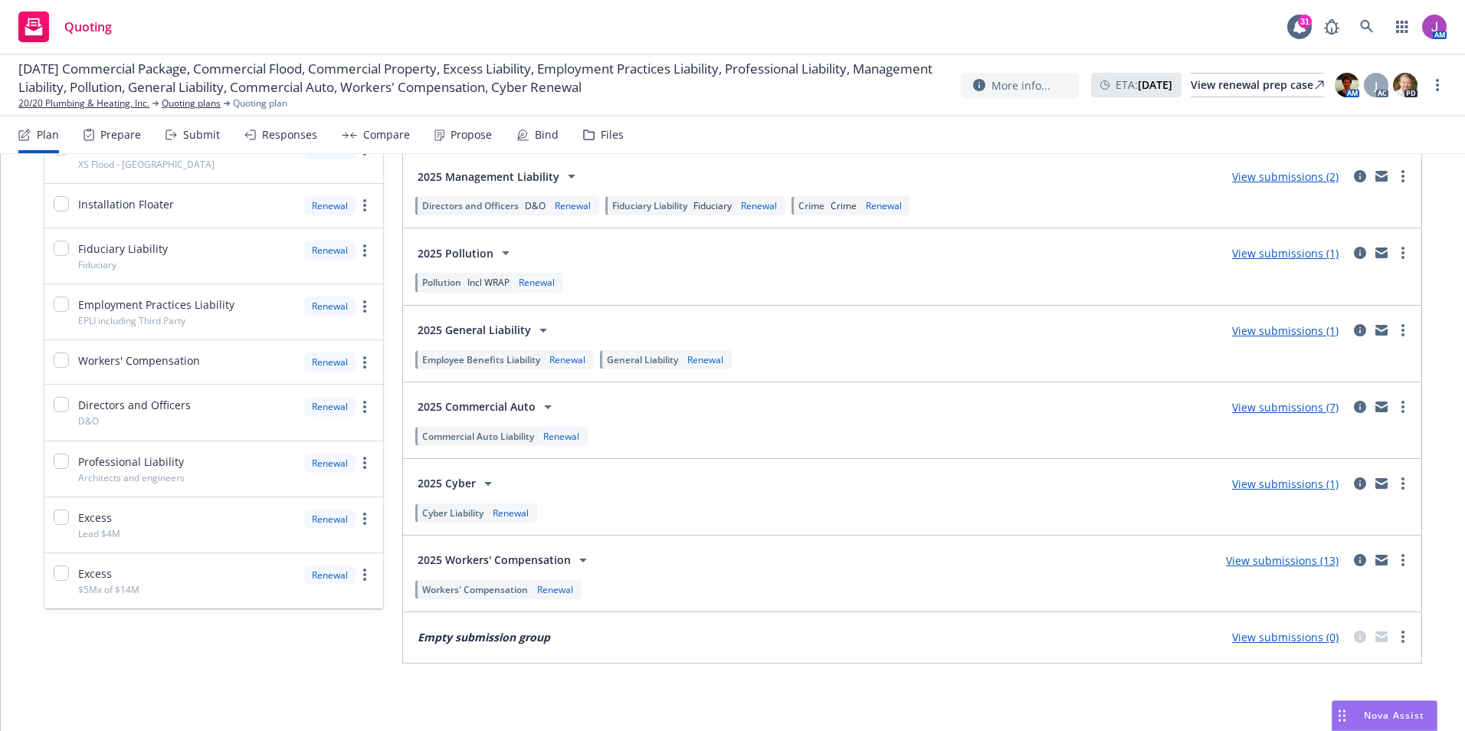
click at [1285, 562] on link "View submissions (13)" at bounding box center [1282, 560] width 113 height 15
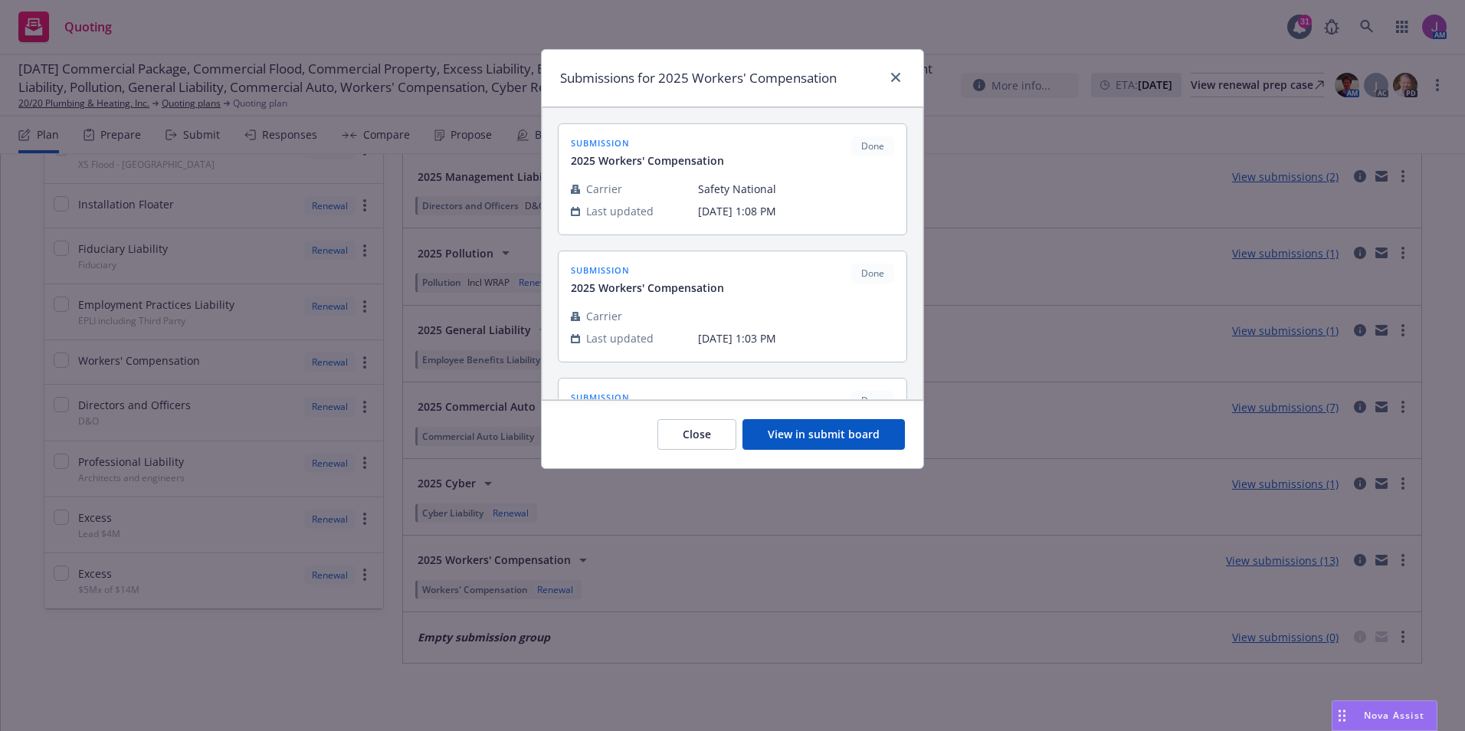
click at [835, 440] on button "View in submit board" at bounding box center [824, 434] width 162 height 31
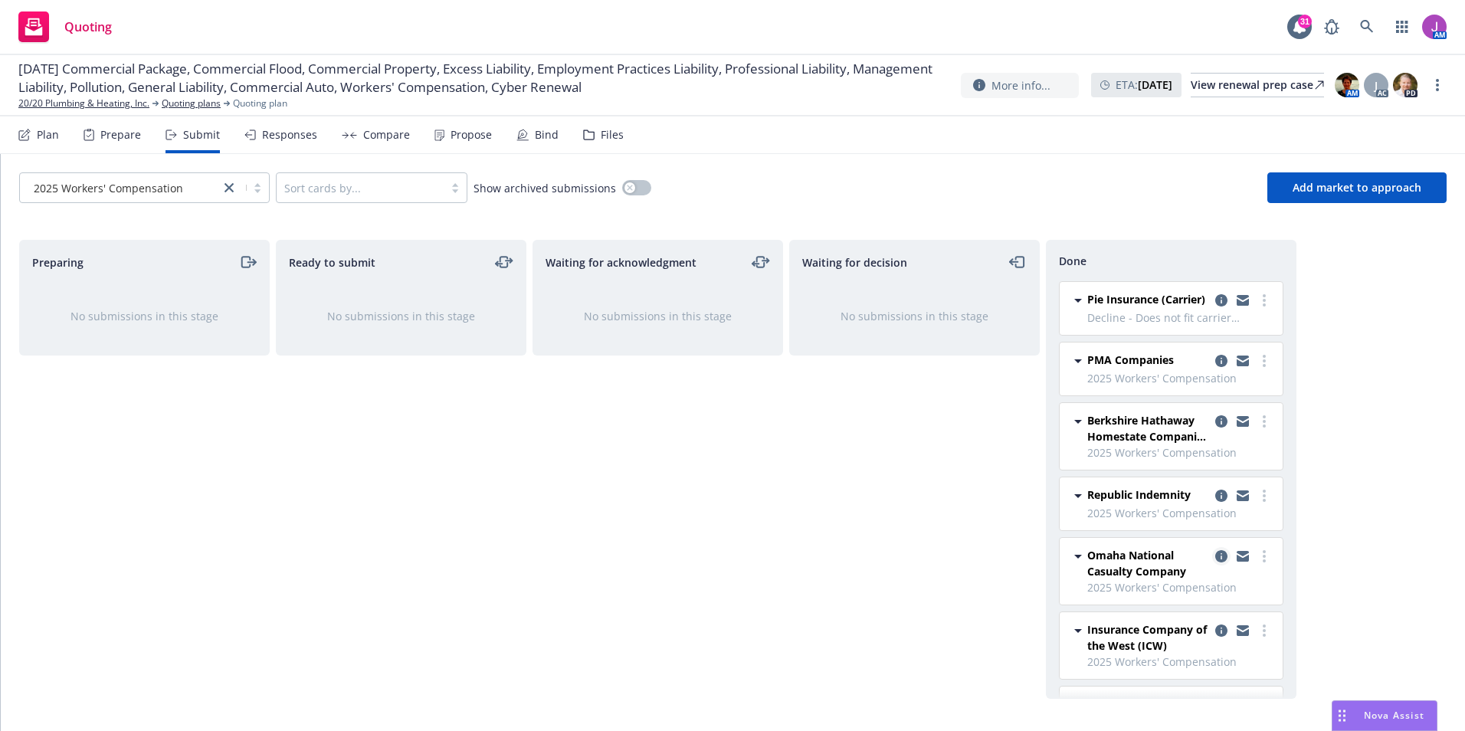
click at [1216, 563] on icon "copy logging email" at bounding box center [1222, 556] width 12 height 12
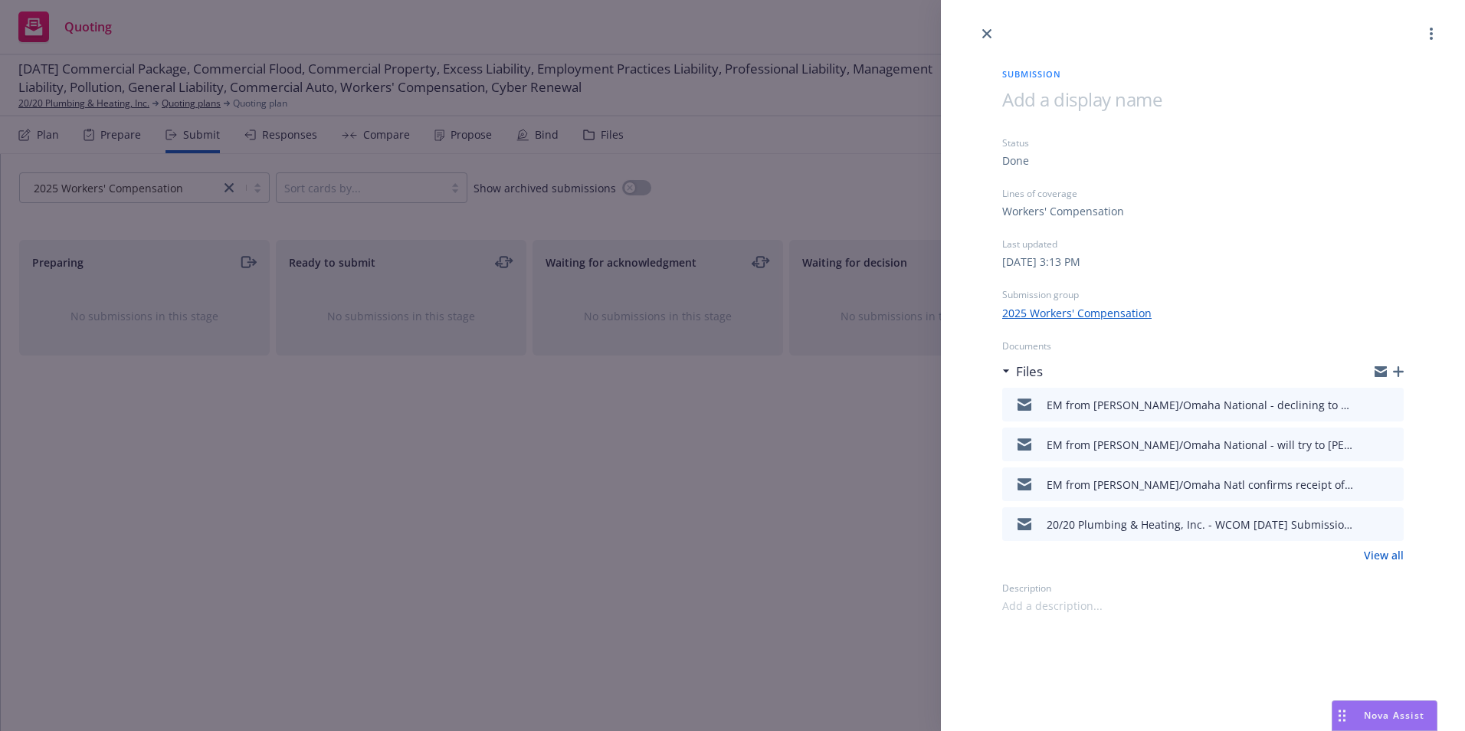
click at [1385, 553] on link "View all" at bounding box center [1384, 555] width 40 height 16
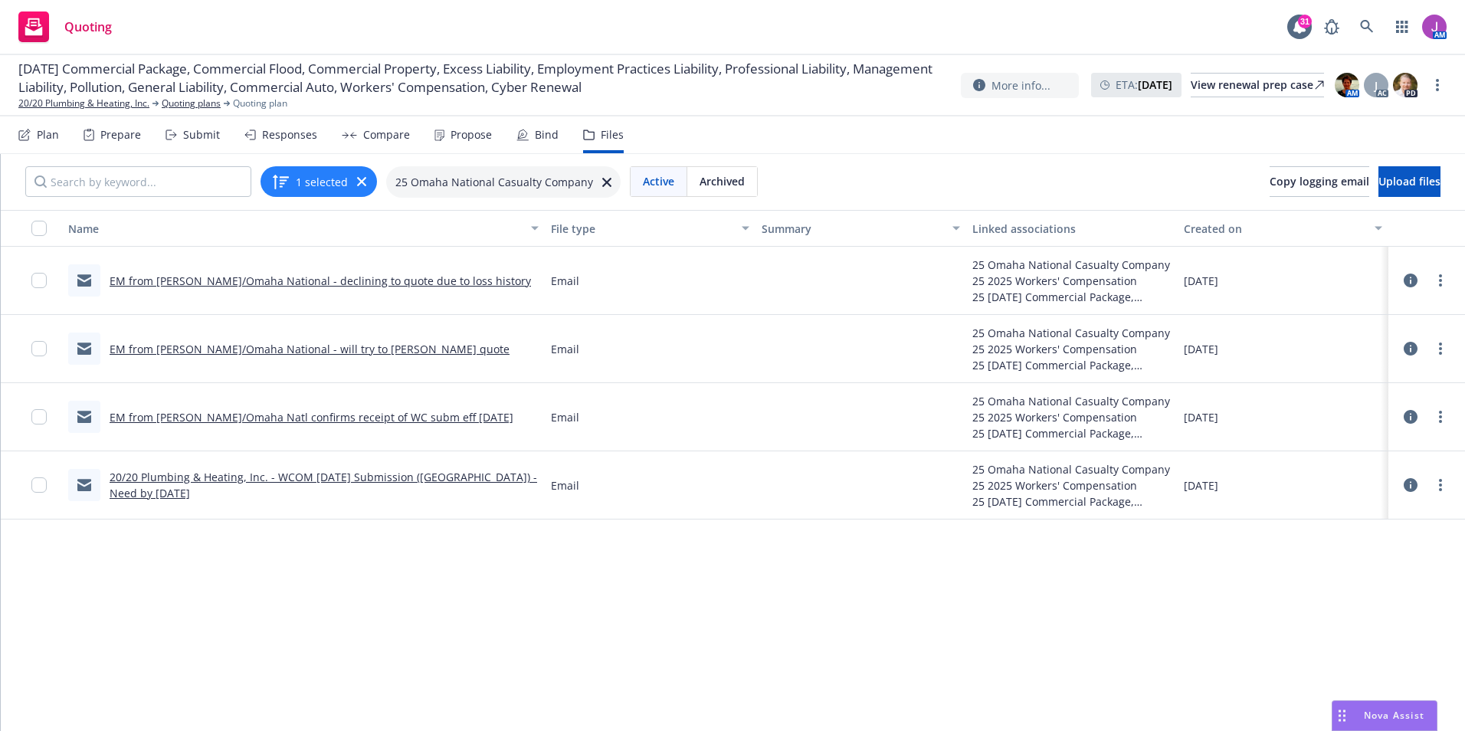
click at [199, 479] on link "20/20 Plumbing & Heating, Inc. - WCOM [DATE] Submission ([GEOGRAPHIC_DATA]) - N…" at bounding box center [324, 485] width 428 height 31
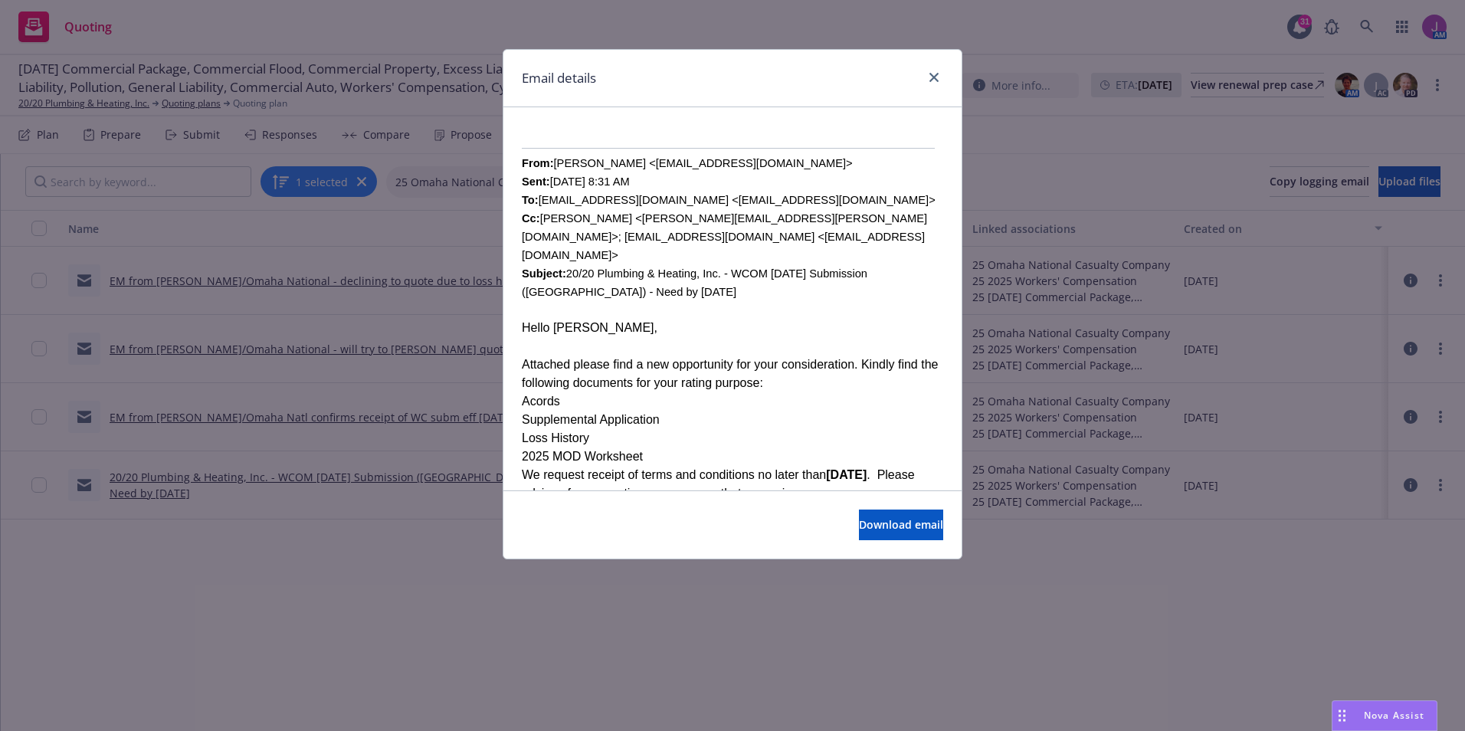
scroll to position [77, 0]
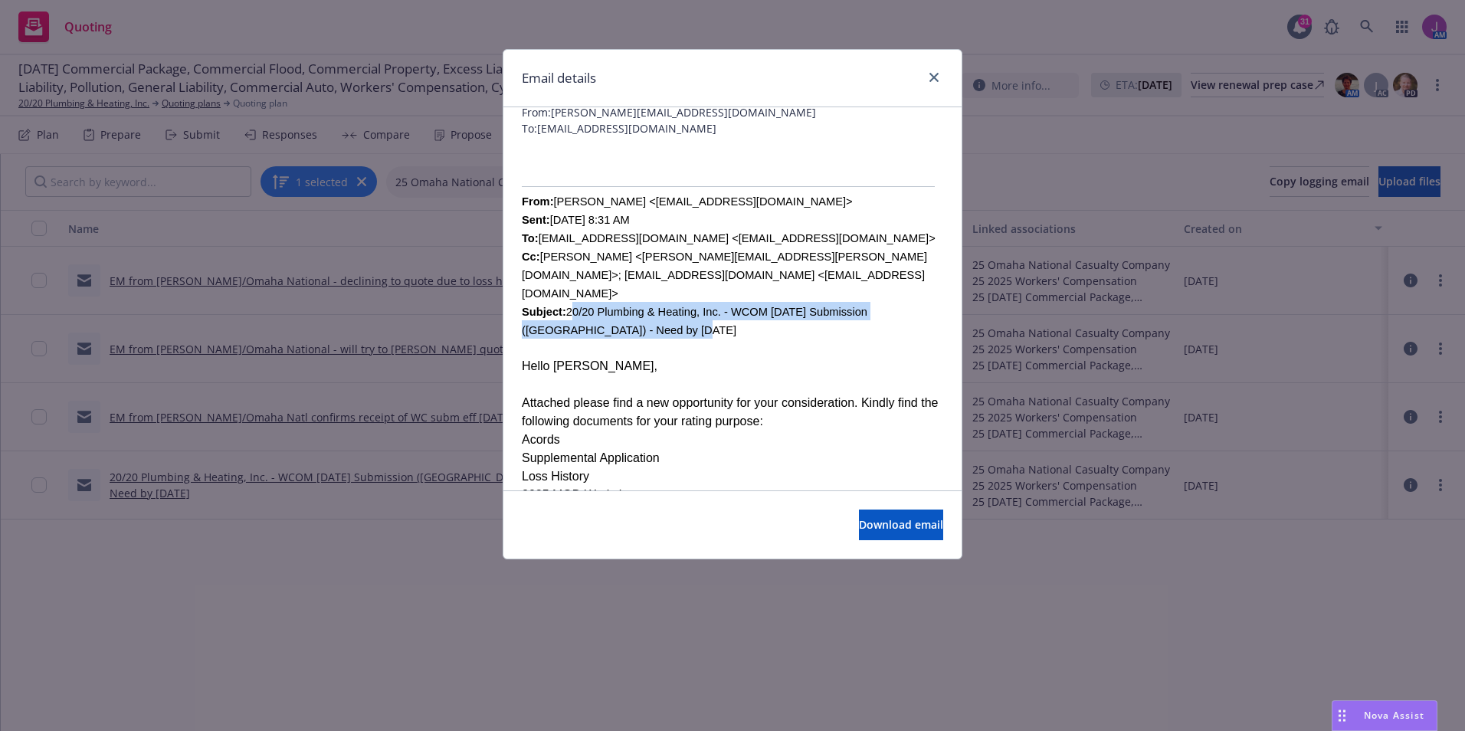
drag, startPoint x: 562, startPoint y: 323, endPoint x: 620, endPoint y: 349, distance: 64.1
click at [620, 349] on div "From: J Khan <juhaina.khan@newfront.com> Sent: Wednesday, February 19, 2025 8:3…" at bounding box center [733, 275] width 422 height 166
copy span "20/20 Plumbing & Heating, Inc. - WCOM [DATE] Submission ([GEOGRAPHIC_DATA]) - N…"
